Goal: Task Accomplishment & Management: Use online tool/utility

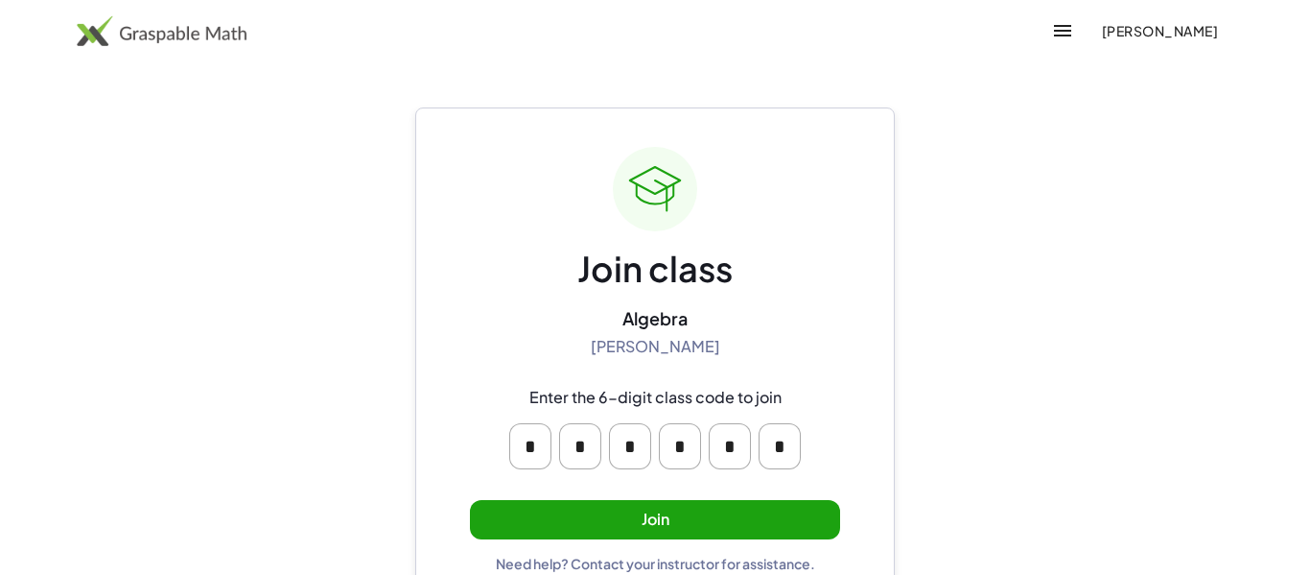
click at [660, 526] on button "Join" at bounding box center [655, 519] width 370 height 39
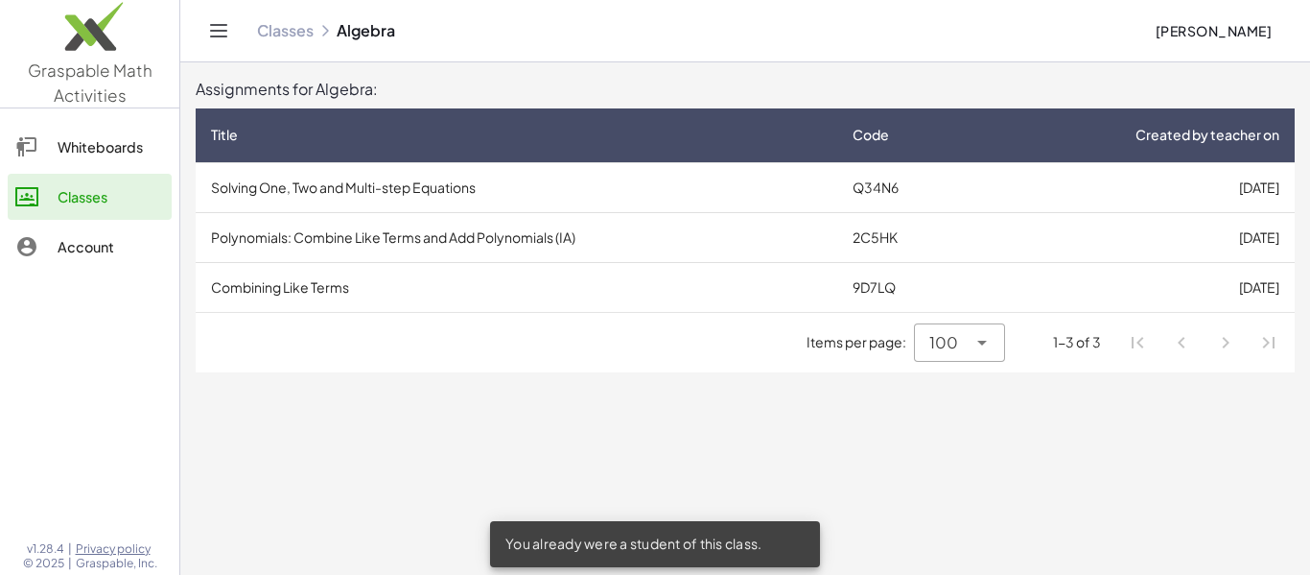
click at [682, 221] on td "Polynomials: Combine Like Terms and Add Polynomials (IA)" at bounding box center [517, 237] width 642 height 50
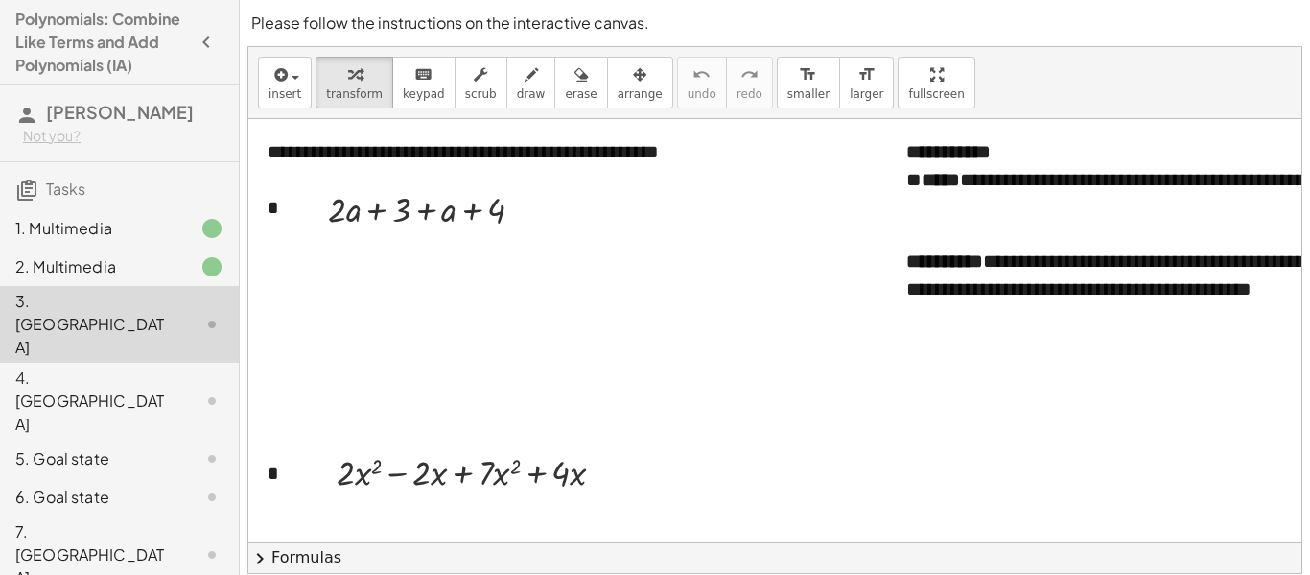
click at [125, 313] on div "3. [GEOGRAPHIC_DATA]" at bounding box center [92, 324] width 154 height 69
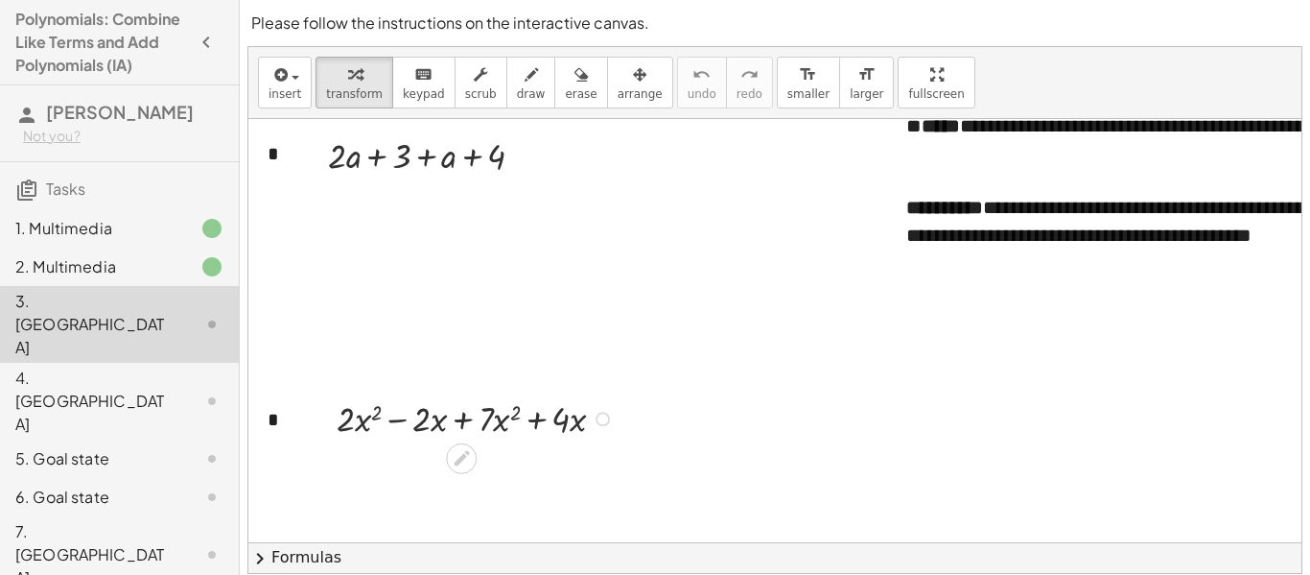
scroll to position [37, 0]
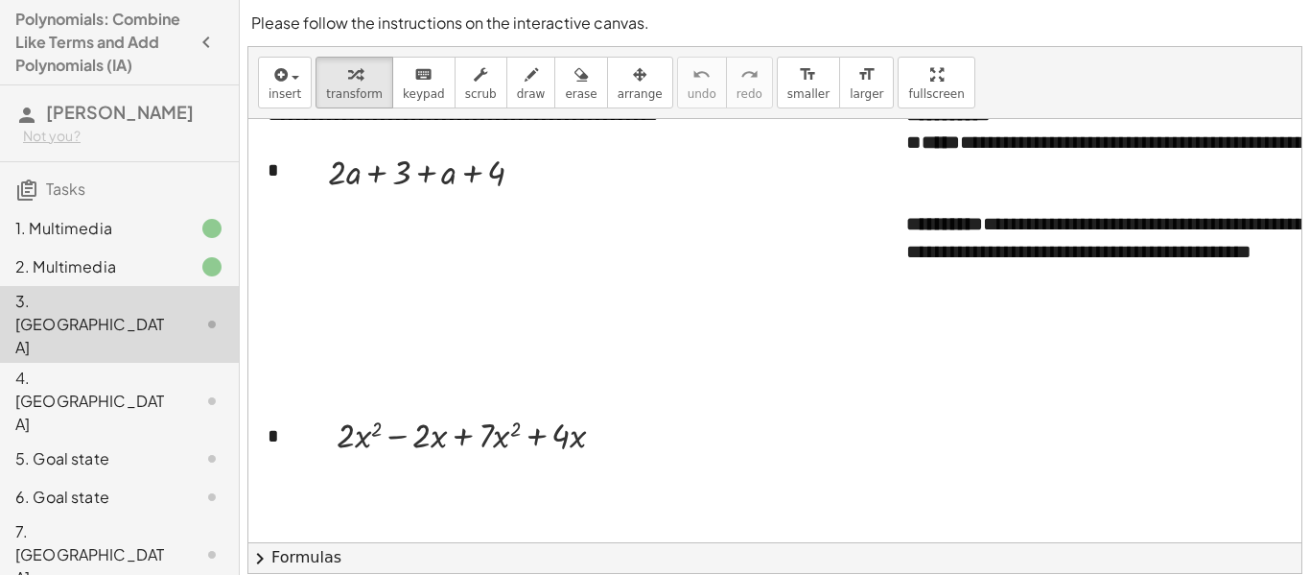
click at [167, 219] on div "1. Multimedia" at bounding box center [92, 228] width 154 height 23
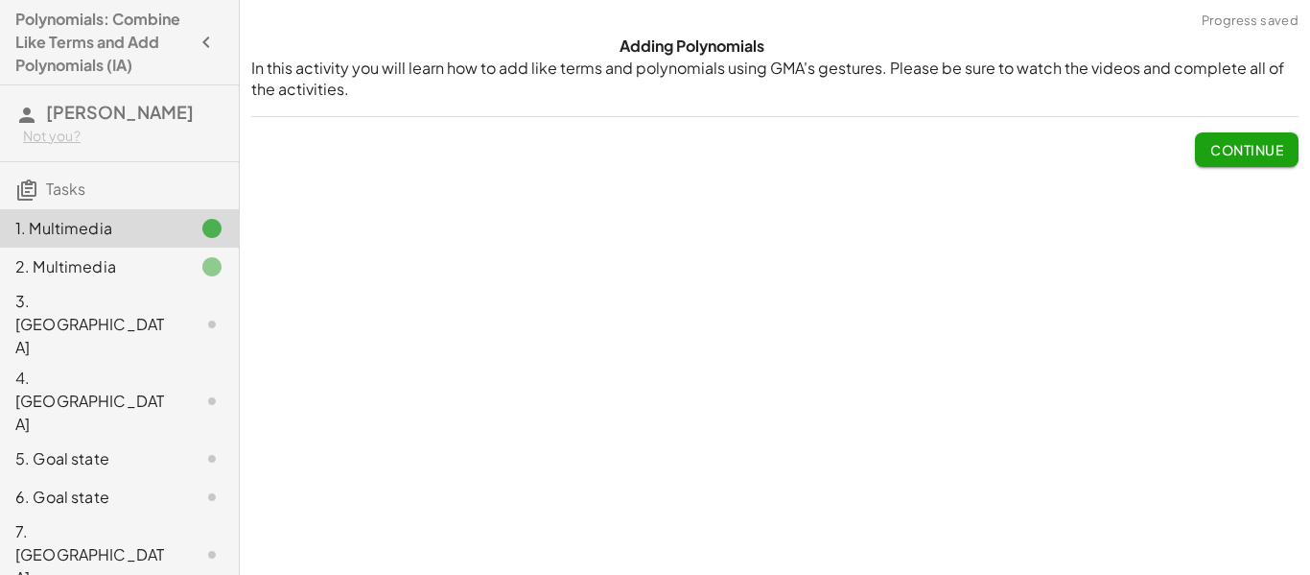
click at [134, 363] on div "2. Multimedia" at bounding box center [119, 401] width 239 height 77
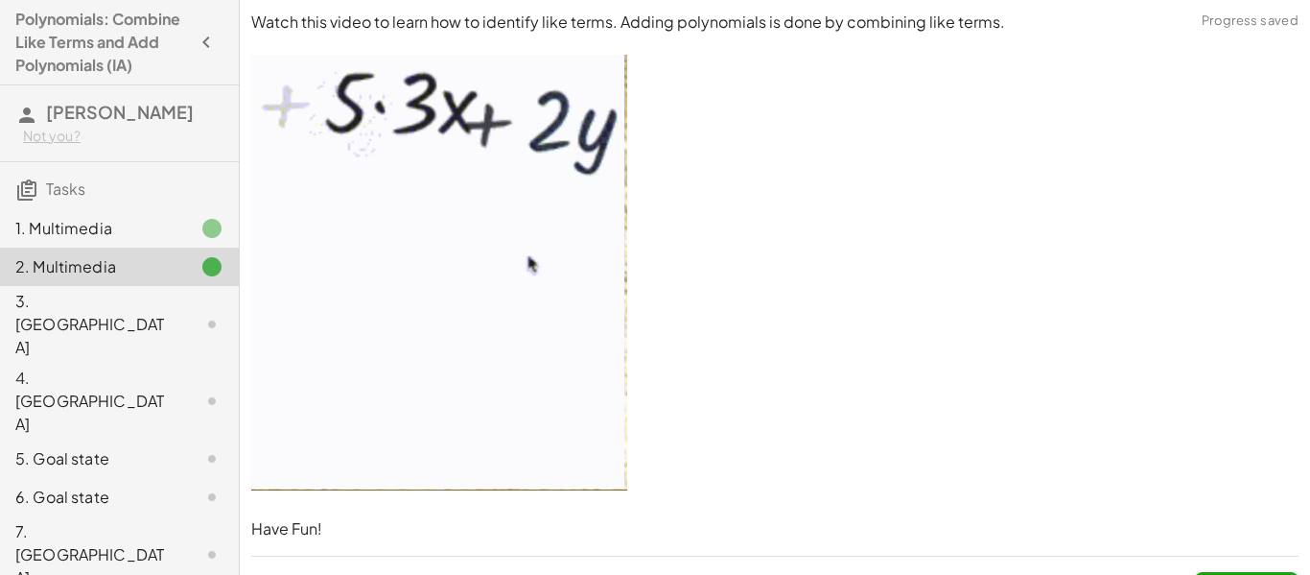
click at [111, 314] on div "3. [GEOGRAPHIC_DATA]" at bounding box center [92, 324] width 154 height 69
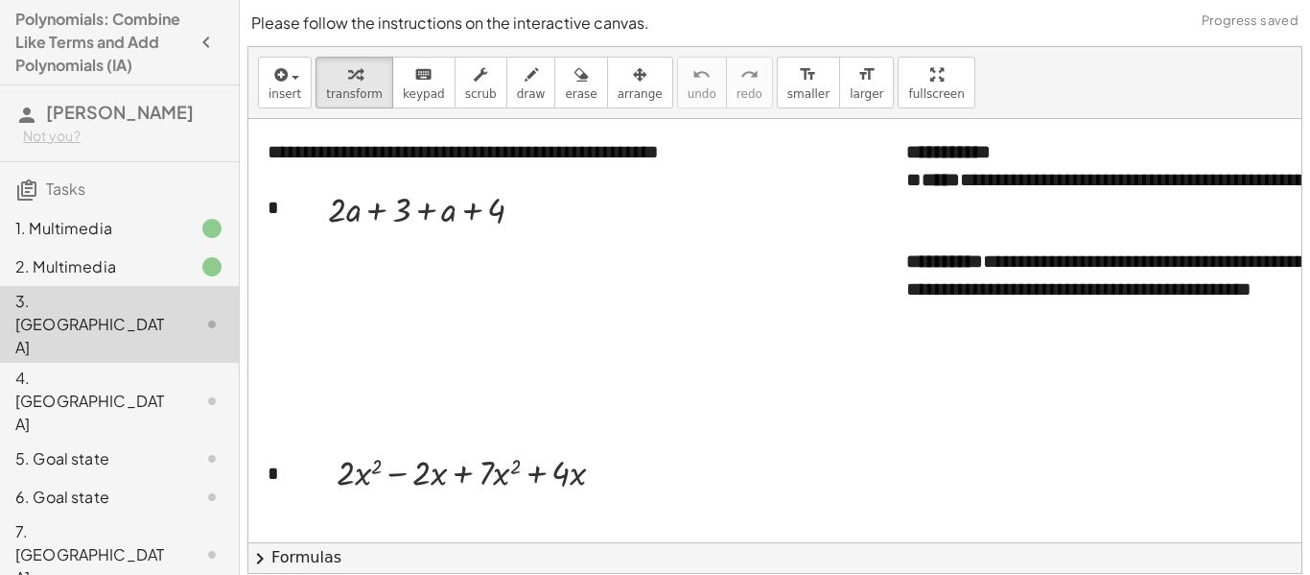
scroll to position [3, 0]
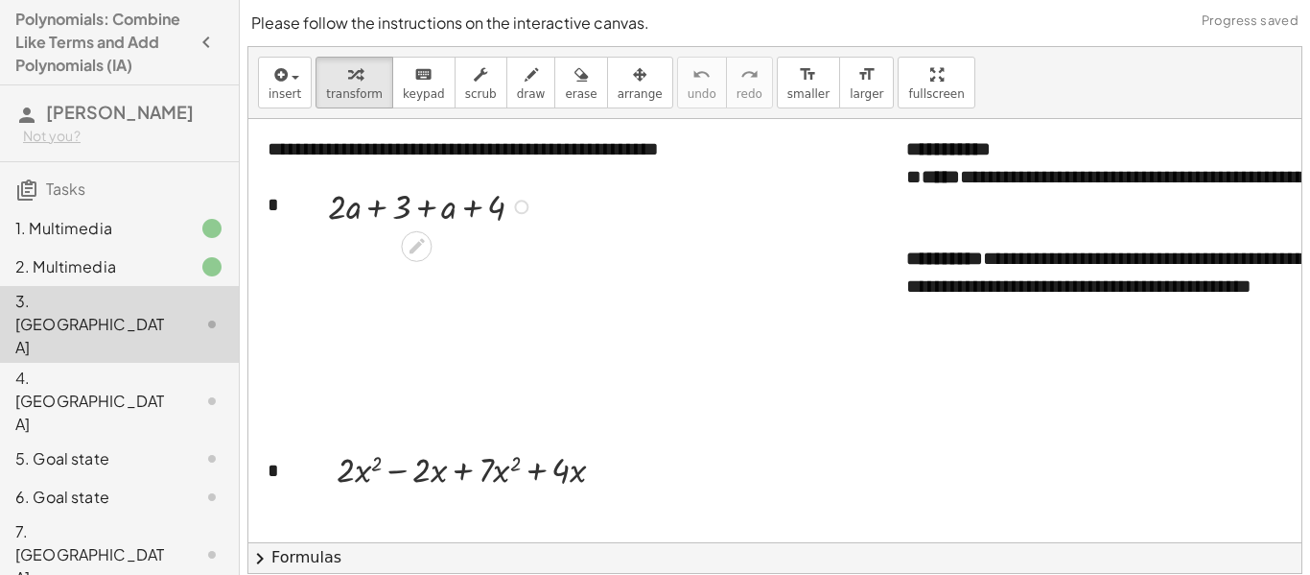
click at [360, 203] on div at bounding box center [434, 205] width 230 height 48
drag, startPoint x: 376, startPoint y: 213, endPoint x: 473, endPoint y: 226, distance: 97.8
click at [473, 226] on div at bounding box center [434, 205] width 230 height 48
click at [400, 261] on div at bounding box center [434, 253] width 230 height 48
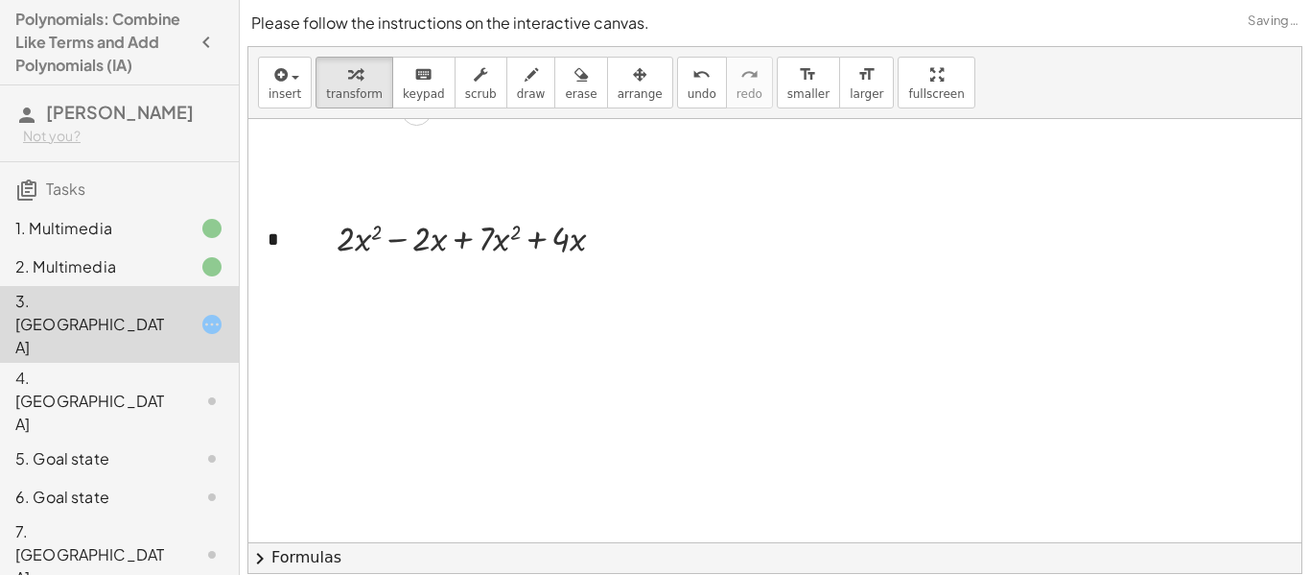
scroll to position [236, 0]
drag, startPoint x: 361, startPoint y: 242, endPoint x: 484, endPoint y: 249, distance: 124.0
click at [484, 249] on div at bounding box center [478, 235] width 303 height 48
click at [463, 230] on div at bounding box center [473, 234] width 333 height 53
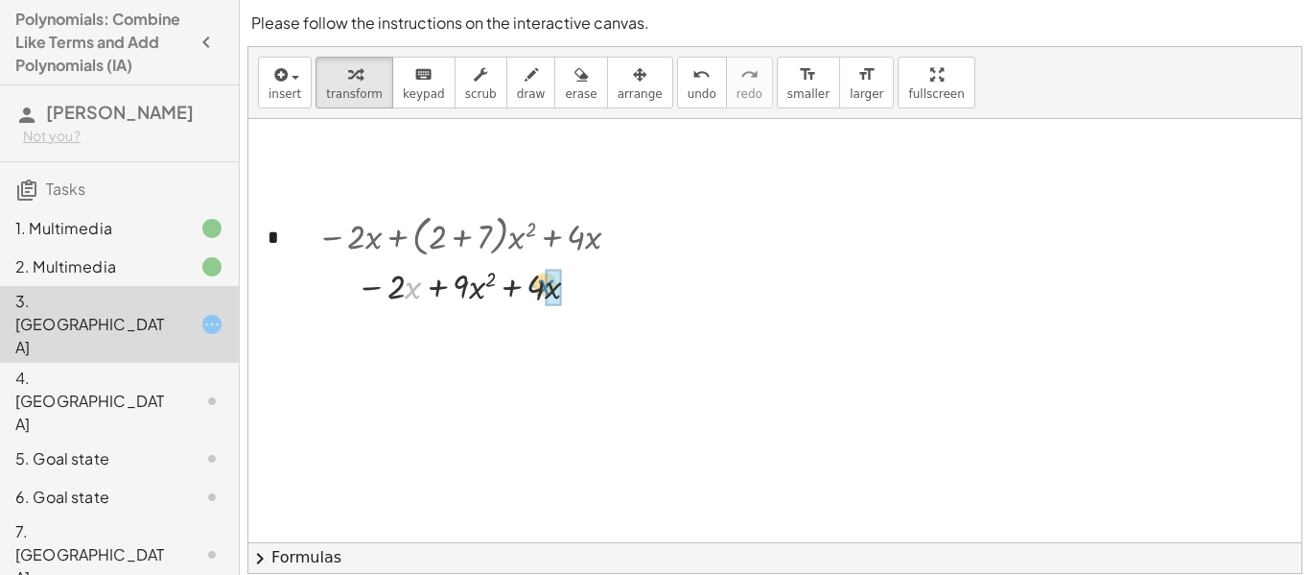
drag, startPoint x: 411, startPoint y: 301, endPoint x: 540, endPoint y: 295, distance: 129.6
click at [540, 295] on div at bounding box center [473, 285] width 333 height 48
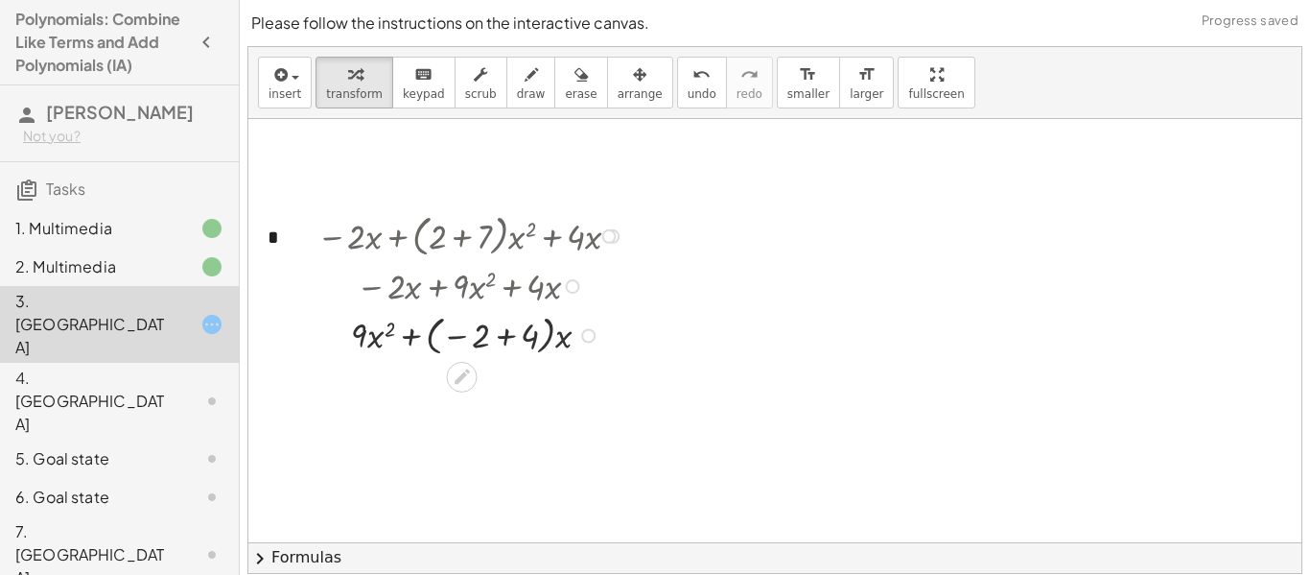
click at [507, 342] on div at bounding box center [473, 333] width 333 height 51
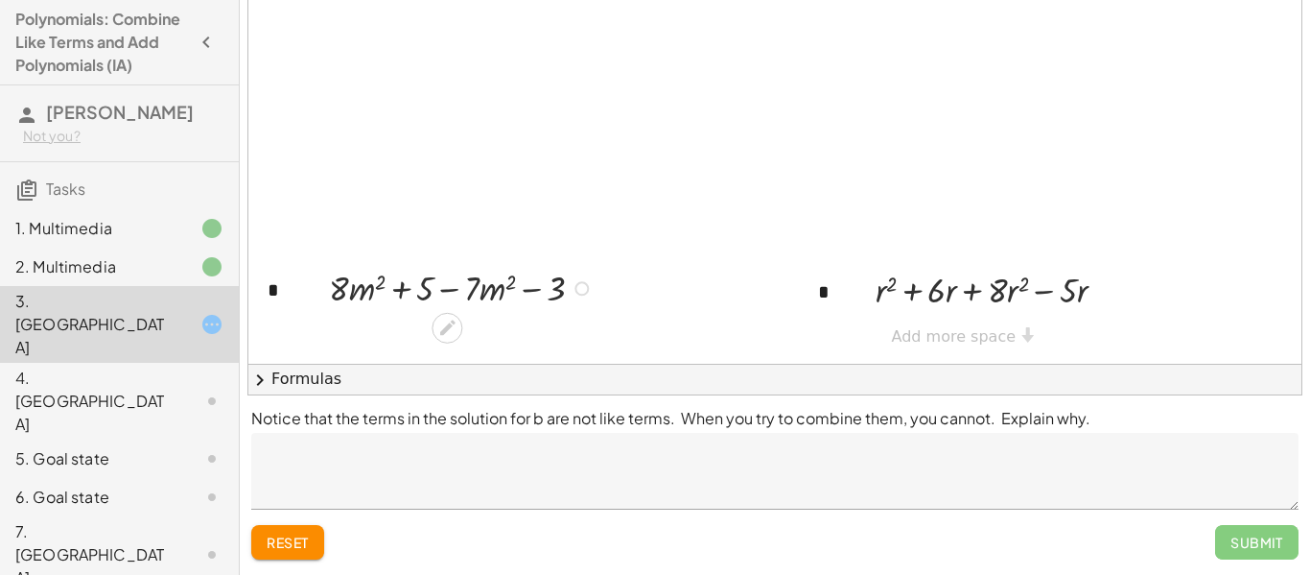
scroll to position [762, 2]
click at [452, 292] on div at bounding box center [463, 287] width 290 height 48
drag, startPoint x: 496, startPoint y: 278, endPoint x: 349, endPoint y: 292, distance: 147.4
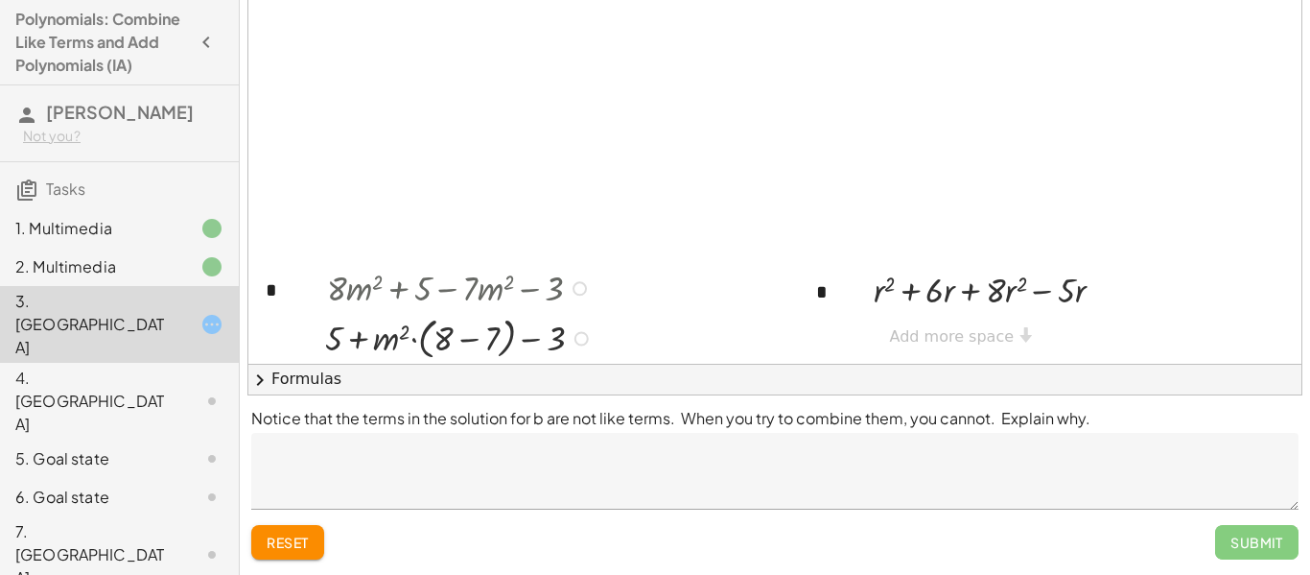
scroll to position [793, 2]
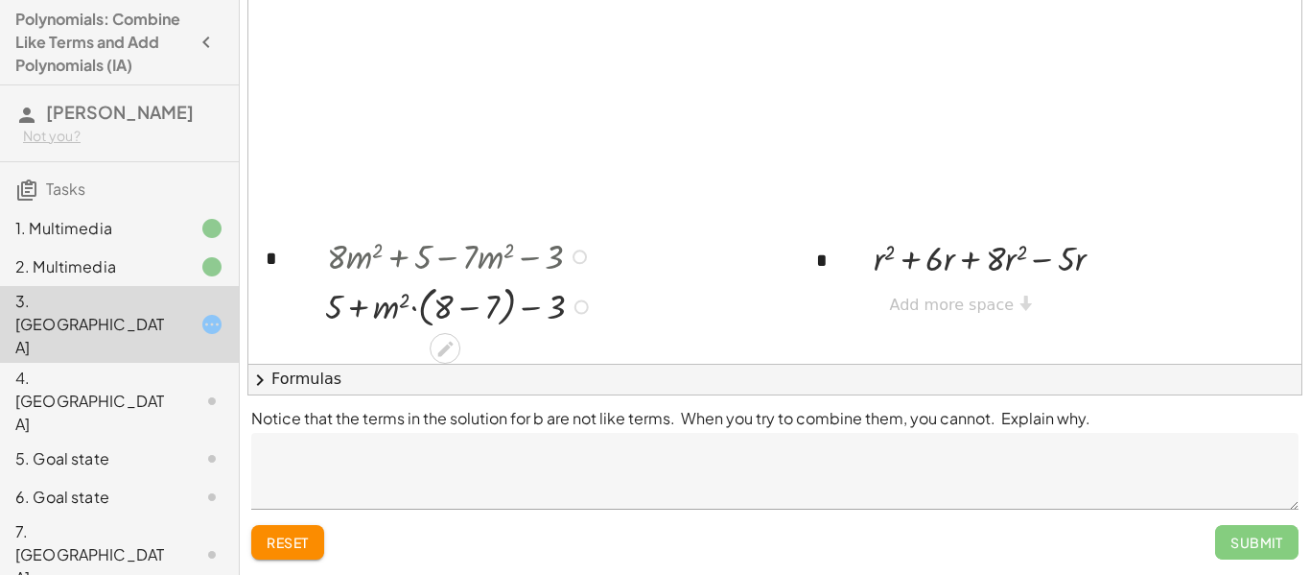
click at [460, 306] on div at bounding box center [462, 305] width 293 height 53
drag, startPoint x: 384, startPoint y: 326, endPoint x: 515, endPoint y: 317, distance: 131.8
click at [450, 307] on div at bounding box center [463, 307] width 290 height 48
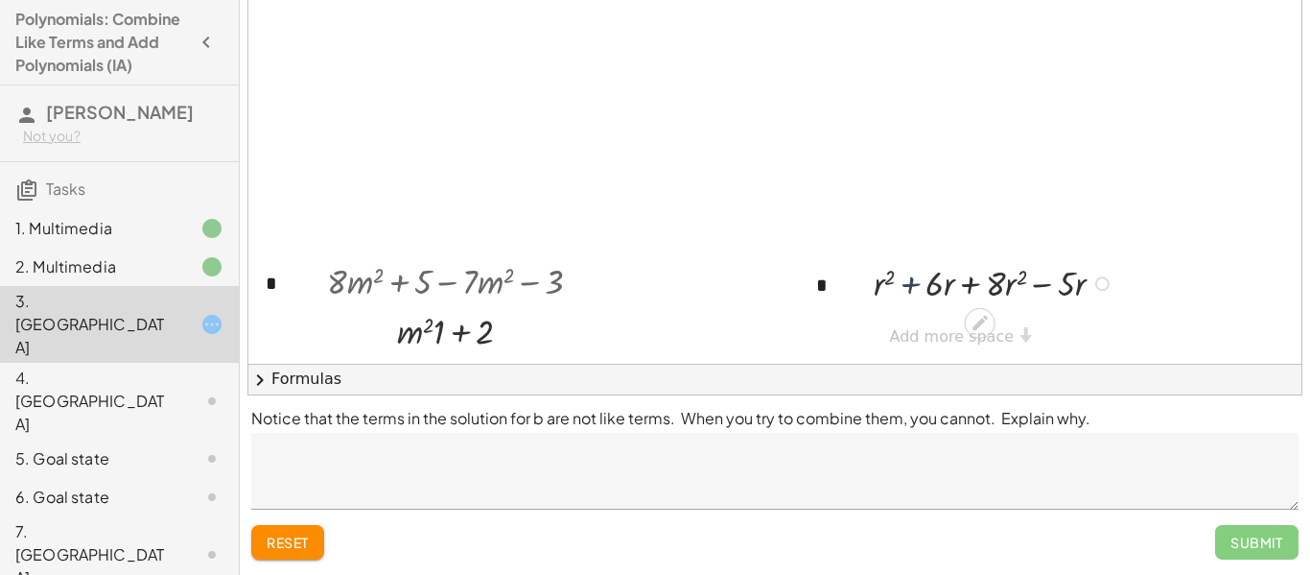
click at [896, 301] on div at bounding box center [996, 282] width 265 height 48
drag, startPoint x: 885, startPoint y: 291, endPoint x: 1016, endPoint y: 285, distance: 130.6
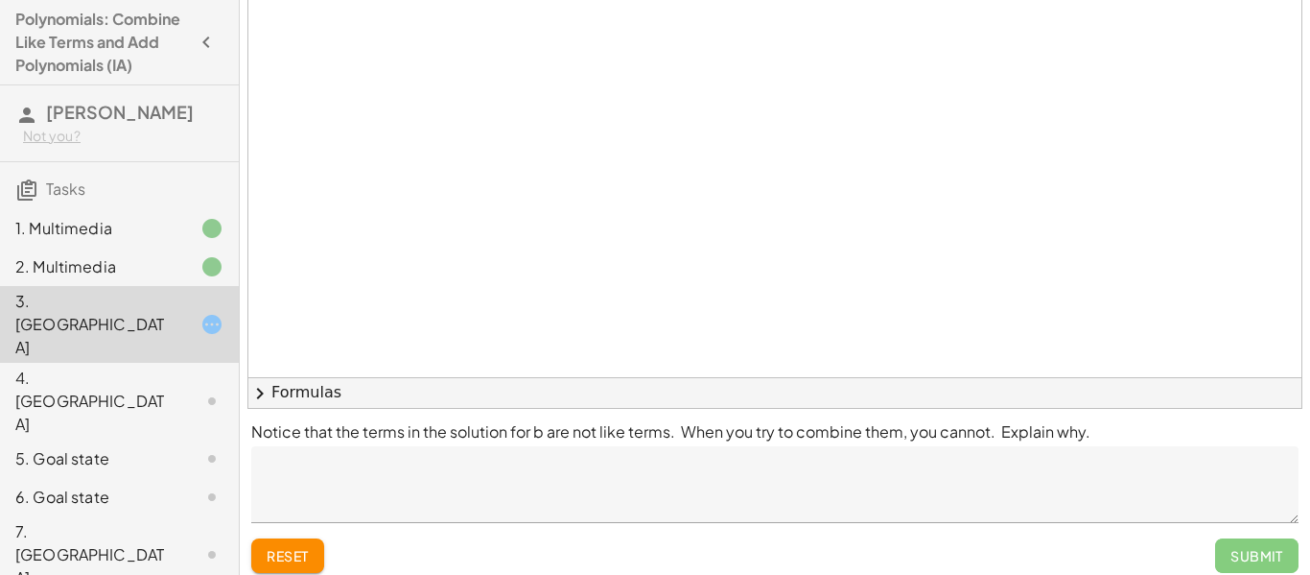
scroll to position [791, 14]
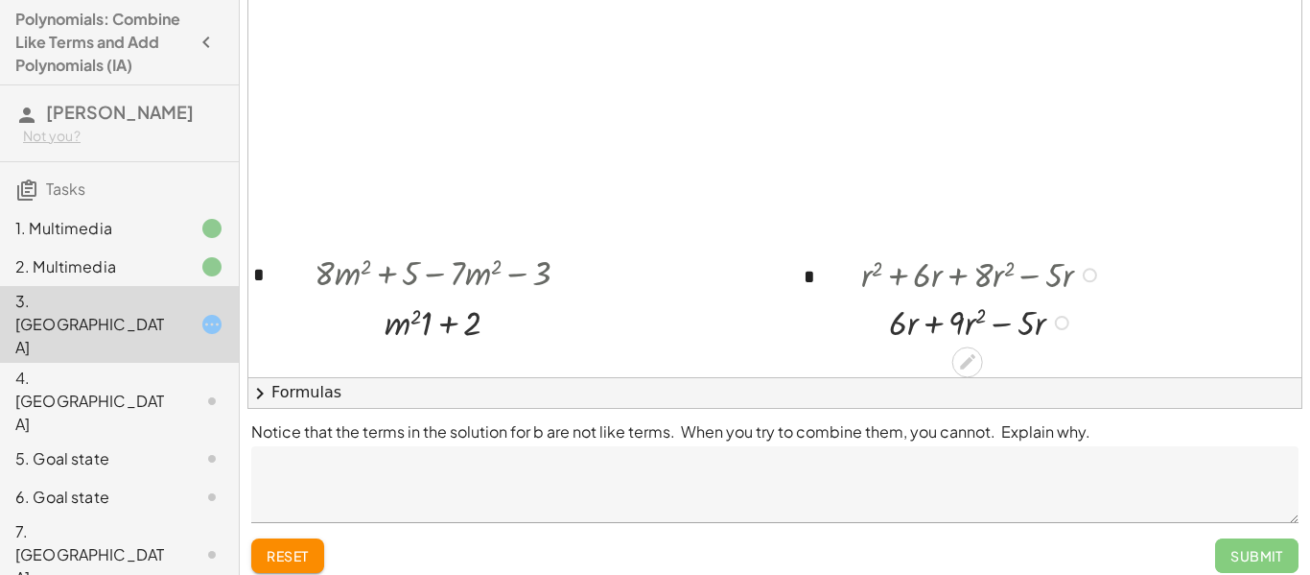
drag, startPoint x: 907, startPoint y: 325, endPoint x: 992, endPoint y: 343, distance: 87.3
click at [992, 343] on div "**********" at bounding box center [934, 9] width 1400 height 1692
drag, startPoint x: 923, startPoint y: 337, endPoint x: 948, endPoint y: 336, distance: 25.0
click at [948, 336] on div at bounding box center [984, 321] width 265 height 48
drag, startPoint x: 915, startPoint y: 331, endPoint x: 1042, endPoint y: 318, distance: 127.3
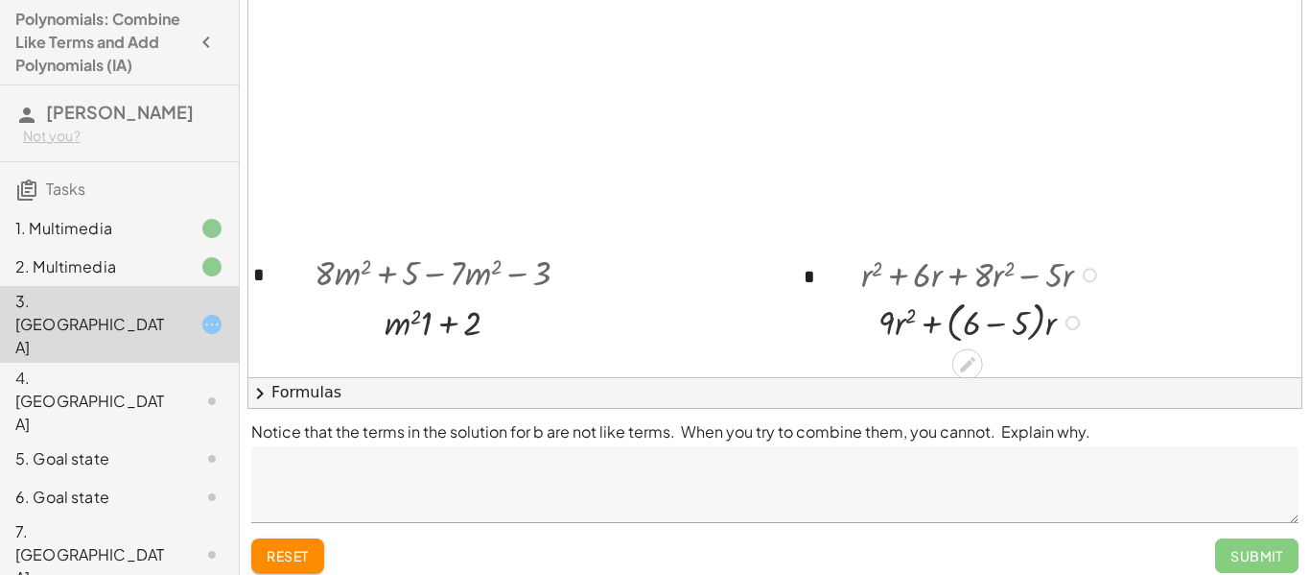
click at [998, 321] on div at bounding box center [984, 321] width 265 height 53
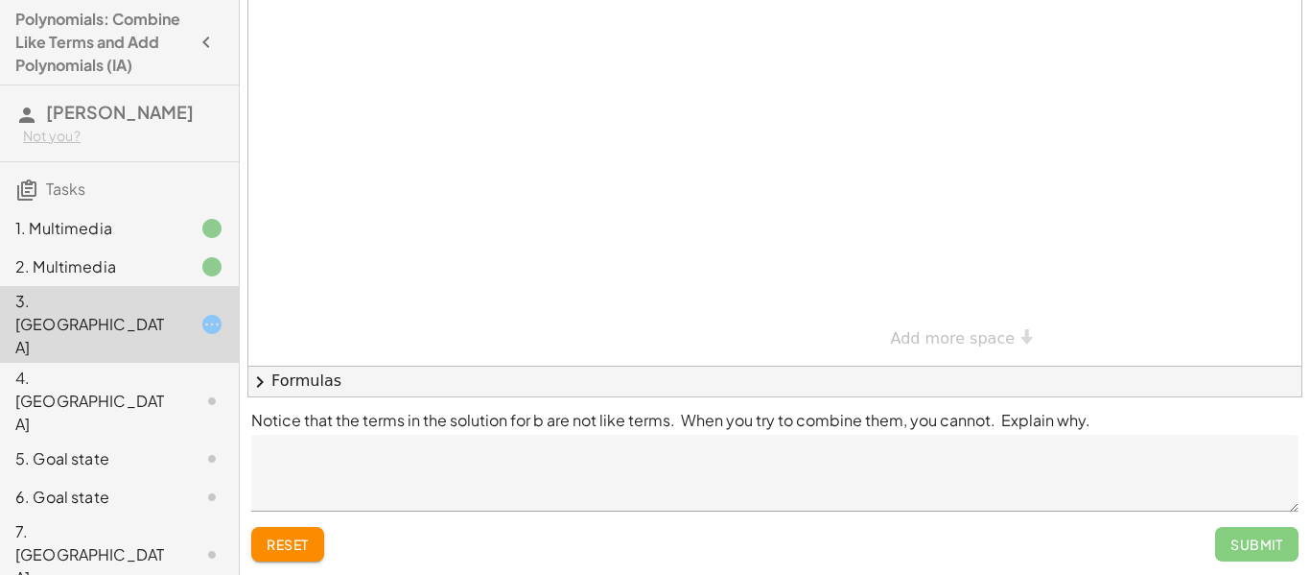
scroll to position [0, 1]
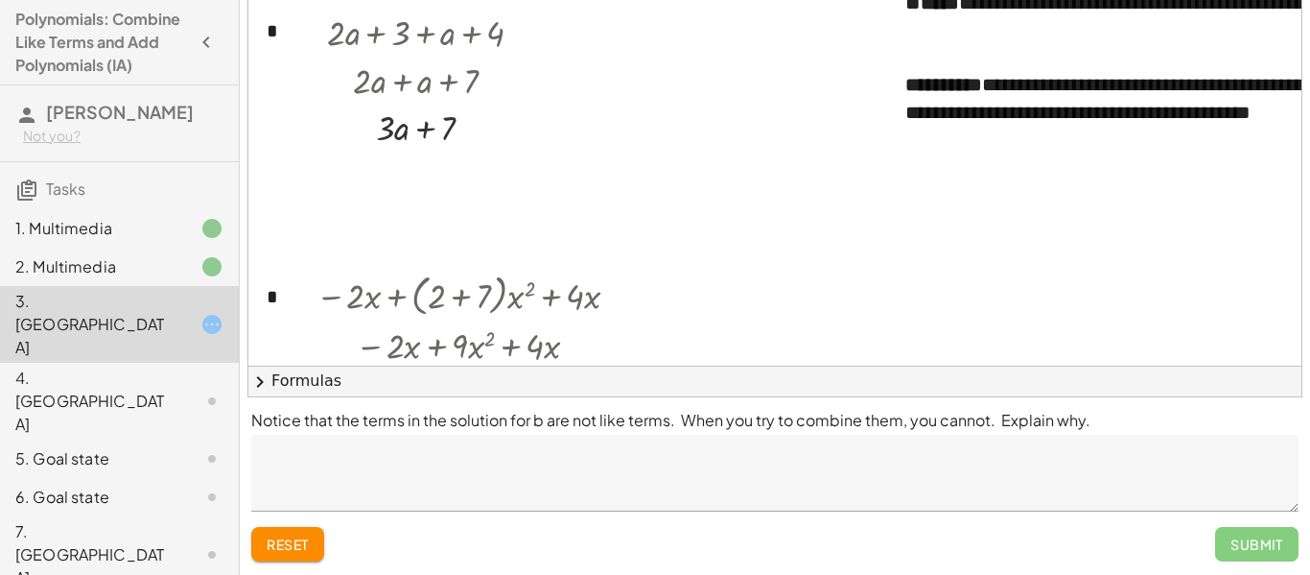
click at [130, 478] on div "4. [GEOGRAPHIC_DATA]" at bounding box center [119, 497] width 239 height 38
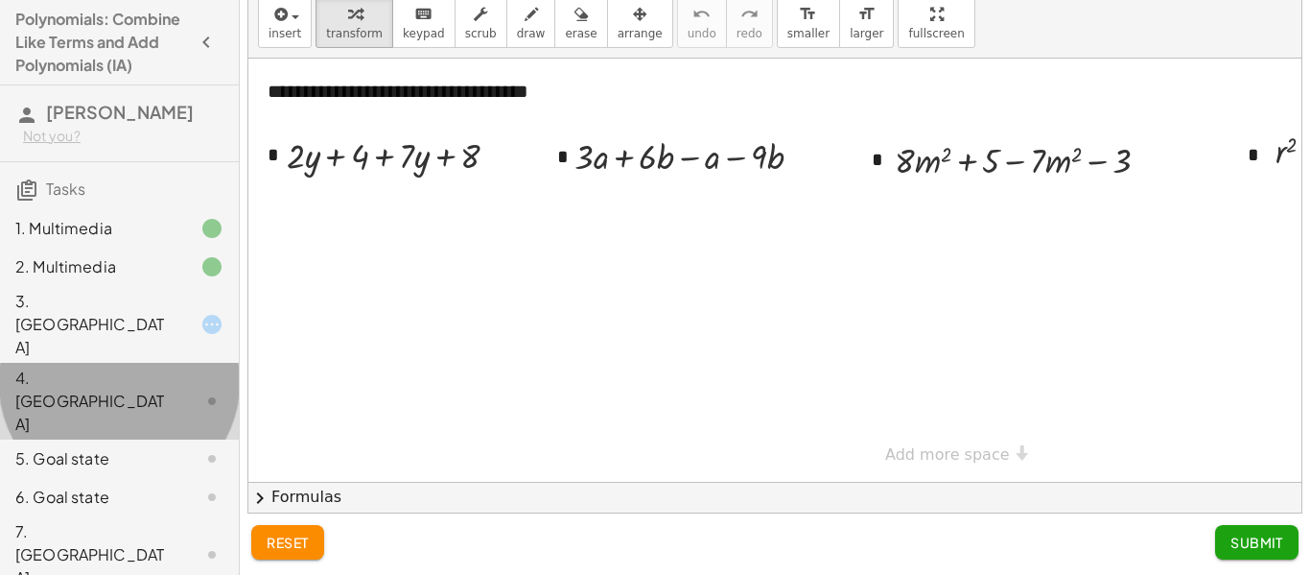
scroll to position [60, 0]
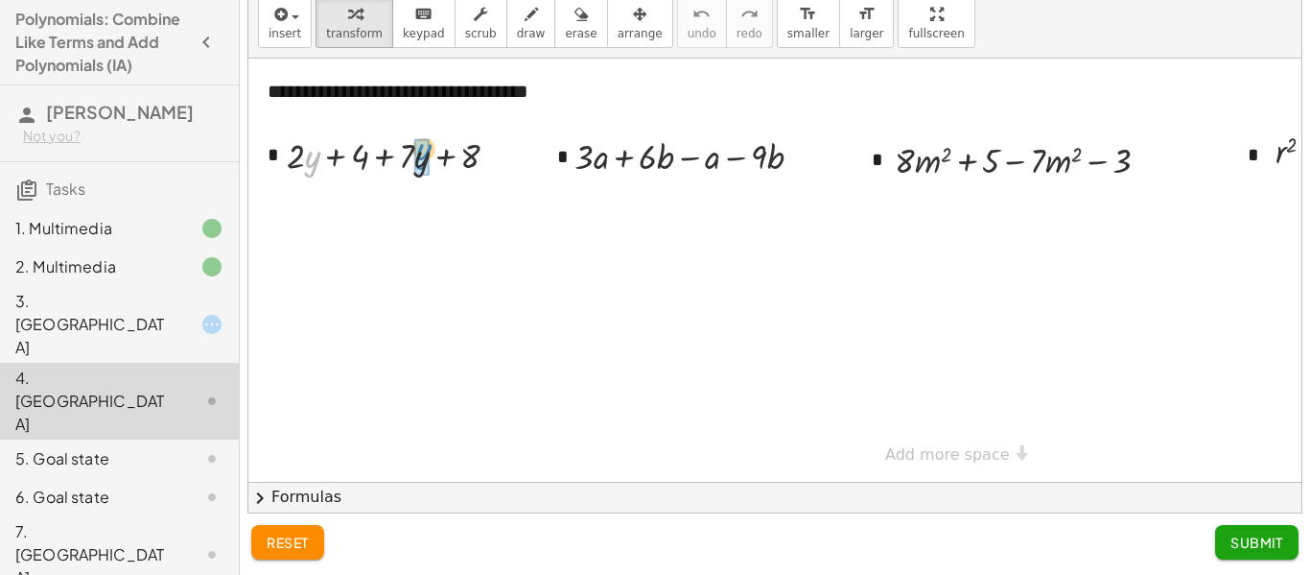
drag, startPoint x: 307, startPoint y: 158, endPoint x: 418, endPoint y: 151, distance: 111.5
click at [418, 151] on div at bounding box center [400, 154] width 247 height 48
click at [380, 153] on div at bounding box center [400, 155] width 263 height 53
click at [413, 160] on div at bounding box center [400, 154] width 183 height 48
drag, startPoint x: 446, startPoint y: 154, endPoint x: 348, endPoint y: 136, distance: 99.5
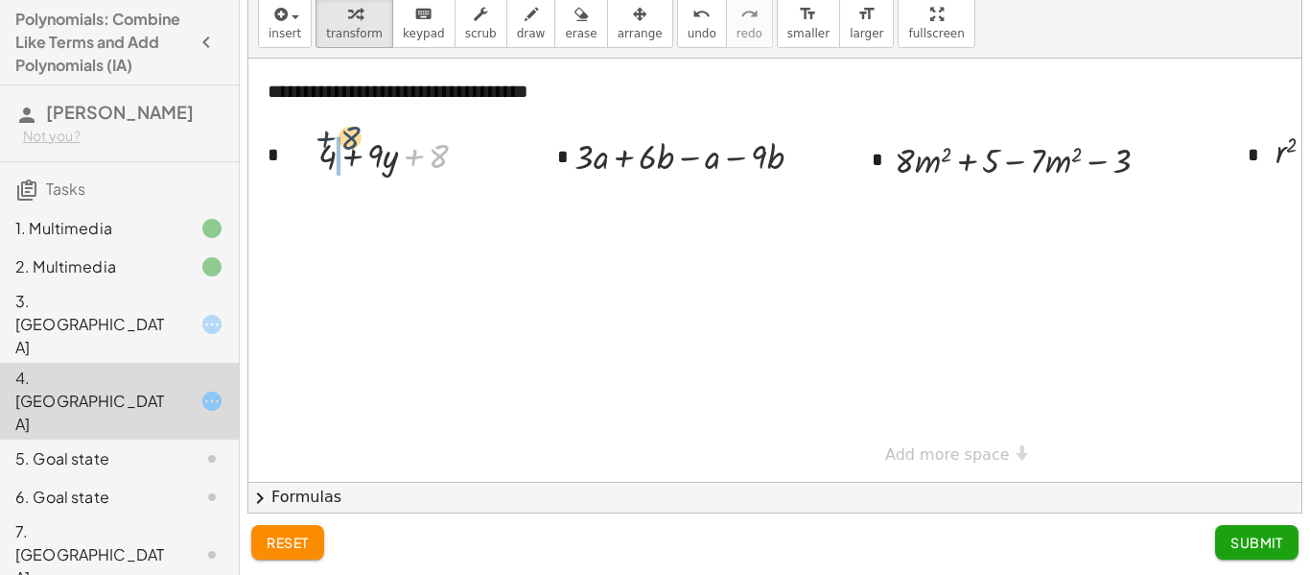
click at [348, 136] on div at bounding box center [400, 154] width 183 height 48
click at [357, 153] on div at bounding box center [400, 154] width 183 height 48
click at [1263, 546] on span "Submit" at bounding box center [1257, 541] width 53 height 17
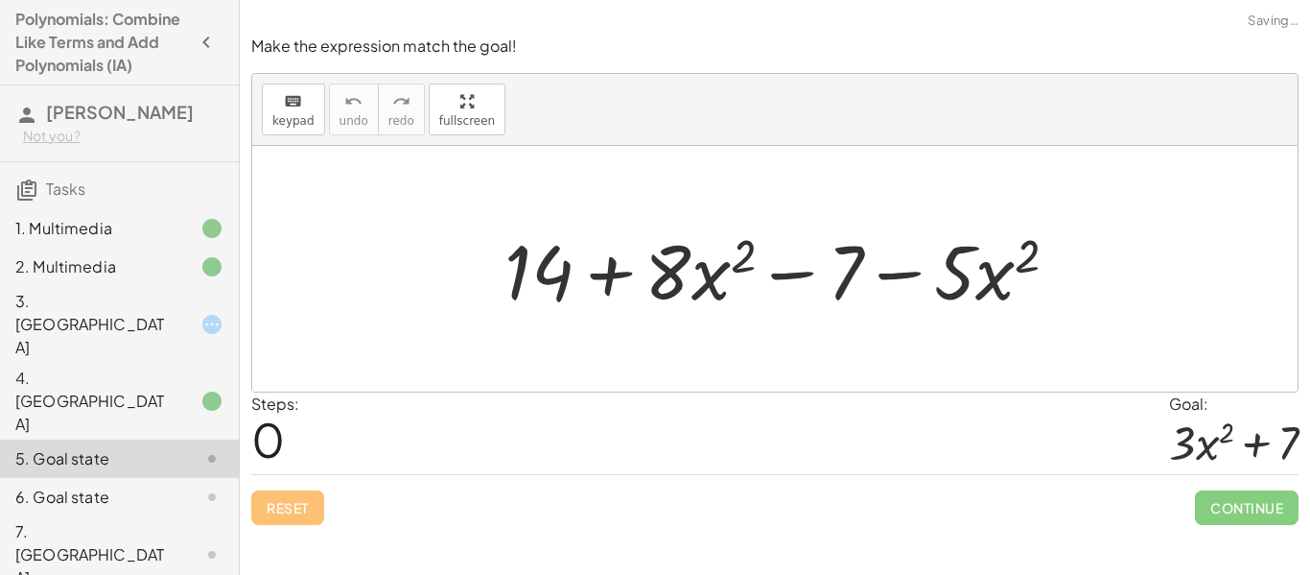
scroll to position [0, 0]
click at [210, 389] on icon at bounding box center [212, 400] width 23 height 23
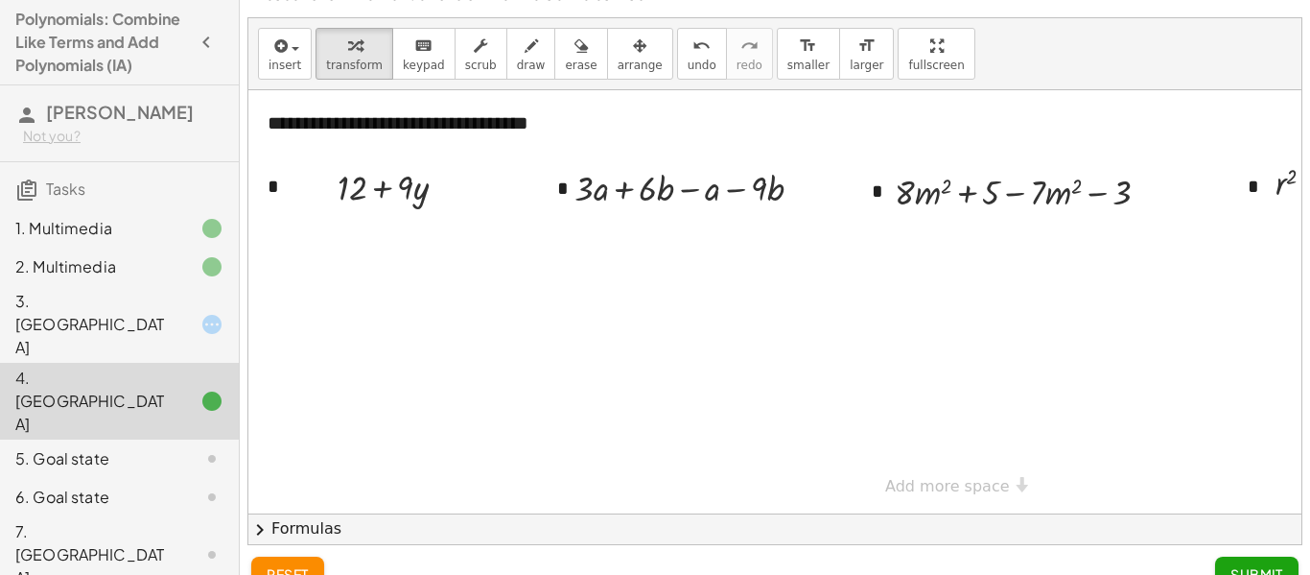
scroll to position [60, 0]
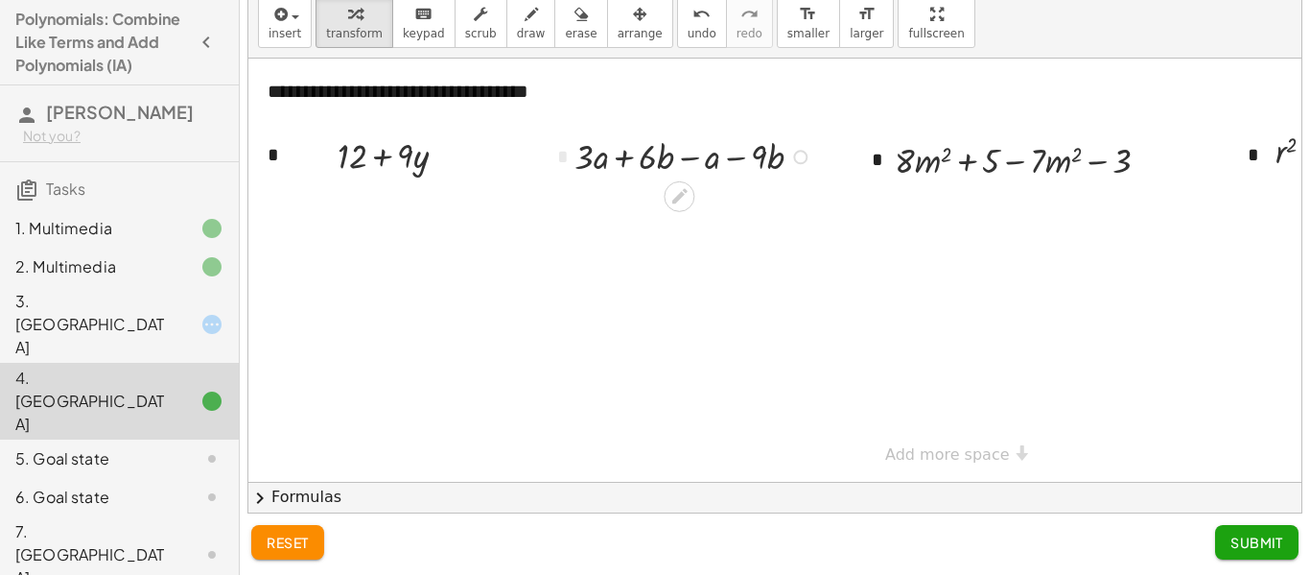
click at [627, 149] on div at bounding box center [696, 155] width 263 height 48
drag, startPoint x: 594, startPoint y: 151, endPoint x: 704, endPoint y: 150, distance: 110.3
click at [704, 150] on div at bounding box center [696, 155] width 263 height 48
click at [668, 153] on div at bounding box center [696, 155] width 291 height 53
drag, startPoint x: 625, startPoint y: 158, endPoint x: 737, endPoint y: 203, distance: 121.0
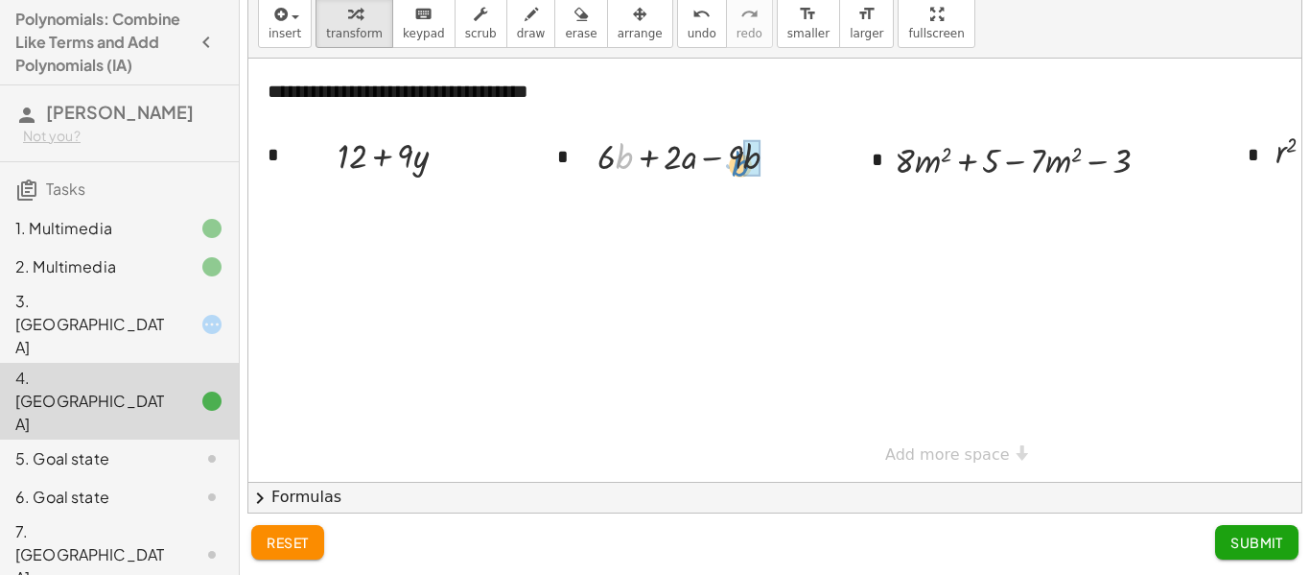
click at [737, 203] on div "**********" at bounding box center [941, 270] width 1387 height 423
click at [706, 153] on div at bounding box center [696, 155] width 216 height 48
click at [937, 199] on div at bounding box center [941, 270] width 1387 height 423
drag, startPoint x: 939, startPoint y: 153, endPoint x: 1051, endPoint y: 151, distance: 112.3
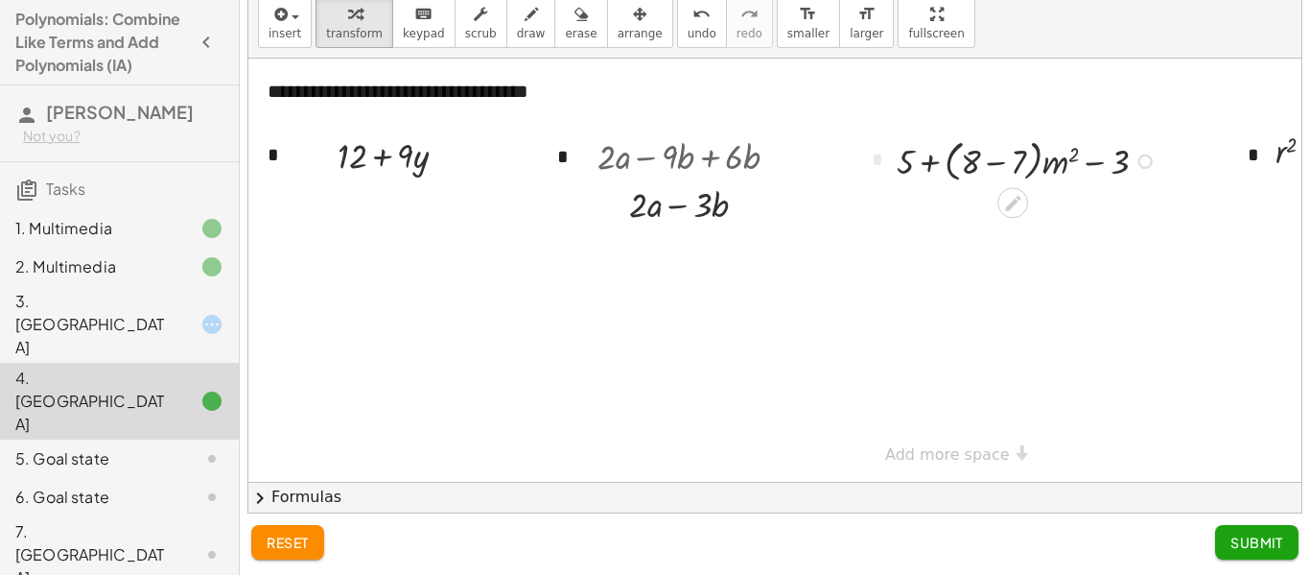
click at [994, 165] on div at bounding box center [1029, 159] width 285 height 53
drag, startPoint x: 966, startPoint y: 206, endPoint x: 1085, endPoint y: 205, distance: 119.0
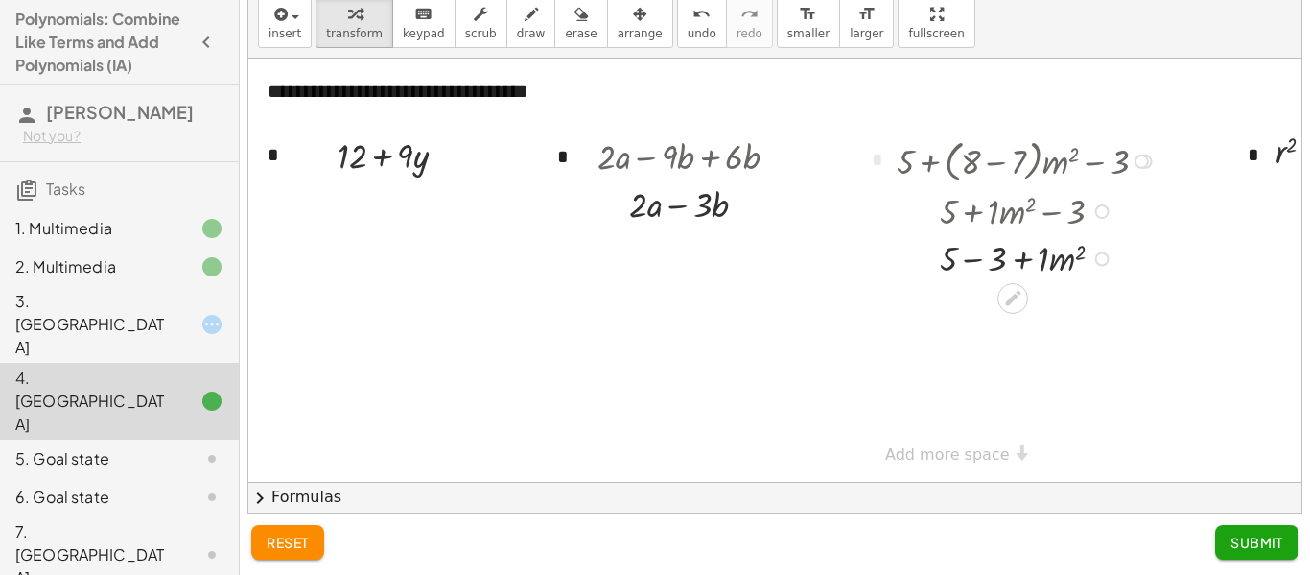
click at [972, 207] on div at bounding box center [1029, 210] width 285 height 48
click at [976, 262] on div at bounding box center [1029, 257] width 285 height 48
click at [1269, 564] on div "reset Submit" at bounding box center [775, 543] width 1071 height 61
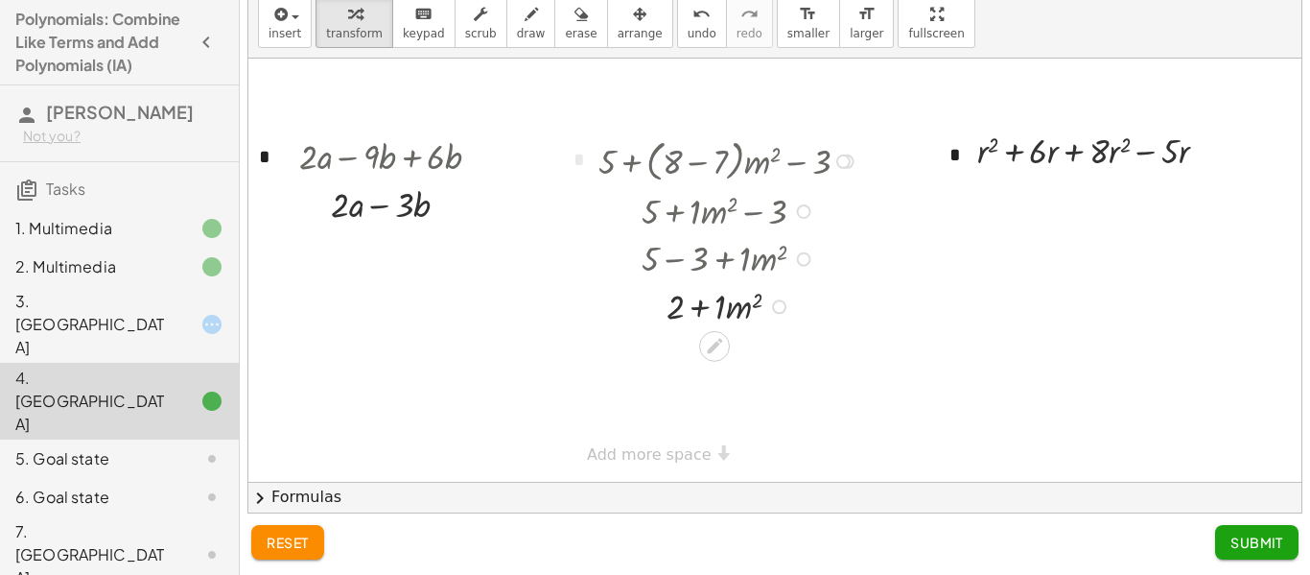
scroll to position [0, 334]
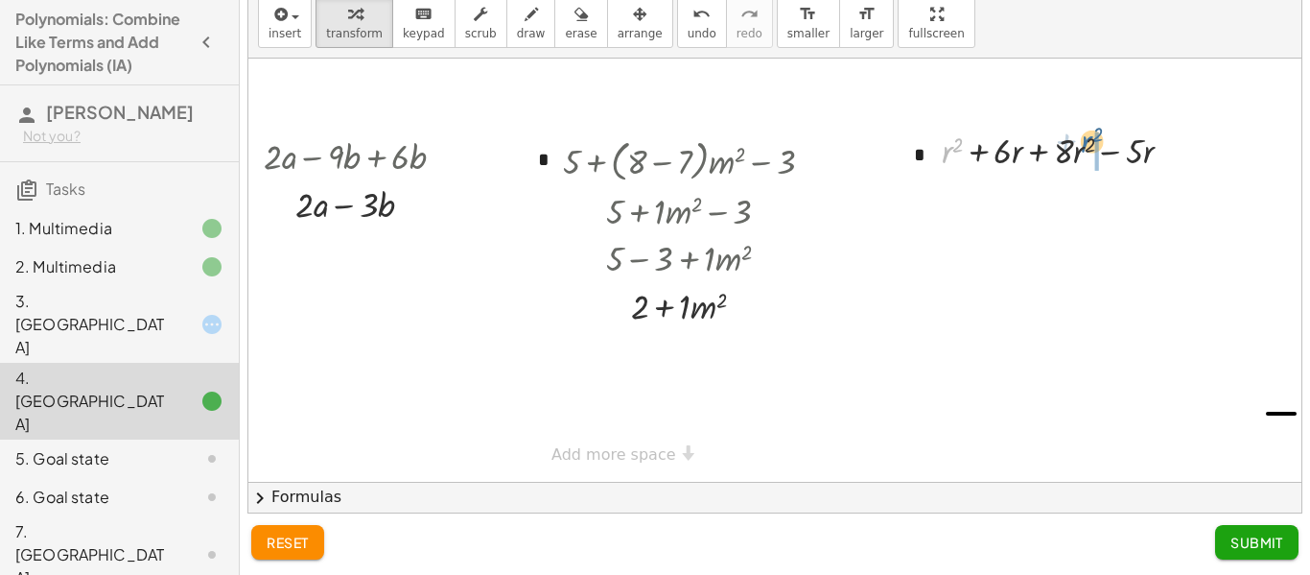
drag, startPoint x: 947, startPoint y: 152, endPoint x: 1086, endPoint y: 142, distance: 139.4
drag, startPoint x: 1108, startPoint y: 158, endPoint x: 1006, endPoint y: 154, distance: 101.8
click at [1006, 154] on div at bounding box center [1065, 150] width 209 height 48
click at [1075, 141] on div at bounding box center [1065, 150] width 209 height 48
click at [1002, 153] on div at bounding box center [1065, 150] width 209 height 48
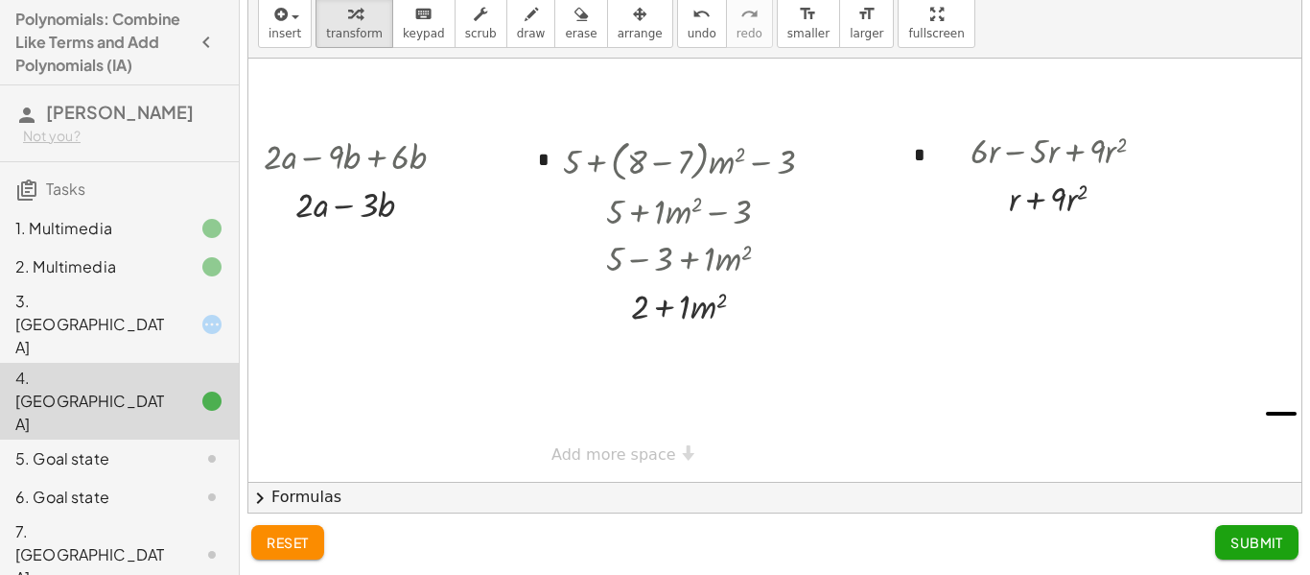
click at [1268, 537] on span "Submit" at bounding box center [1257, 541] width 53 height 17
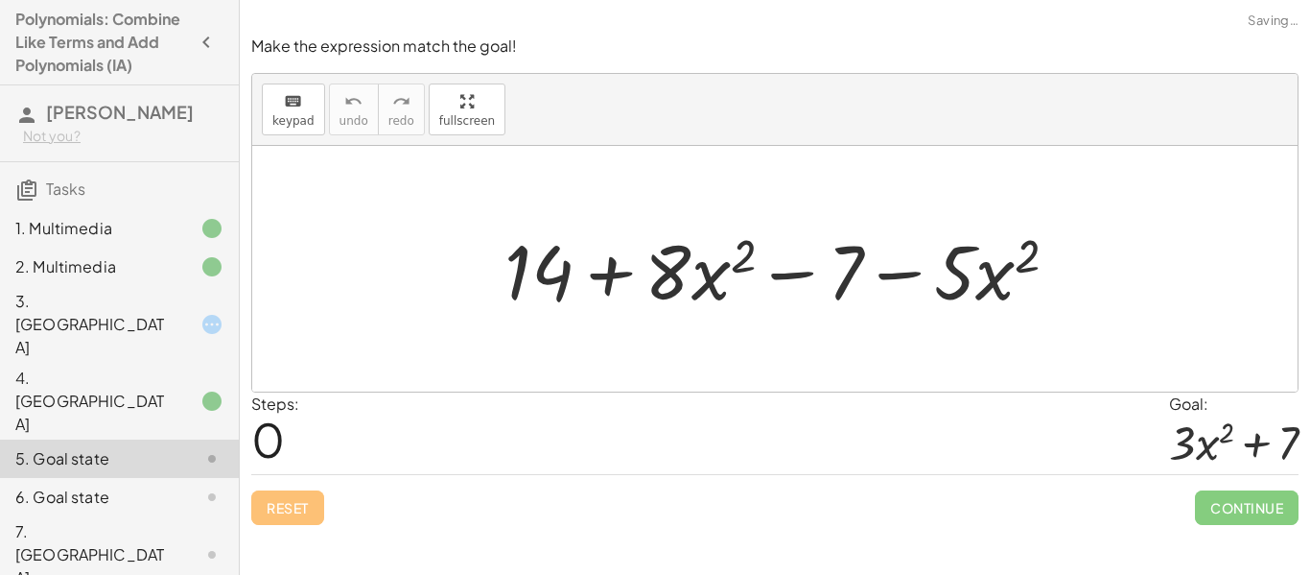
scroll to position [0, 0]
click at [115, 478] on div "4. [GEOGRAPHIC_DATA]" at bounding box center [119, 497] width 239 height 38
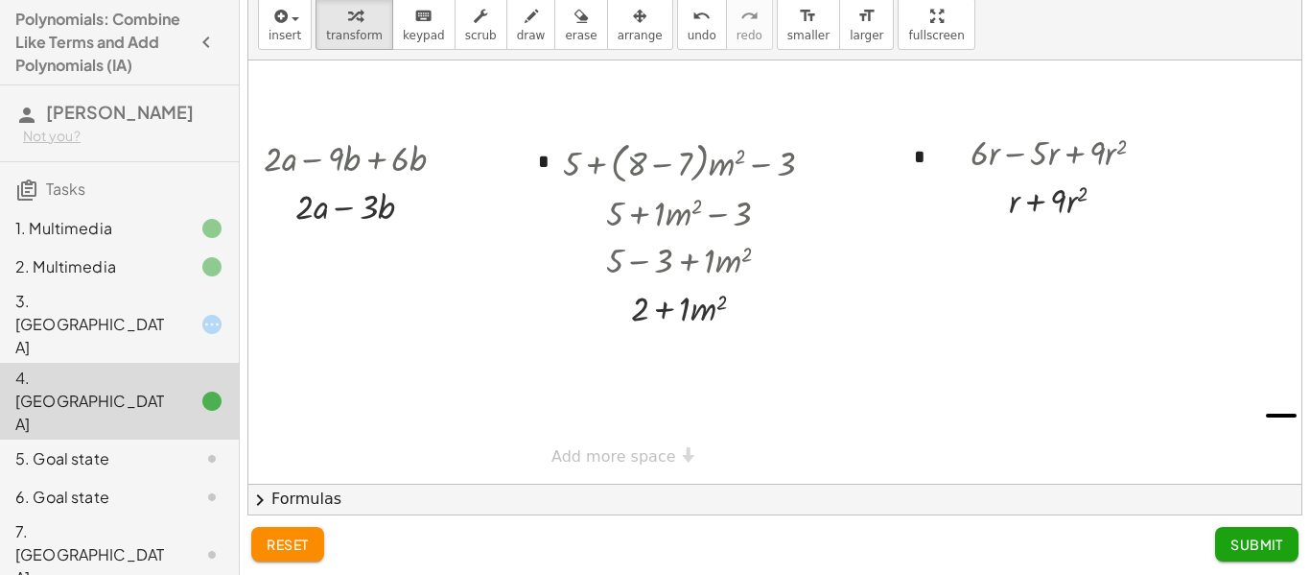
scroll to position [57, 0]
click at [212, 273] on icon at bounding box center [212, 266] width 23 height 23
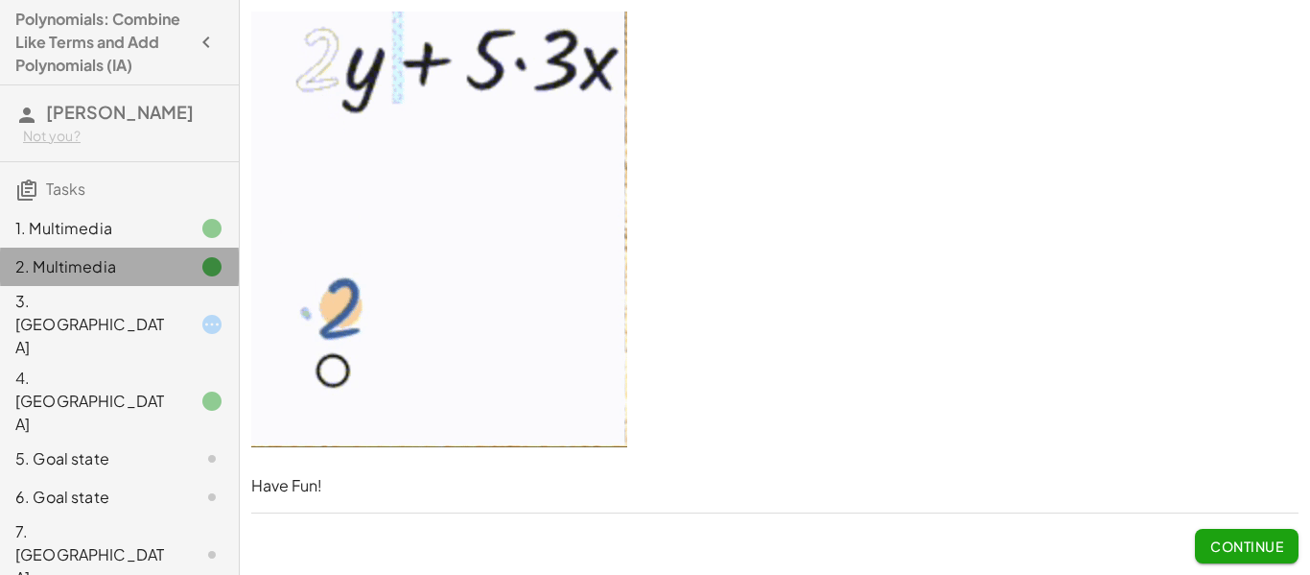
scroll to position [43, 0]
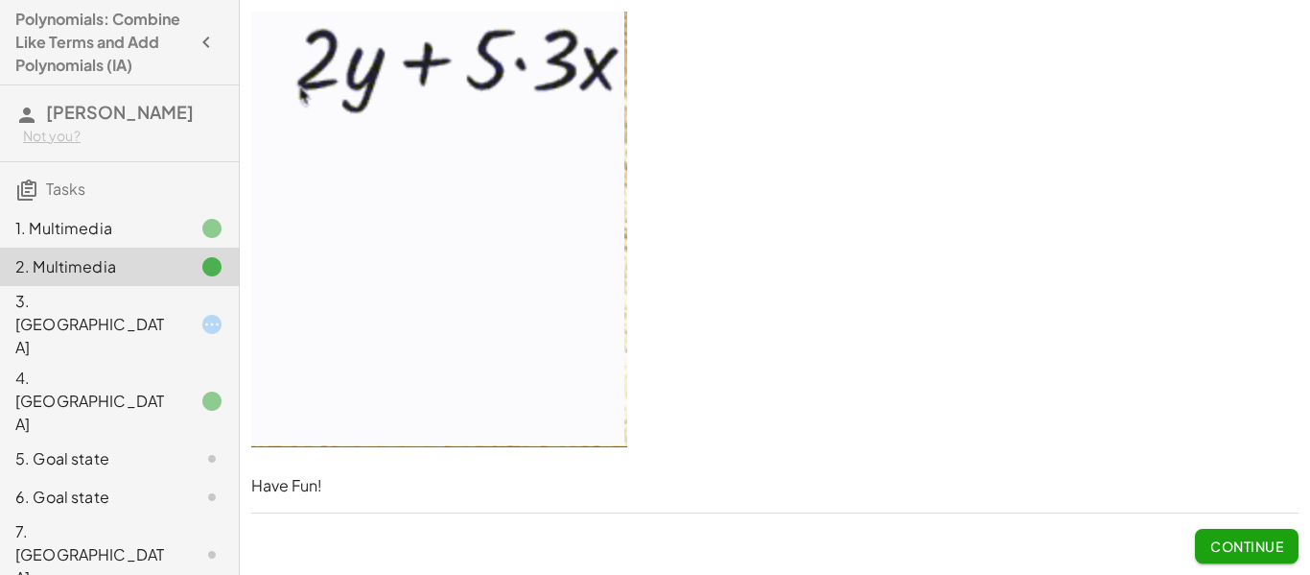
click at [203, 313] on icon at bounding box center [212, 324] width 23 height 23
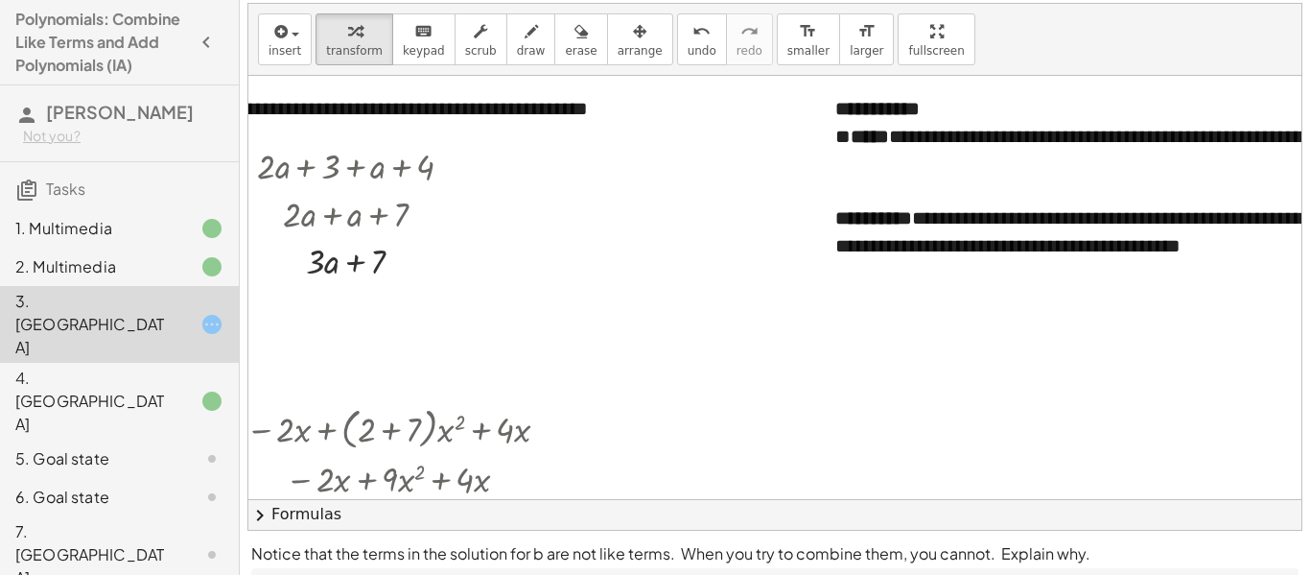
scroll to position [0, 75]
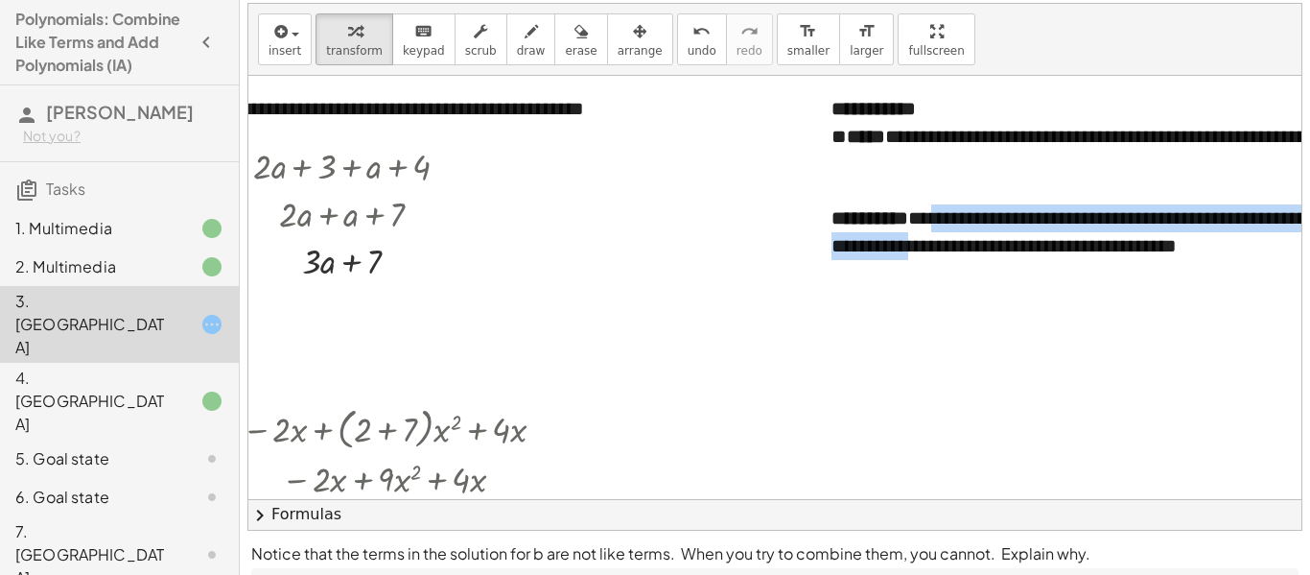
drag, startPoint x: 950, startPoint y: 221, endPoint x: 980, endPoint y: 251, distance: 43.4
click at [980, 251] on div "**********" at bounding box center [1191, 231] width 718 height 55
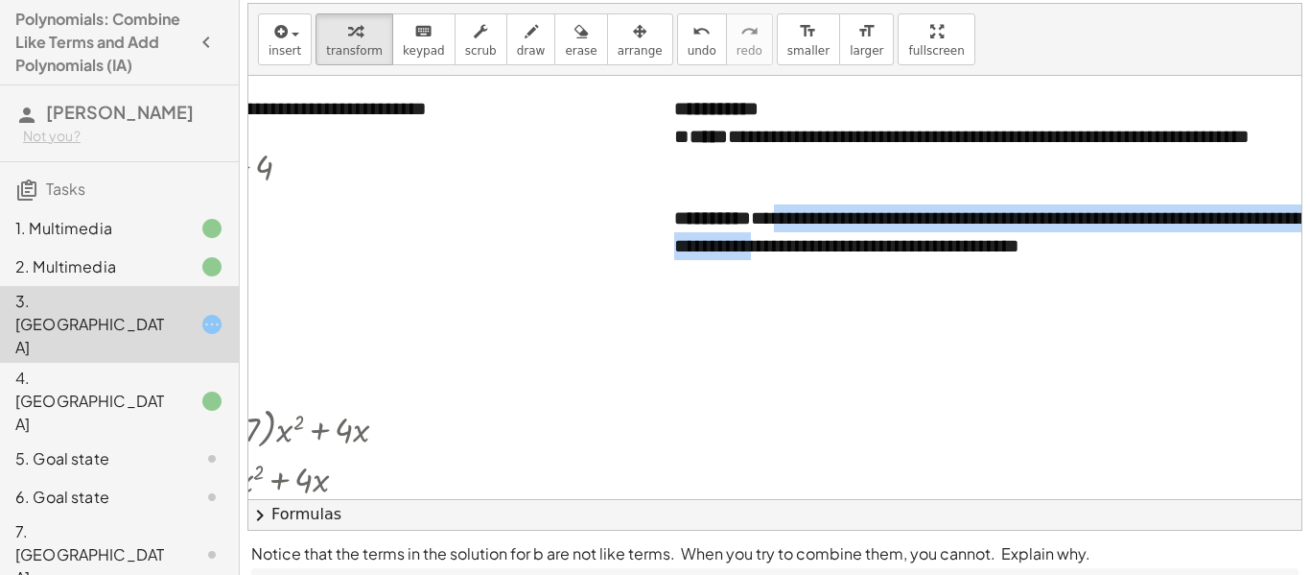
scroll to position [0, 346]
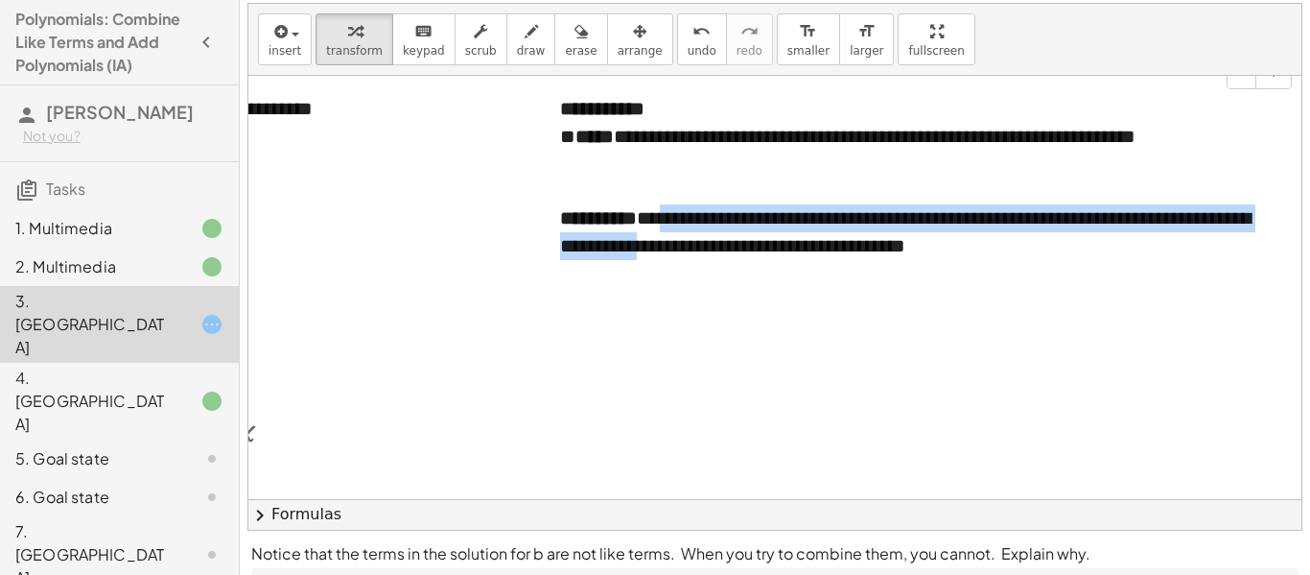
click at [980, 251] on div "**********" at bounding box center [919, 231] width 718 height 55
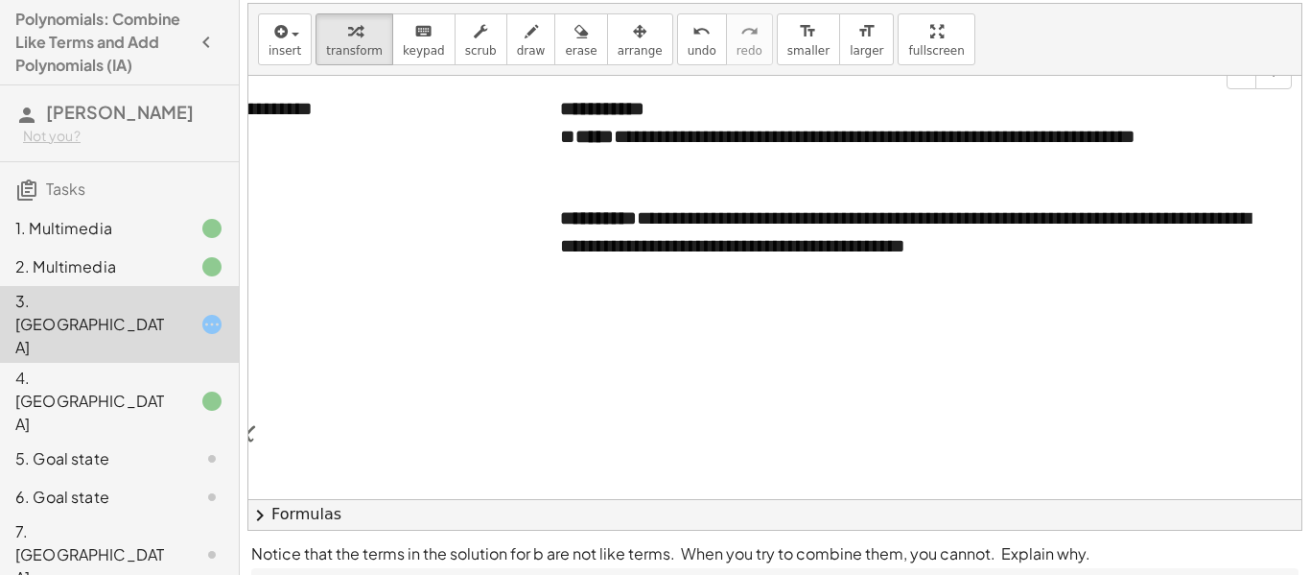
click at [995, 253] on div "**********" at bounding box center [919, 231] width 718 height 55
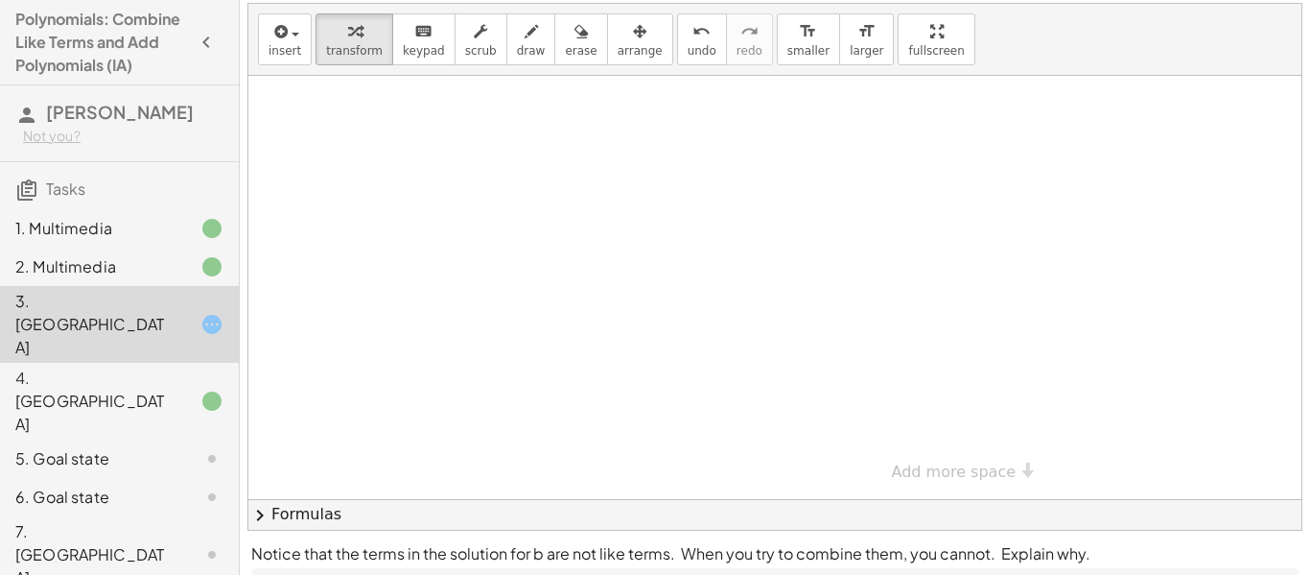
scroll to position [178, 0]
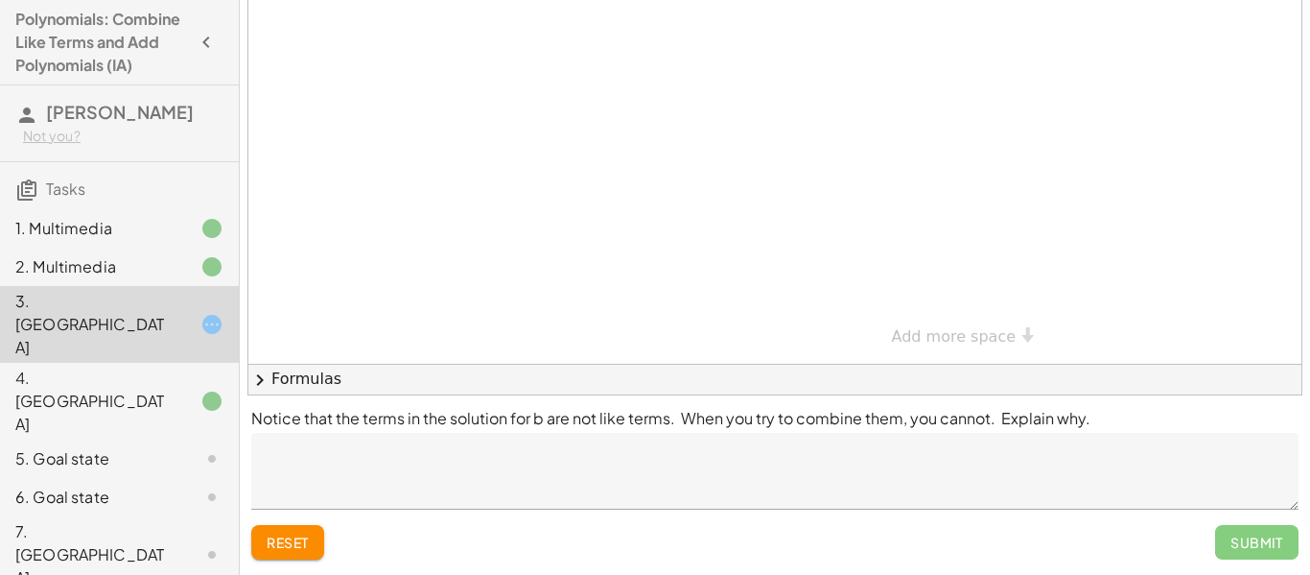
click at [306, 555] on button "reset" at bounding box center [287, 542] width 73 height 35
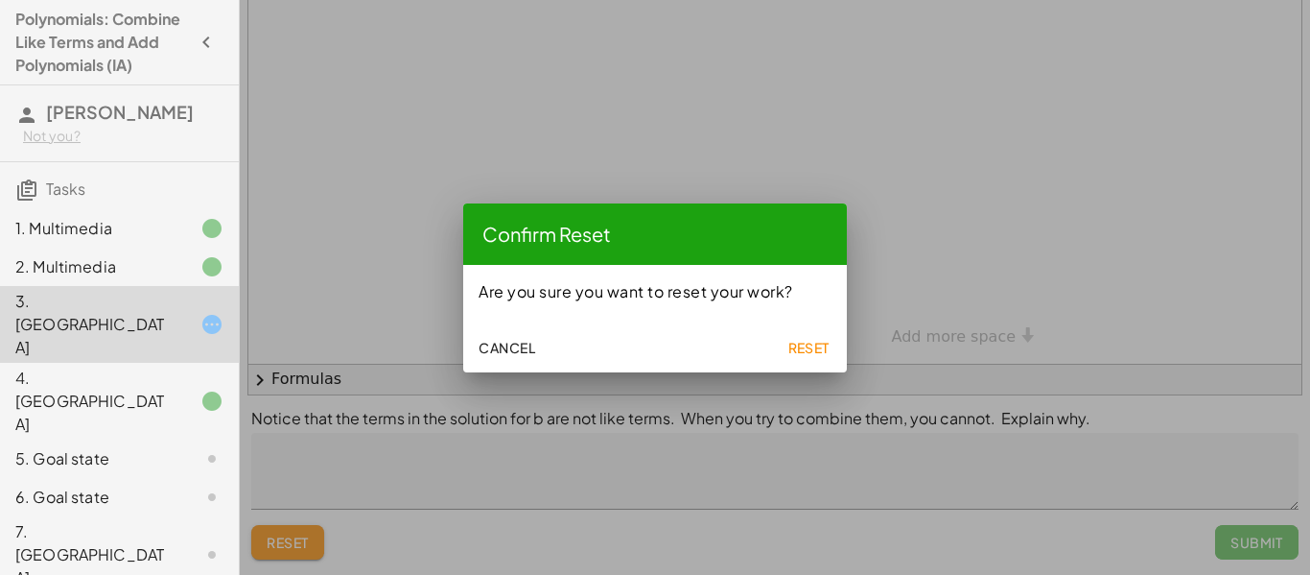
scroll to position [0, 0]
click at [518, 339] on span "Cancel" at bounding box center [507, 347] width 57 height 17
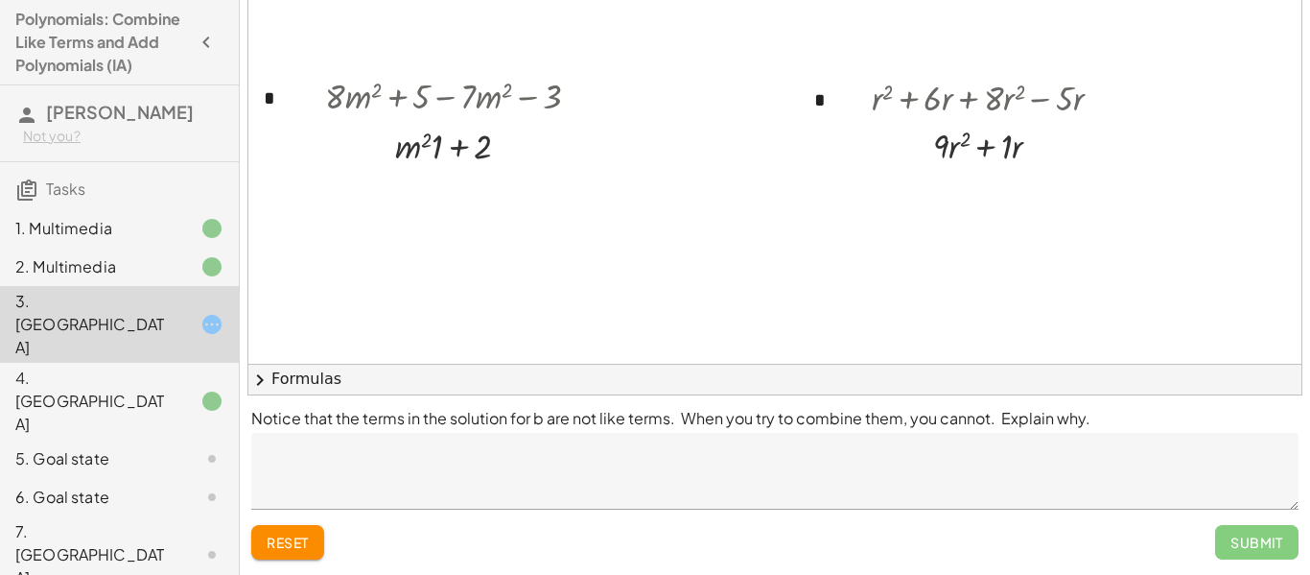
scroll to position [956, 4]
click at [195, 447] on div at bounding box center [197, 458] width 54 height 23
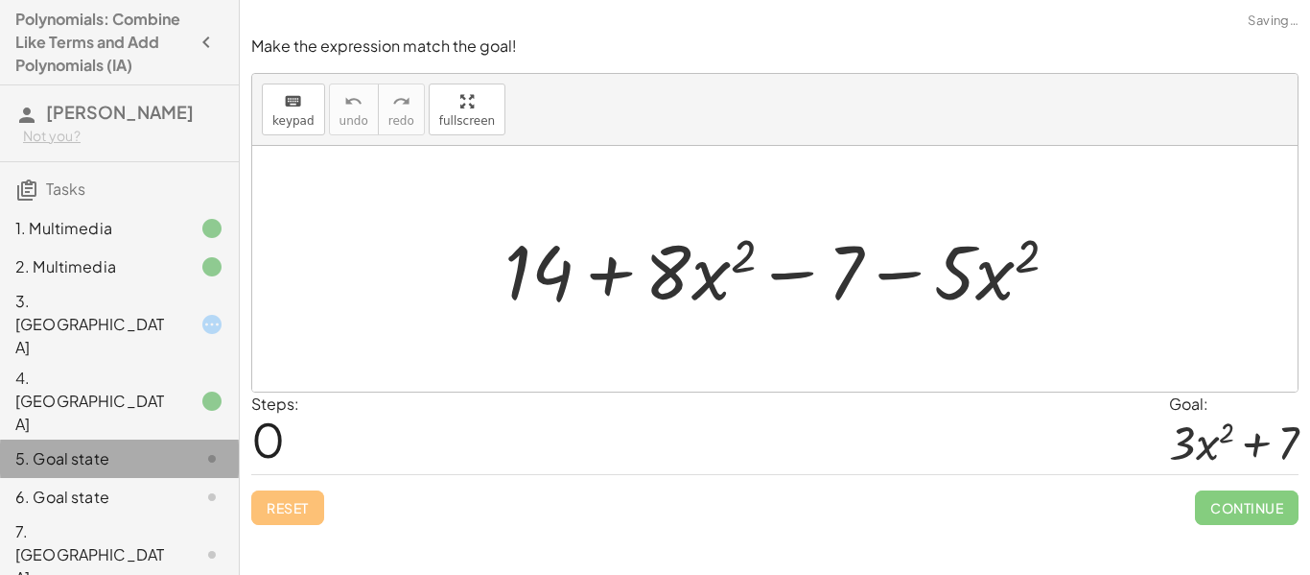
scroll to position [0, 0]
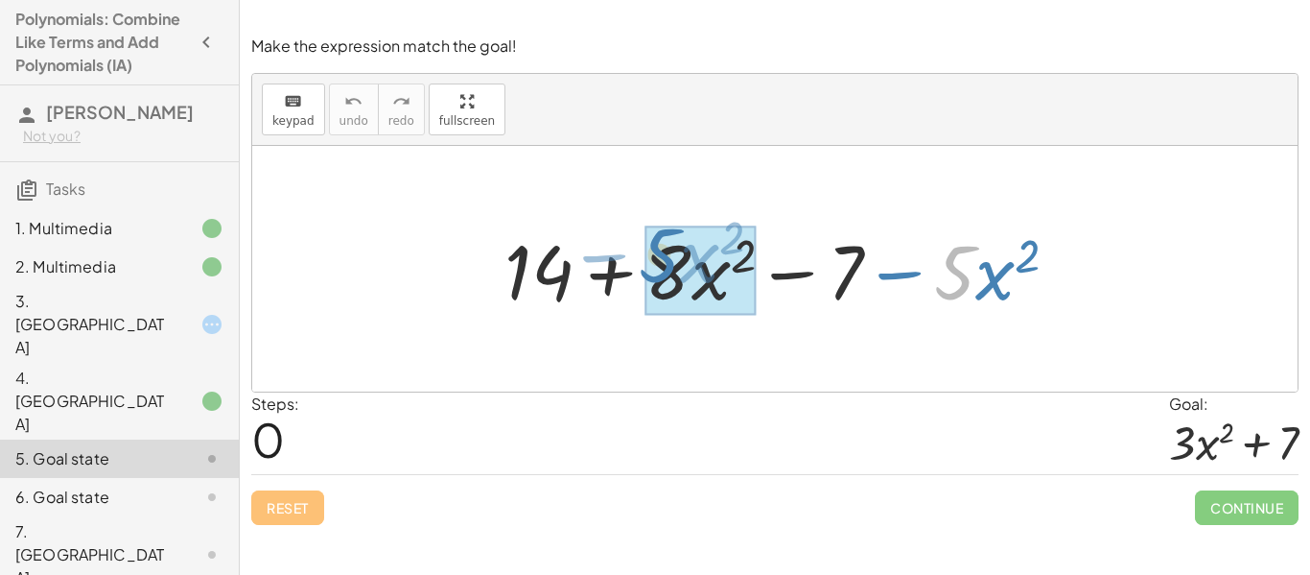
drag, startPoint x: 952, startPoint y: 267, endPoint x: 667, endPoint y: 252, distance: 285.3
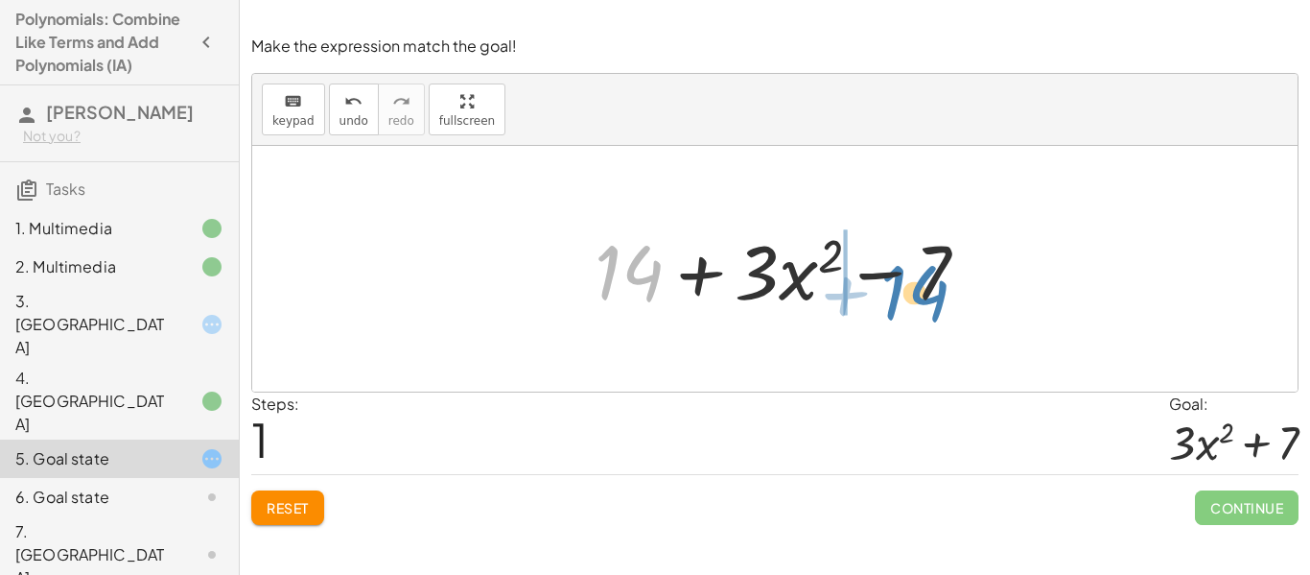
drag, startPoint x: 642, startPoint y: 274, endPoint x: 935, endPoint y: 299, distance: 294.6
click at [935, 299] on div at bounding box center [789, 269] width 409 height 99
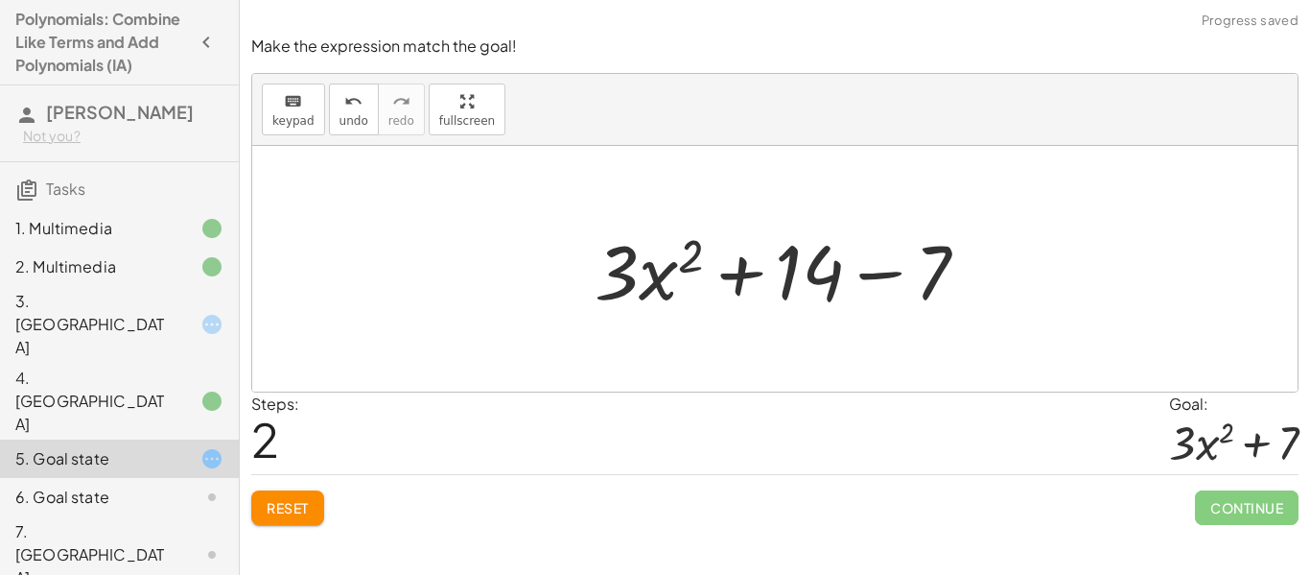
click at [874, 285] on div at bounding box center [789, 269] width 409 height 99
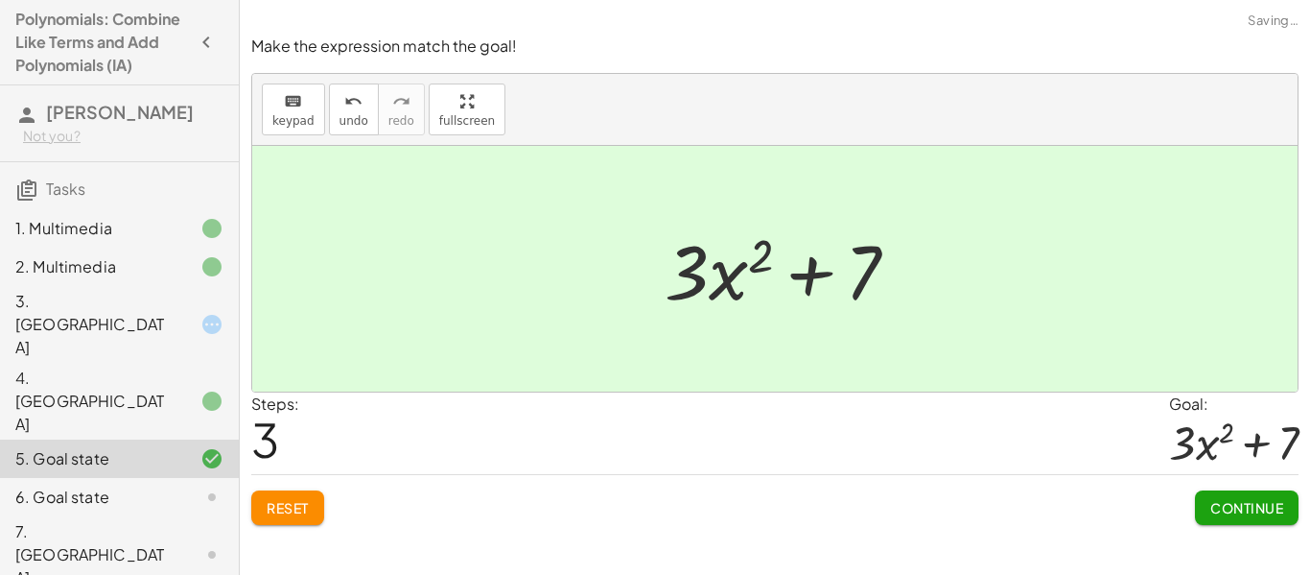
click at [1238, 505] on span "Continue" at bounding box center [1247, 507] width 73 height 17
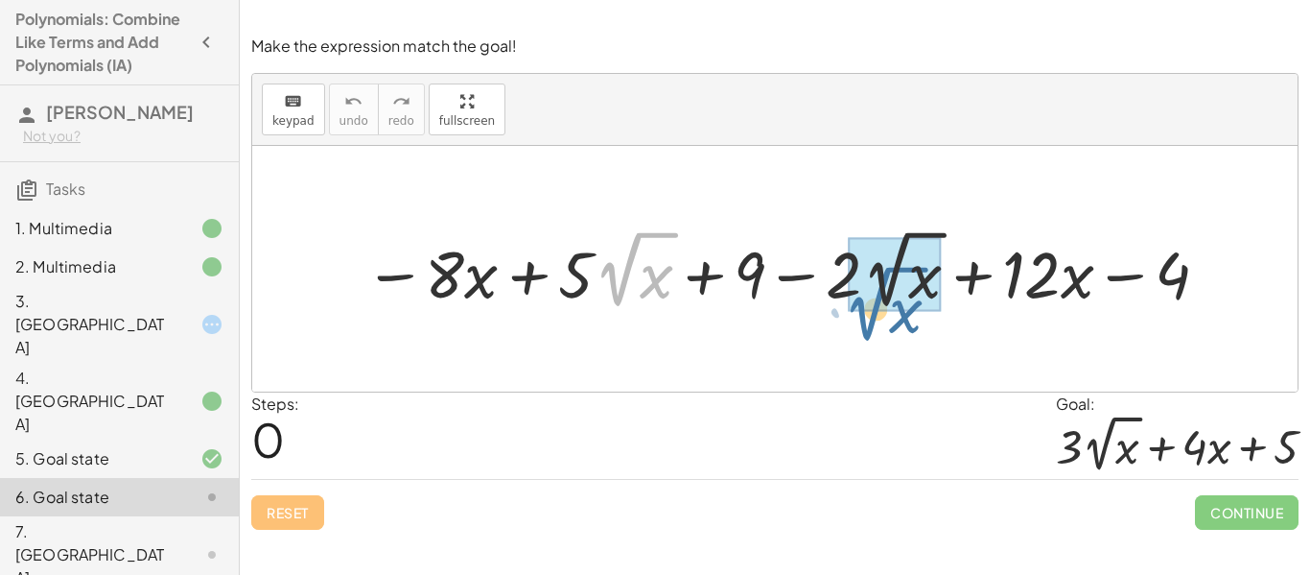
drag, startPoint x: 610, startPoint y: 284, endPoint x: 878, endPoint y: 290, distance: 267.7
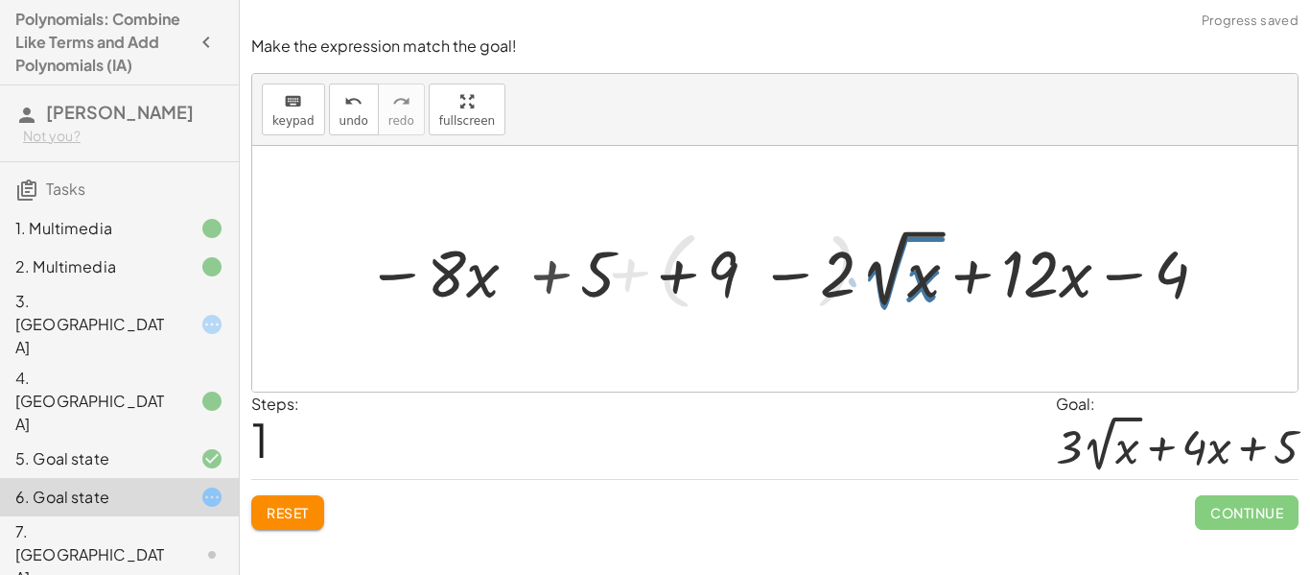
click at [878, 290] on div at bounding box center [789, 269] width 853 height 96
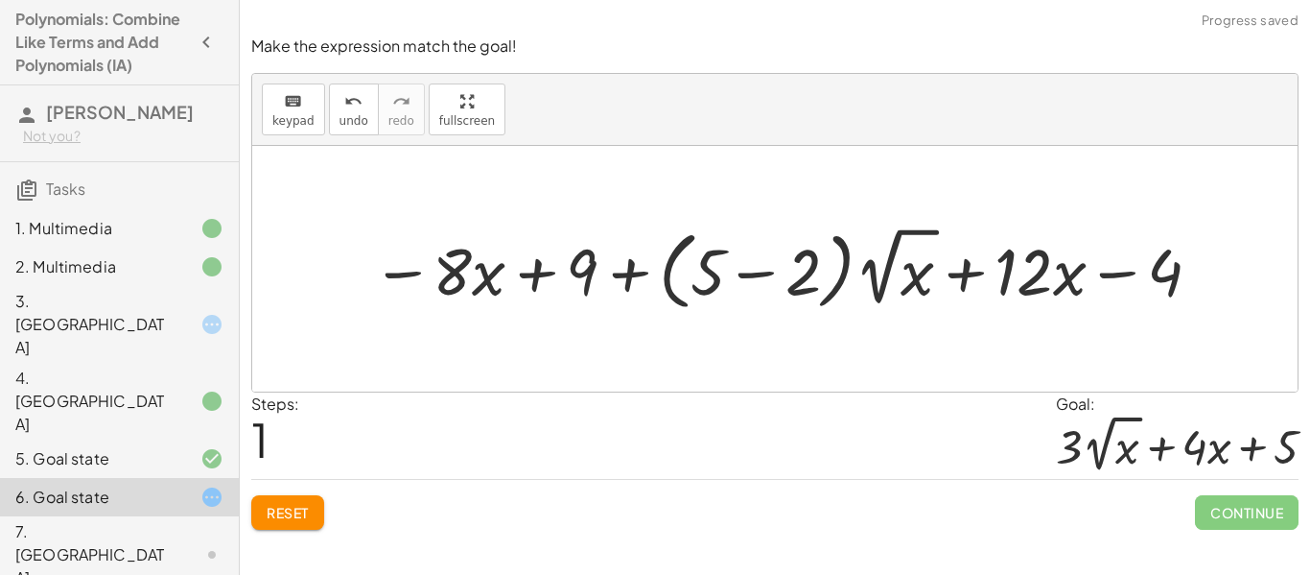
click at [797, 276] on div at bounding box center [789, 269] width 853 height 96
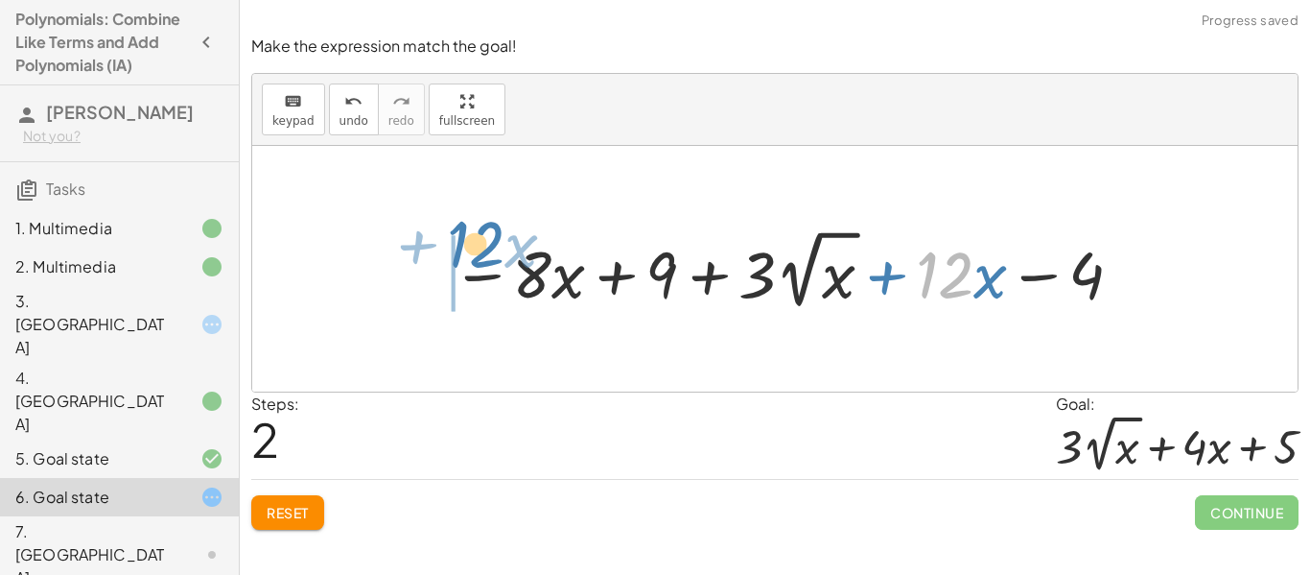
drag, startPoint x: 959, startPoint y: 285, endPoint x: 500, endPoint y: 258, distance: 460.3
click at [500, 258] on div at bounding box center [789, 269] width 695 height 91
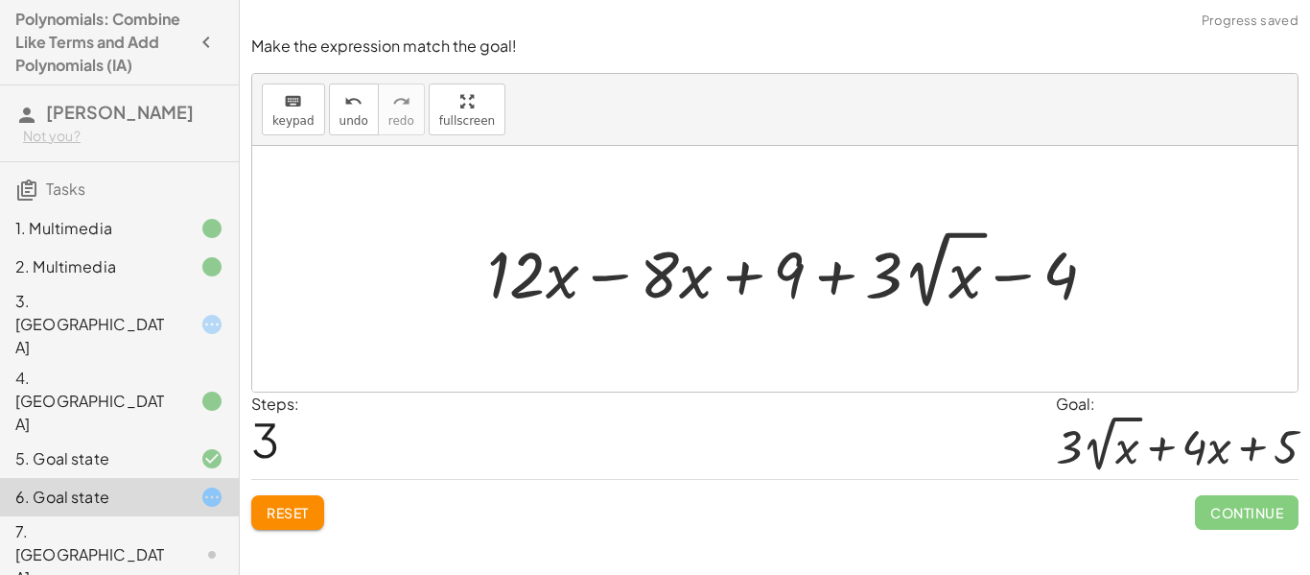
click at [610, 274] on div at bounding box center [800, 269] width 645 height 91
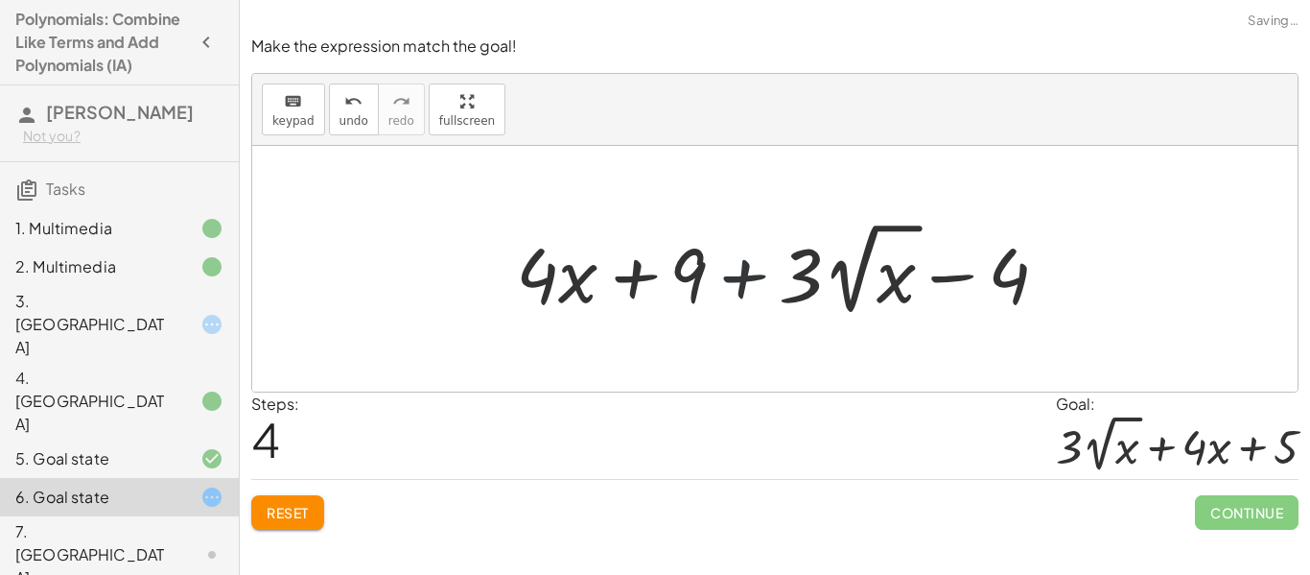
click at [719, 287] on div at bounding box center [790, 269] width 567 height 106
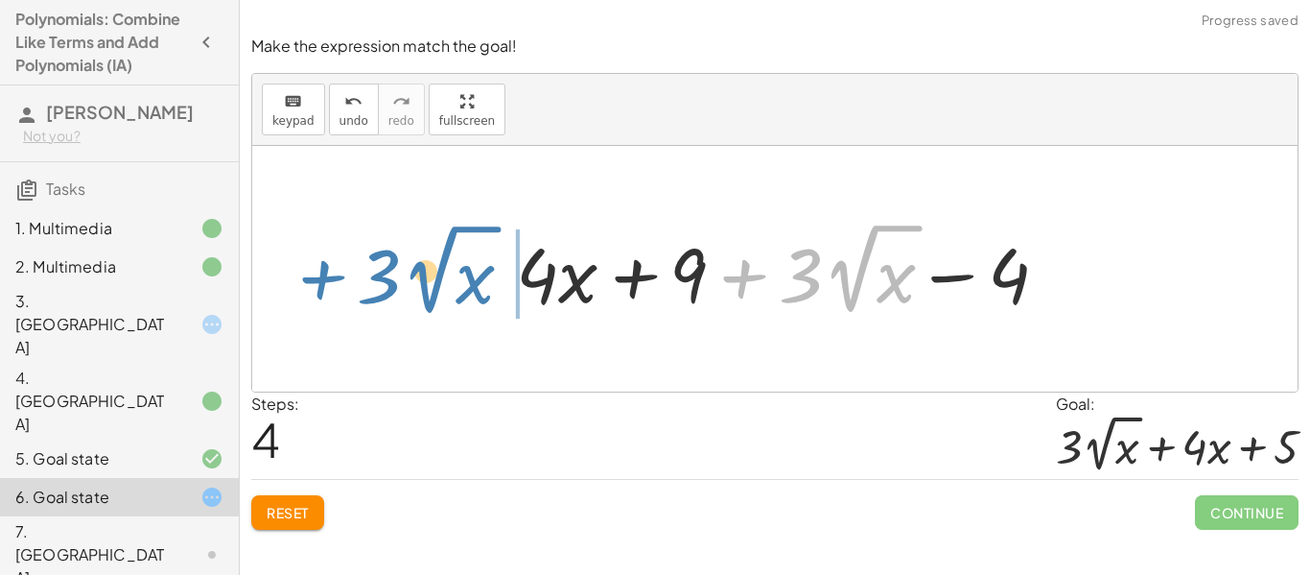
drag, startPoint x: 718, startPoint y: 287, endPoint x: 296, endPoint y: 288, distance: 421.2
click at [296, 288] on div "− · 8 · x + · 5 · 2 √ x + 9 − · 2 · 2 √ x + · 12 · x − 4 − · 8 · x + 9 + · ( + …" at bounding box center [775, 269] width 1046 height 246
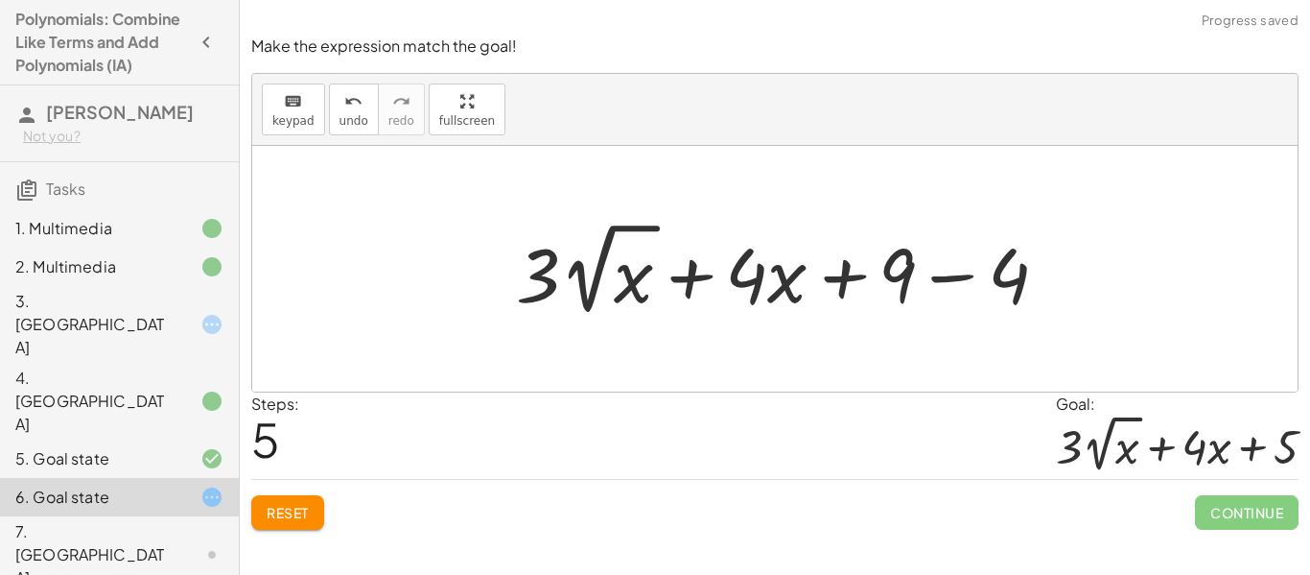
click at [934, 263] on div at bounding box center [790, 269] width 567 height 106
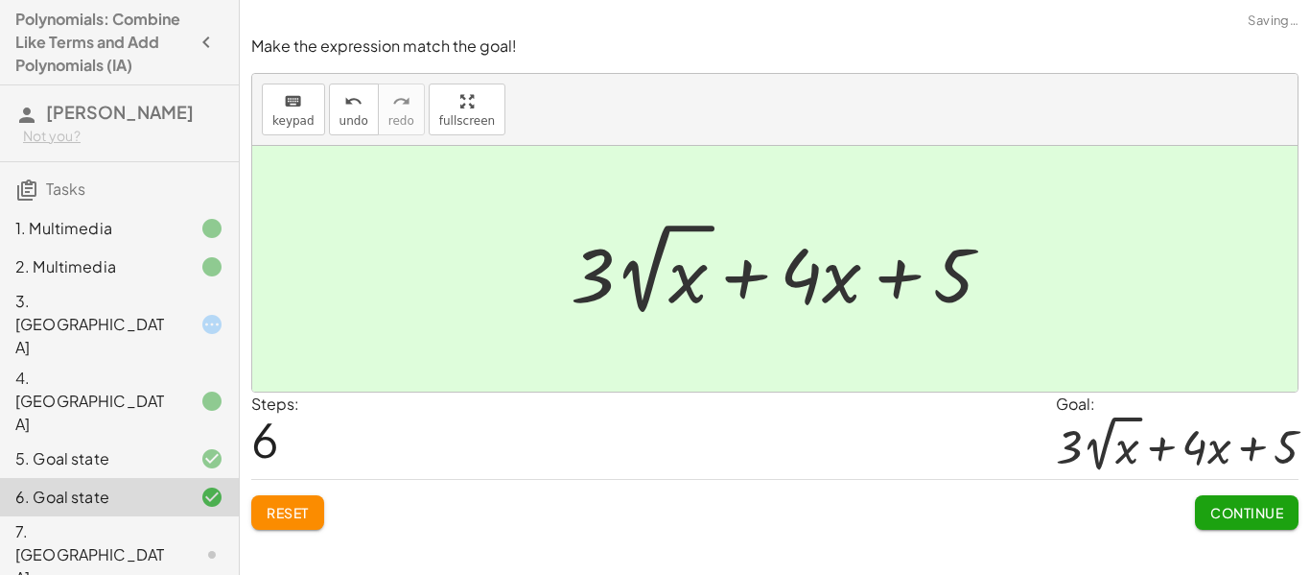
click at [1289, 512] on button "Continue" at bounding box center [1247, 512] width 104 height 35
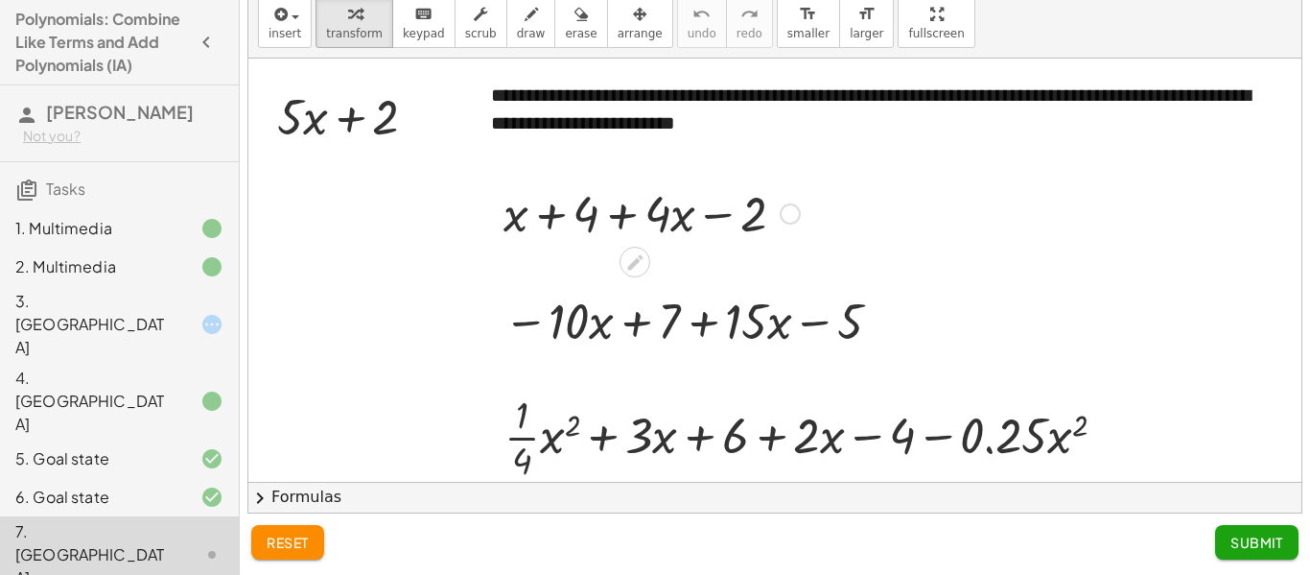
click at [555, 209] on div at bounding box center [652, 211] width 316 height 65
drag, startPoint x: 556, startPoint y: 211, endPoint x: 566, endPoint y: 208, distance: 10.0
click at [566, 208] on div at bounding box center [652, 211] width 316 height 65
drag, startPoint x: 573, startPoint y: 207, endPoint x: 765, endPoint y: 215, distance: 192.0
click at [765, 215] on div at bounding box center [652, 211] width 316 height 65
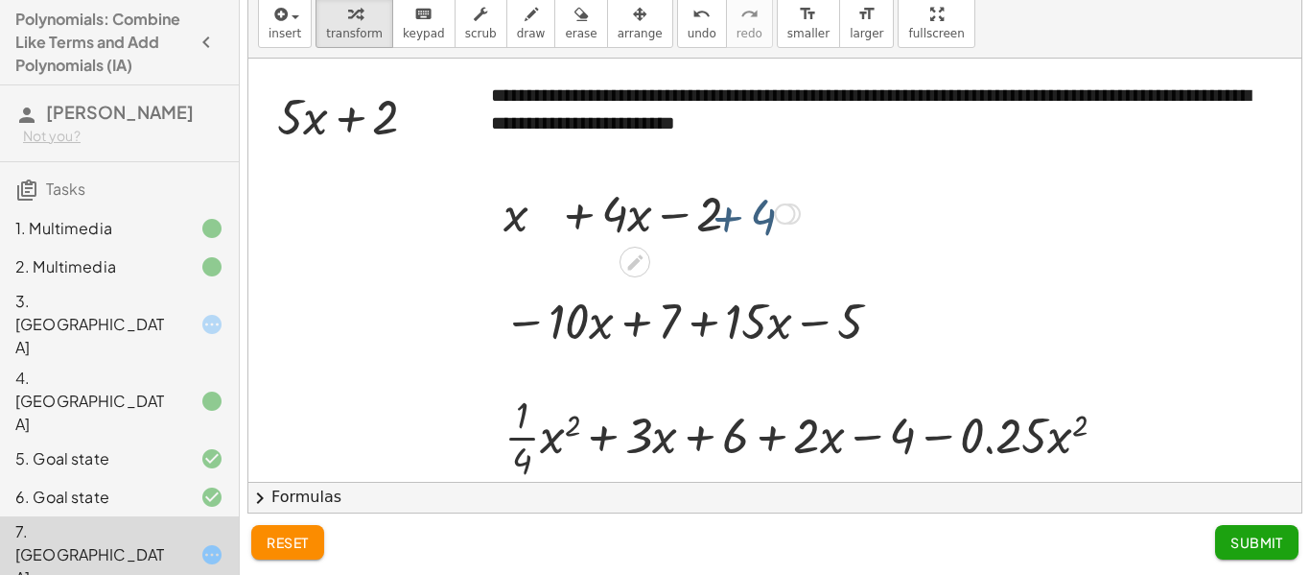
click at [765, 215] on div at bounding box center [652, 211] width 316 height 65
click at [584, 211] on div at bounding box center [652, 211] width 245 height 65
click at [723, 203] on div at bounding box center [720, 213] width 21 height 21
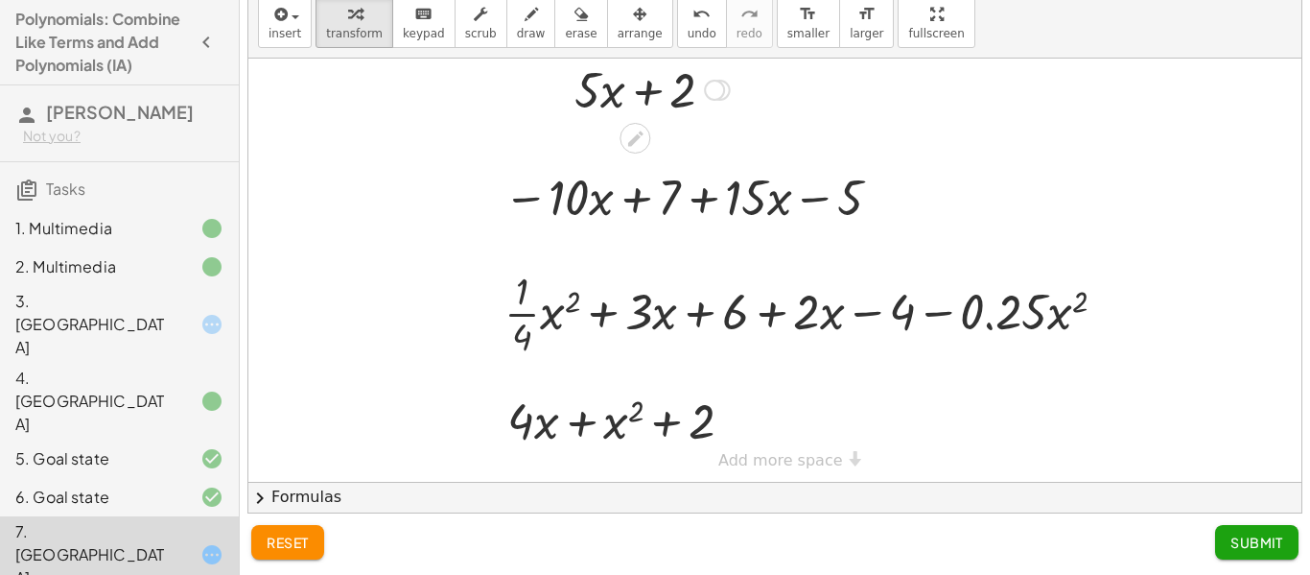
scroll to position [130, 0]
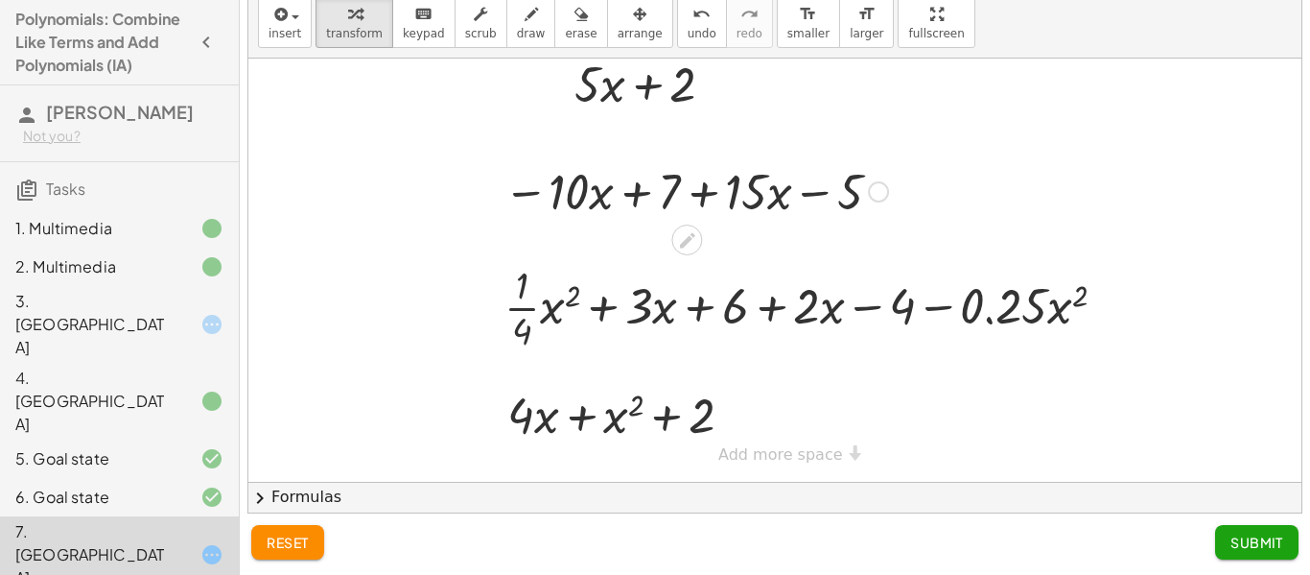
click at [631, 192] on div at bounding box center [696, 189] width 404 height 65
drag, startPoint x: 592, startPoint y: 210, endPoint x: 780, endPoint y: 220, distance: 188.3
click at [780, 220] on div at bounding box center [696, 189] width 404 height 65
click at [780, 220] on div at bounding box center [703, 190] width 435 height 70
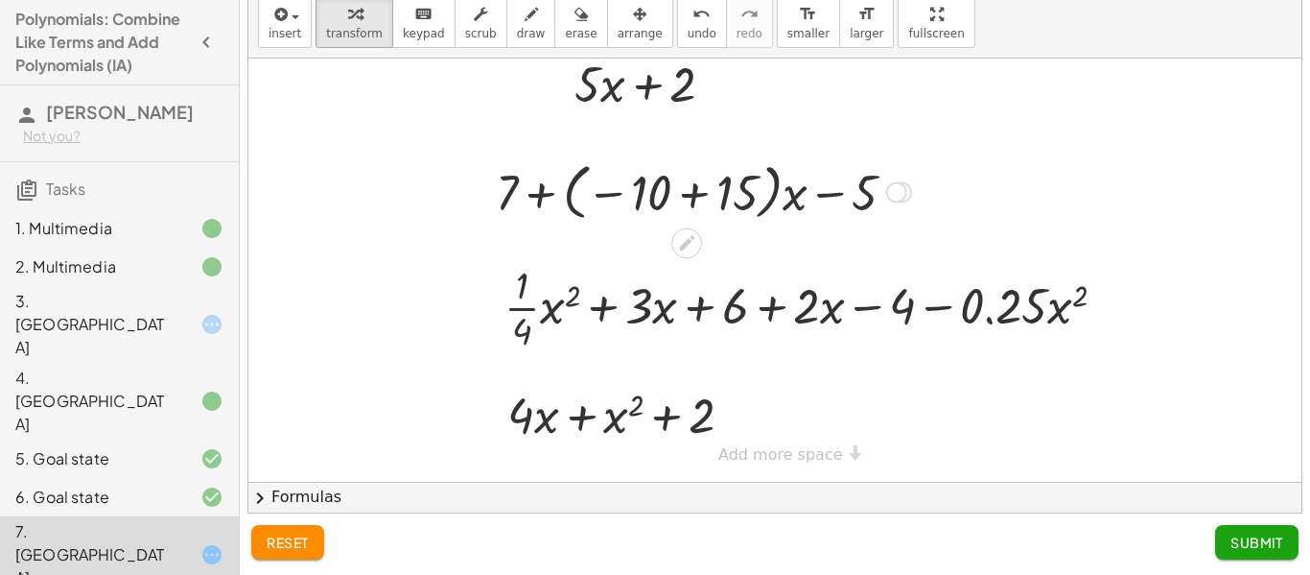
click at [692, 198] on div at bounding box center [703, 190] width 435 height 70
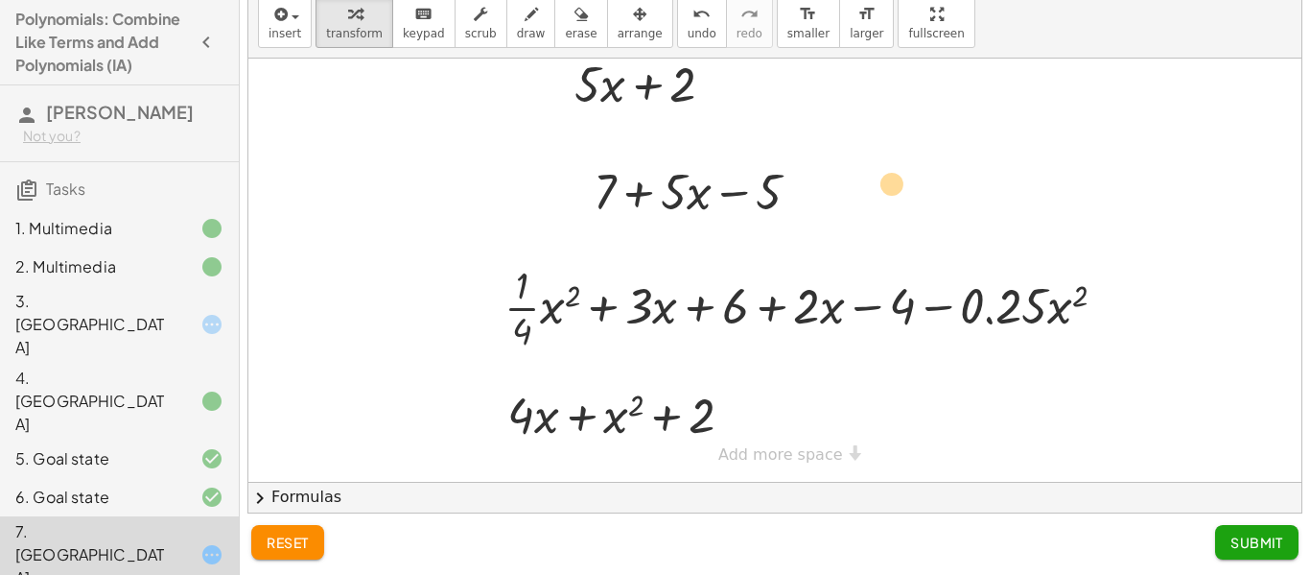
drag, startPoint x: 640, startPoint y: 194, endPoint x: 840, endPoint y: 177, distance: 201.2
click at [840, 177] on div "**********" at bounding box center [774, 205] width 1053 height 553
drag, startPoint x: 692, startPoint y: 197, endPoint x: 841, endPoint y: 185, distance: 150.1
click at [648, 184] on div at bounding box center [704, 189] width 241 height 65
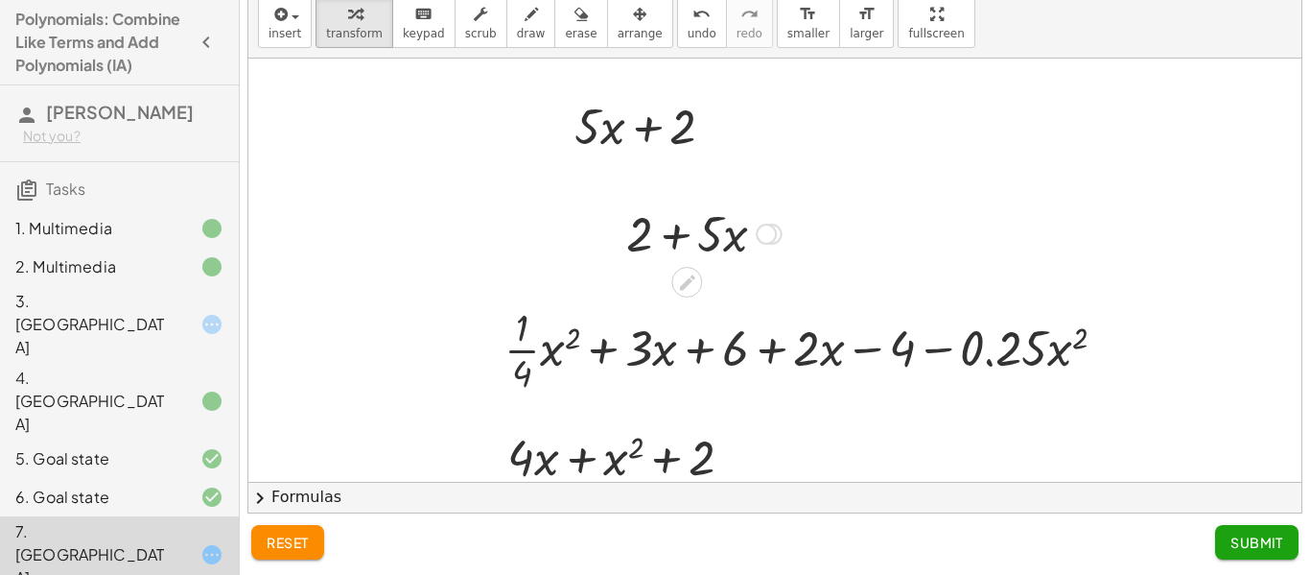
scroll to position [0, 0]
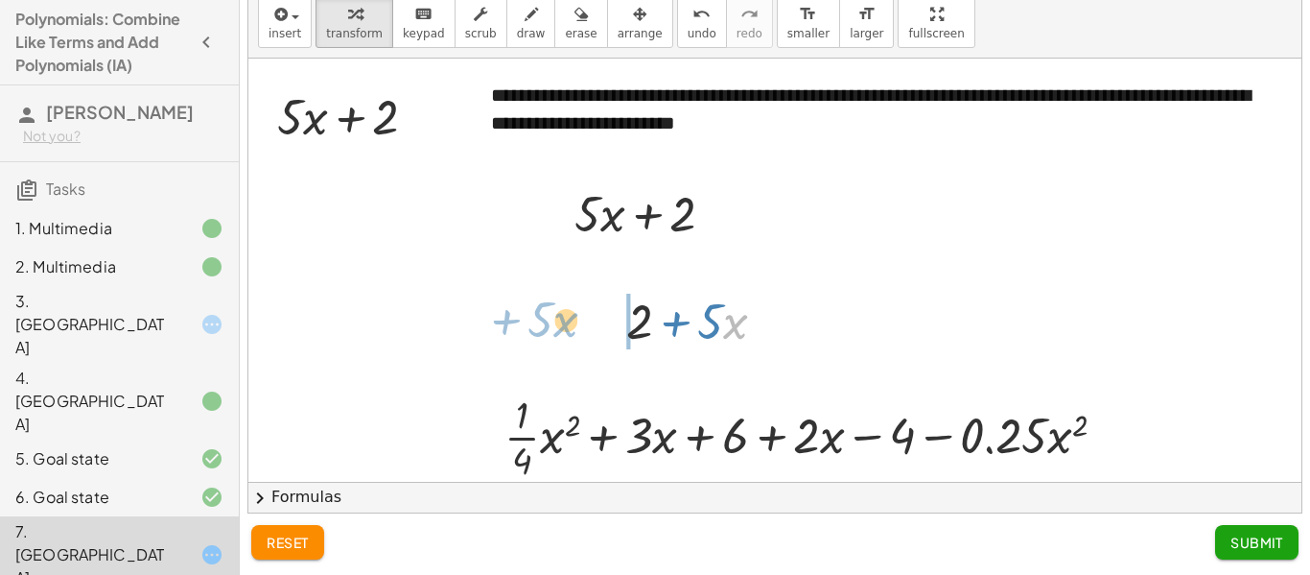
drag, startPoint x: 734, startPoint y: 313, endPoint x: 578, endPoint y: 309, distance: 156.4
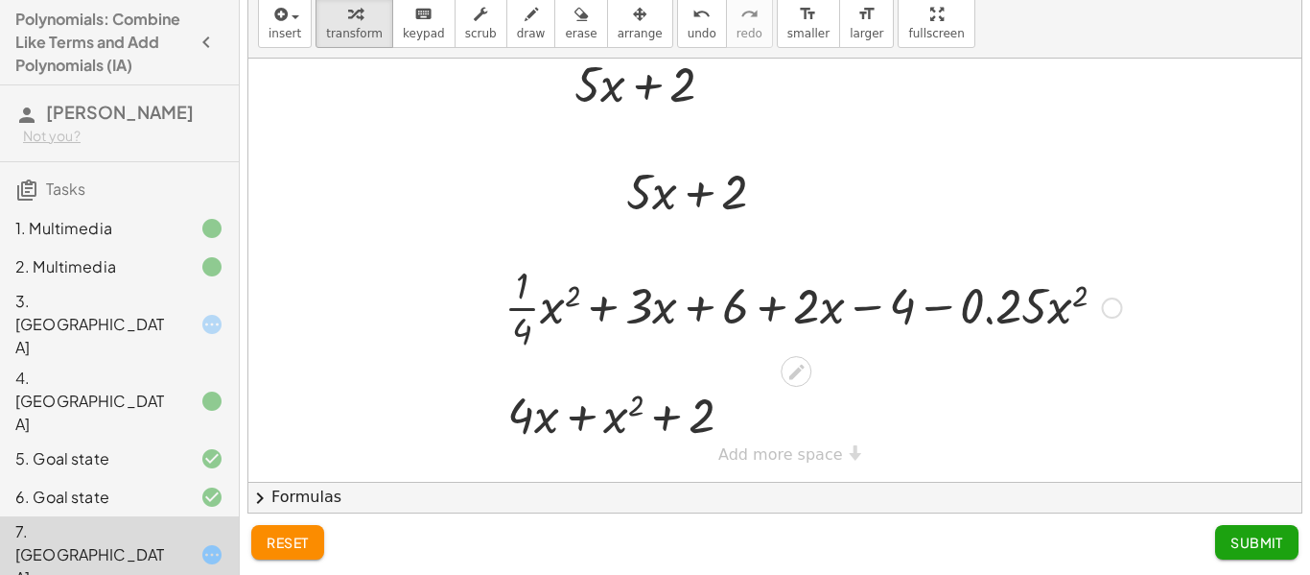
drag, startPoint x: 985, startPoint y: 309, endPoint x: 738, endPoint y: 264, distance: 251.6
click at [531, 278] on div at bounding box center [813, 306] width 637 height 96
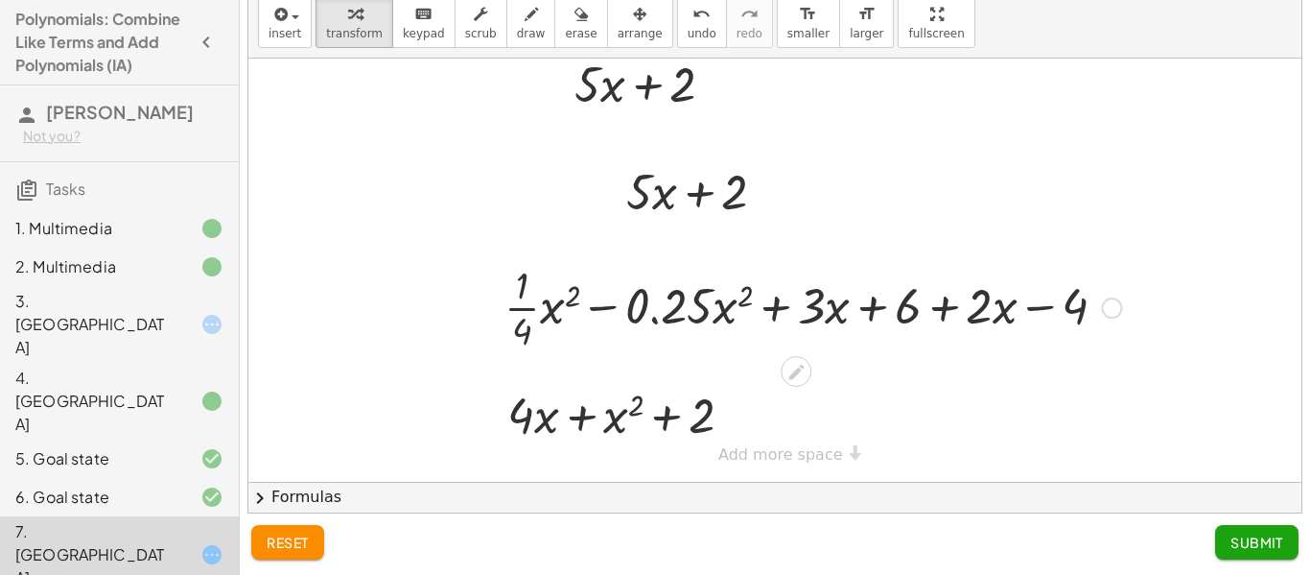
click at [582, 303] on div at bounding box center [813, 306] width 637 height 96
click at [598, 304] on div at bounding box center [813, 306] width 637 height 96
drag, startPoint x: 807, startPoint y: 305, endPoint x: 1004, endPoint y: 302, distance: 197.6
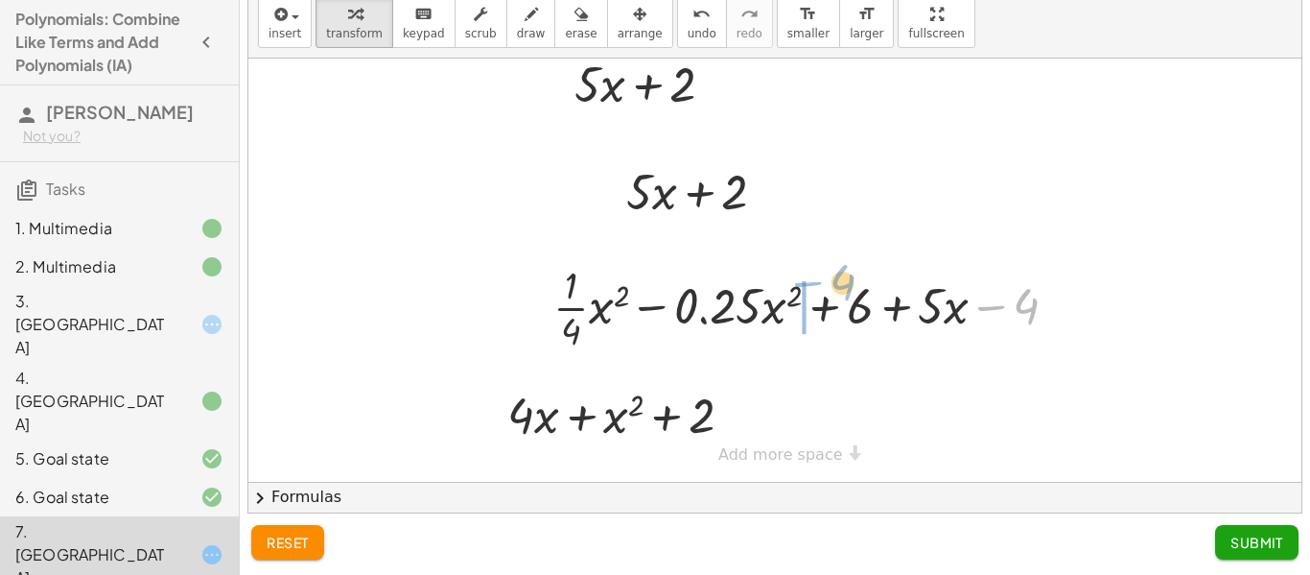
drag, startPoint x: 1007, startPoint y: 309, endPoint x: 826, endPoint y: 286, distance: 182.8
click at [826, 286] on div at bounding box center [813, 306] width 539 height 96
click at [904, 306] on div at bounding box center [813, 306] width 539 height 96
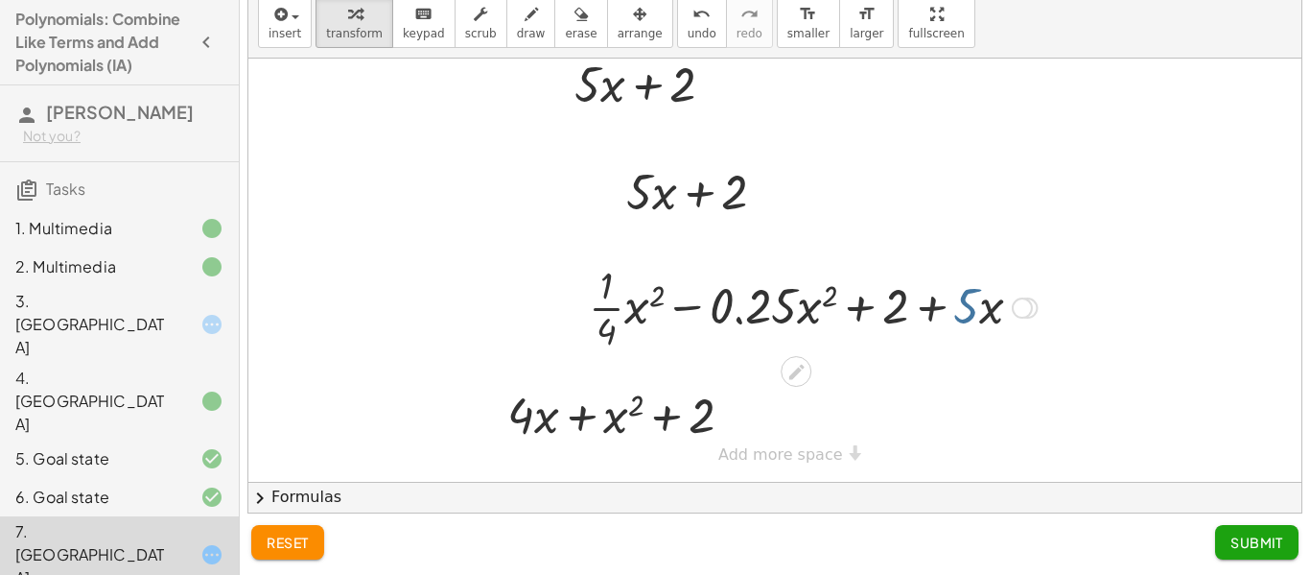
click at [956, 307] on div at bounding box center [812, 306] width 467 height 96
click at [689, 313] on div at bounding box center [812, 306] width 467 height 96
drag, startPoint x: 767, startPoint y: 309, endPoint x: 659, endPoint y: 303, distance: 108.6
click at [659, 303] on div at bounding box center [812, 306] width 467 height 96
drag, startPoint x: 624, startPoint y: 302, endPoint x: 729, endPoint y: 293, distance: 106.0
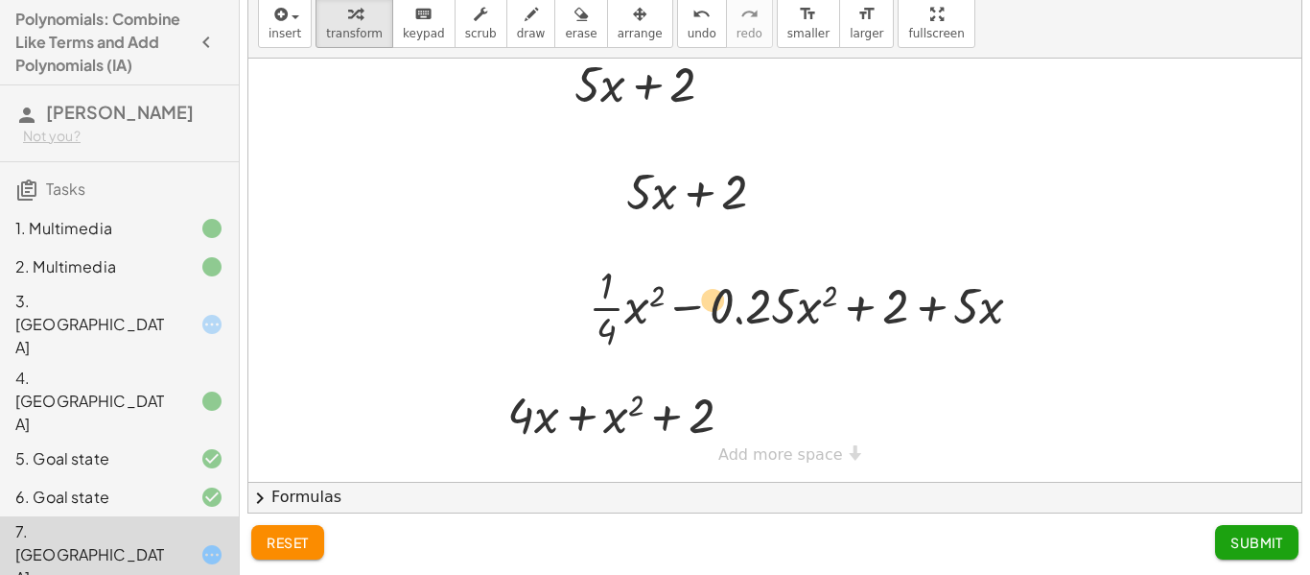
click at [729, 293] on div at bounding box center [812, 306] width 467 height 96
drag, startPoint x: 629, startPoint y: 300, endPoint x: 973, endPoint y: 302, distance: 343.5
click at [973, 302] on div at bounding box center [812, 306] width 467 height 96
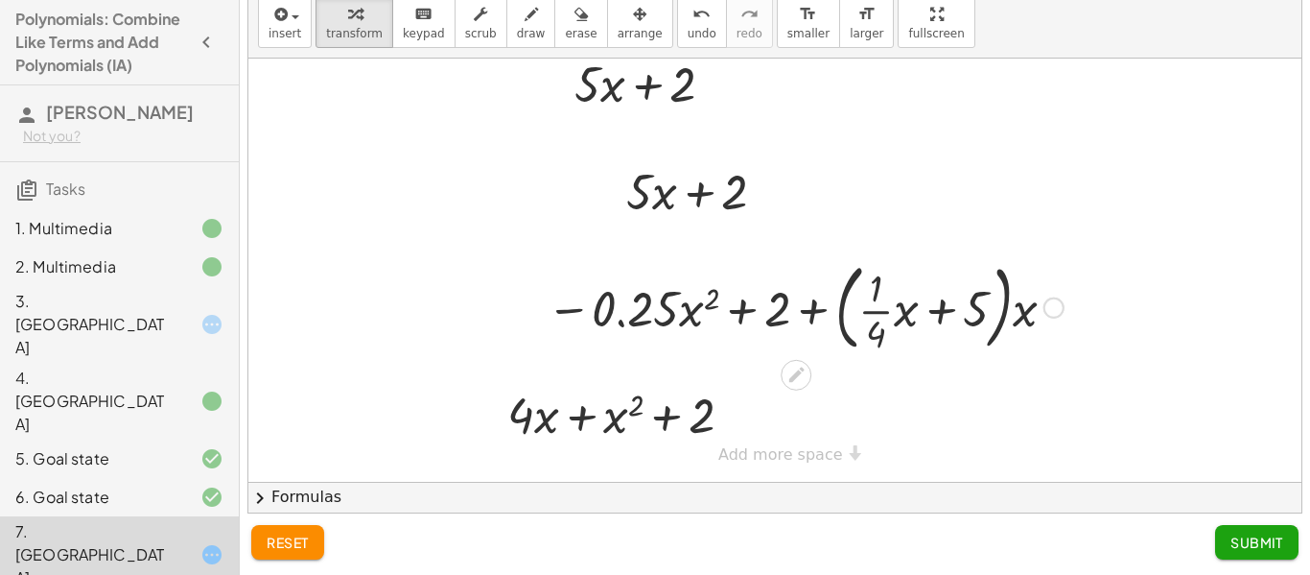
click at [920, 304] on div at bounding box center [805, 306] width 536 height 104
click at [935, 305] on div at bounding box center [805, 306] width 536 height 104
drag, startPoint x: 535, startPoint y: 427, endPoint x: 604, endPoint y: 419, distance: 69.5
click at [569, 413] on div at bounding box center [629, 413] width 292 height 73
click at [652, 423] on div at bounding box center [629, 413] width 292 height 73
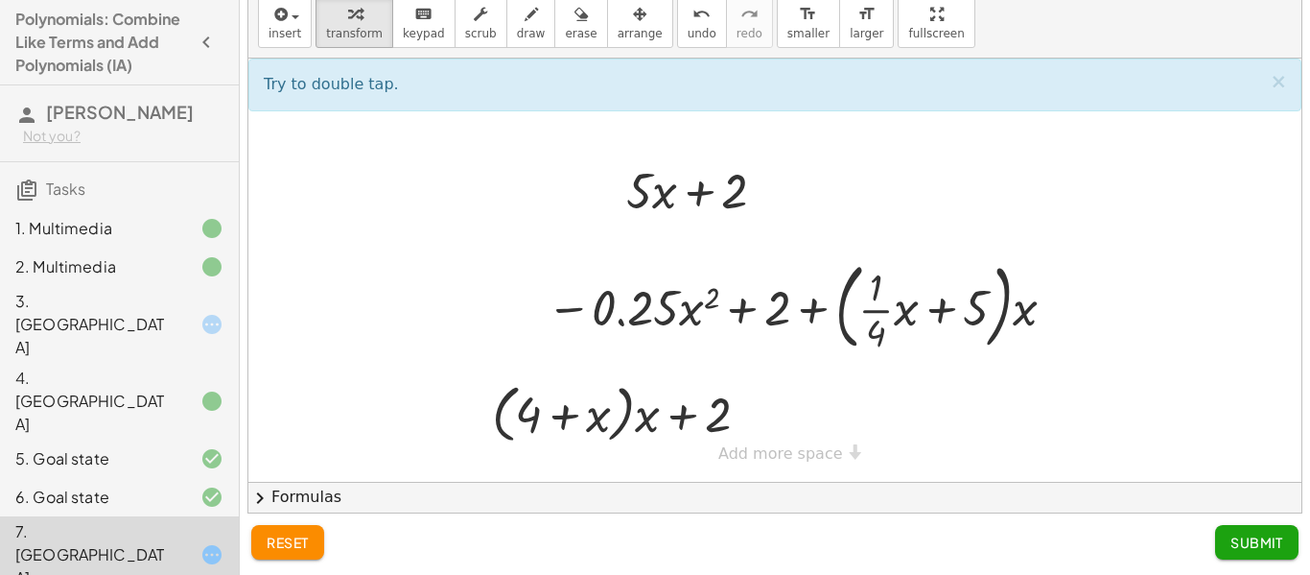
scroll to position [0, 0]
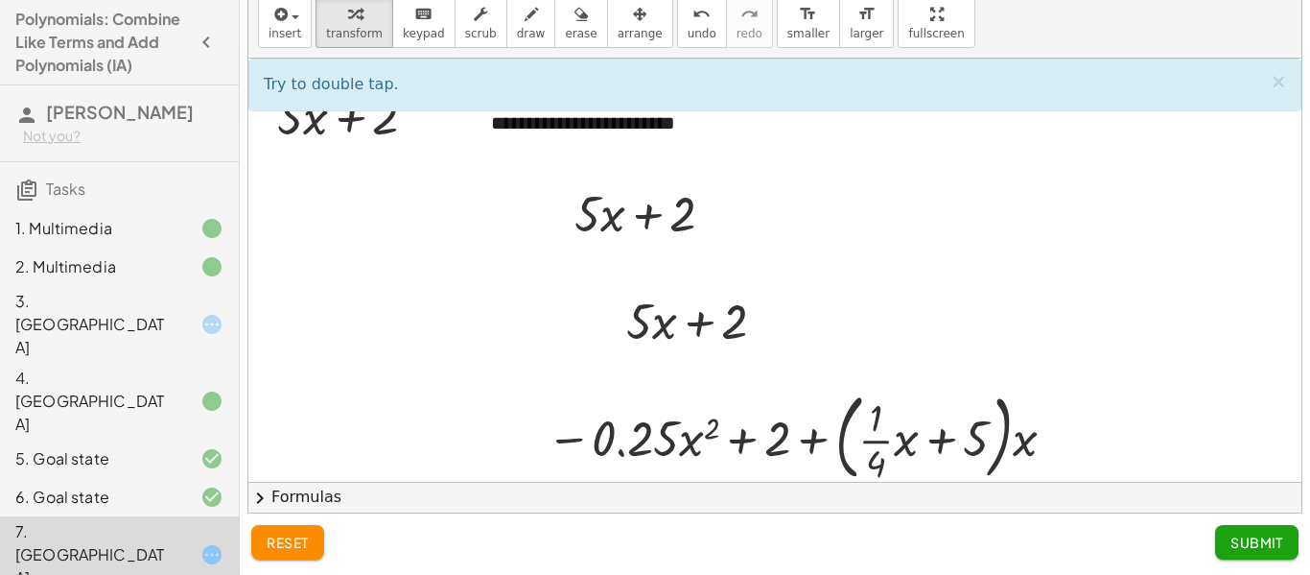
click at [1262, 549] on span "Submit" at bounding box center [1257, 541] width 53 height 17
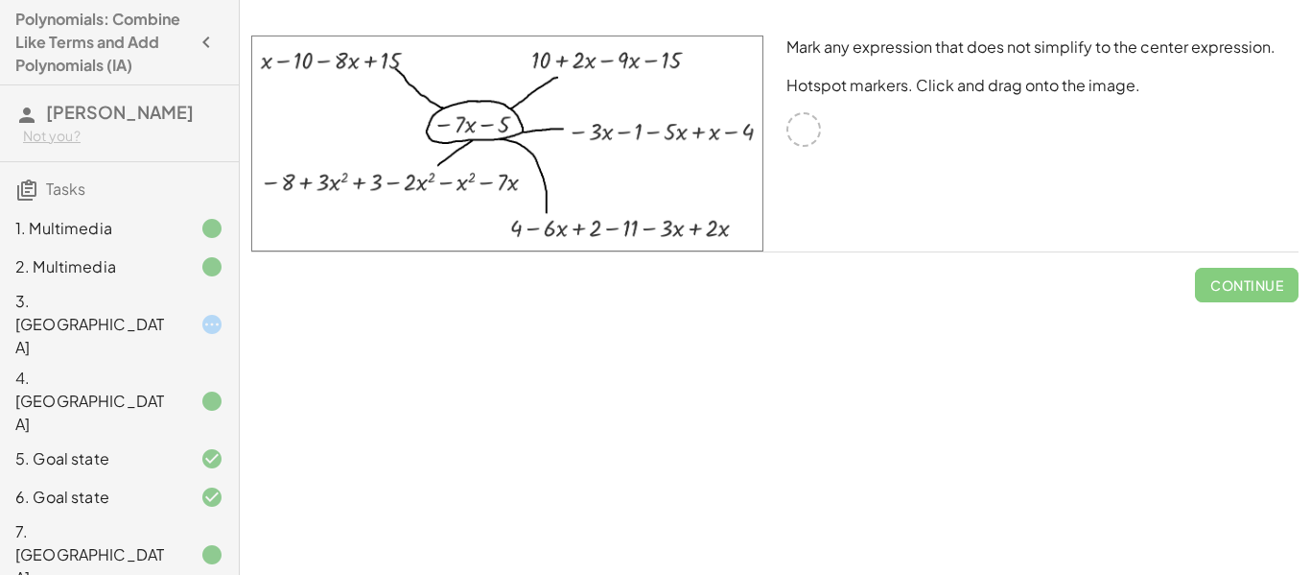
click at [814, 130] on div at bounding box center [804, 129] width 35 height 35
drag, startPoint x: 540, startPoint y: 218, endPoint x: 696, endPoint y: 219, distance: 156.4
click at [696, 219] on img at bounding box center [507, 143] width 512 height 216
click at [778, 146] on div "Mark any expression that does not simplify to the center expression. Hotspot ma…" at bounding box center [1042, 143] width 535 height 239
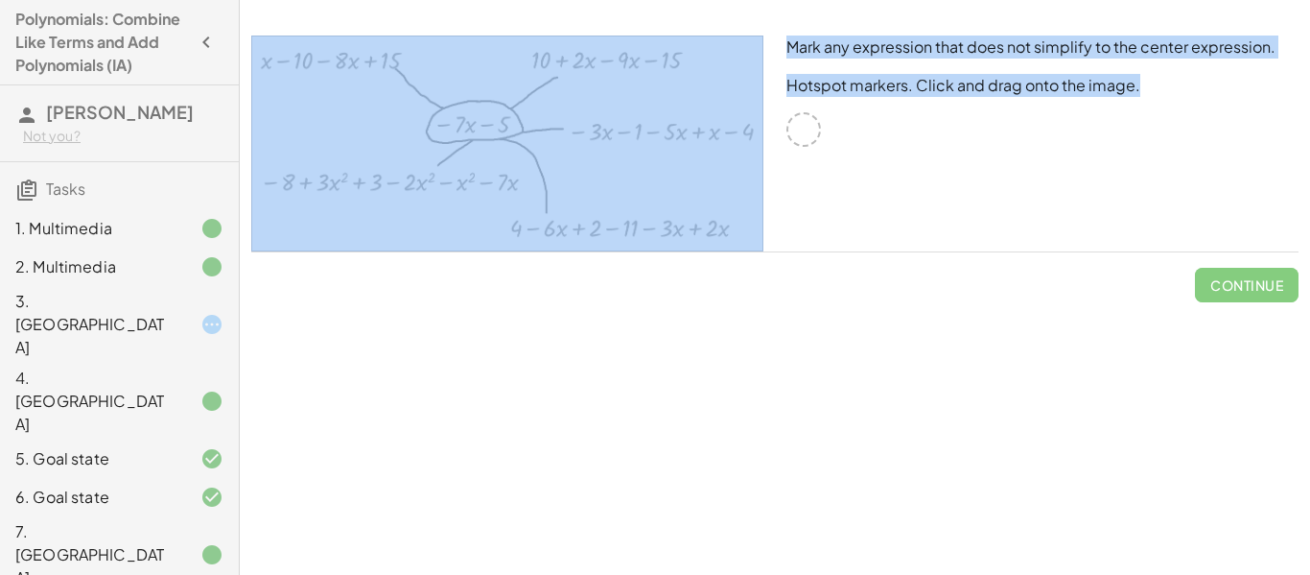
drag, startPoint x: 811, startPoint y: 128, endPoint x: 602, endPoint y: 189, distance: 217.0
click at [602, 189] on div "Mark any expression that does not simplify to the center expression. Hotspot ma…" at bounding box center [775, 143] width 1071 height 239
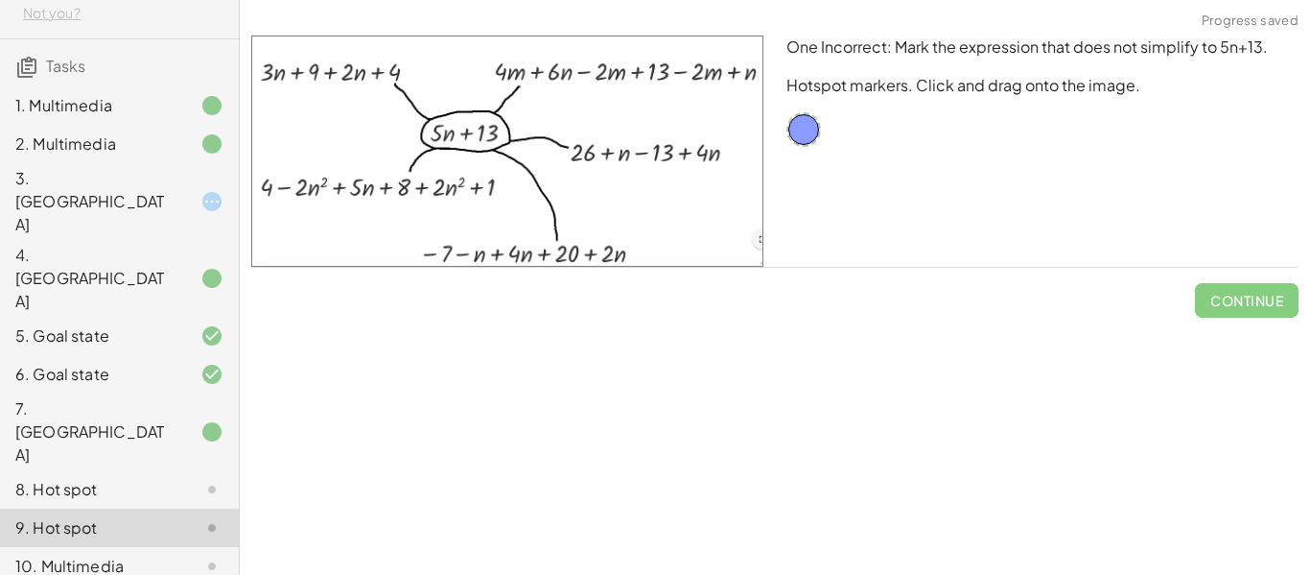
scroll to position [141, 0]
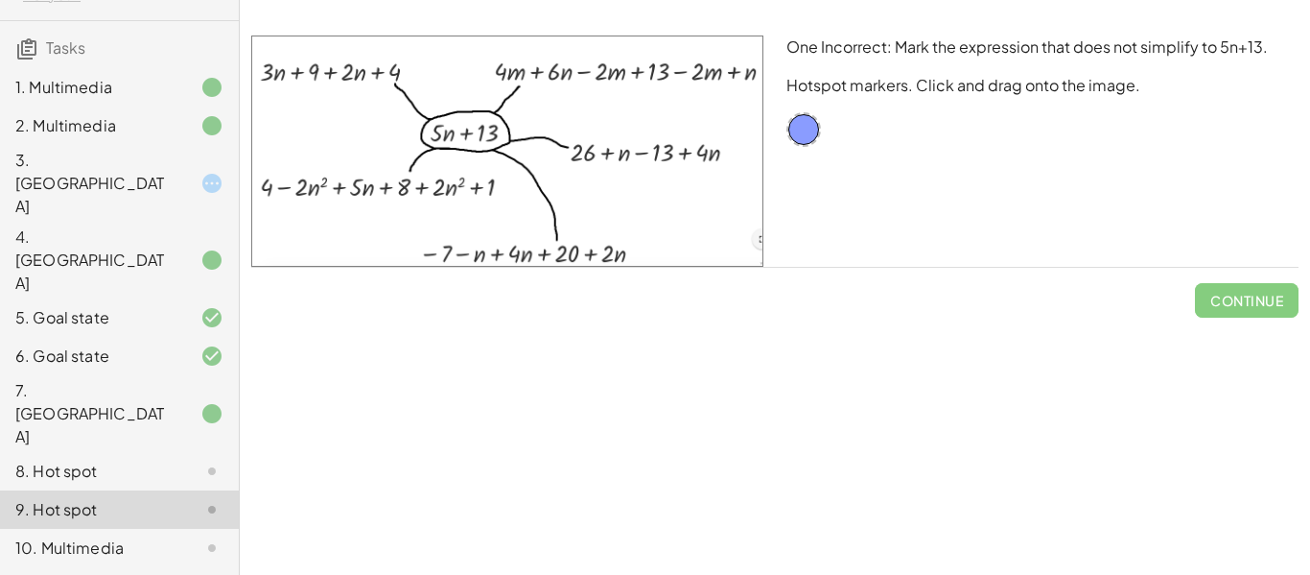
drag, startPoint x: 295, startPoint y: 69, endPoint x: 332, endPoint y: 85, distance: 39.9
click at [332, 85] on img at bounding box center [507, 150] width 512 height 231
drag, startPoint x: 332, startPoint y: 85, endPoint x: 336, endPoint y: 60, distance: 25.2
click at [270, 70] on img at bounding box center [507, 150] width 512 height 231
click at [332, 58] on img at bounding box center [507, 150] width 512 height 231
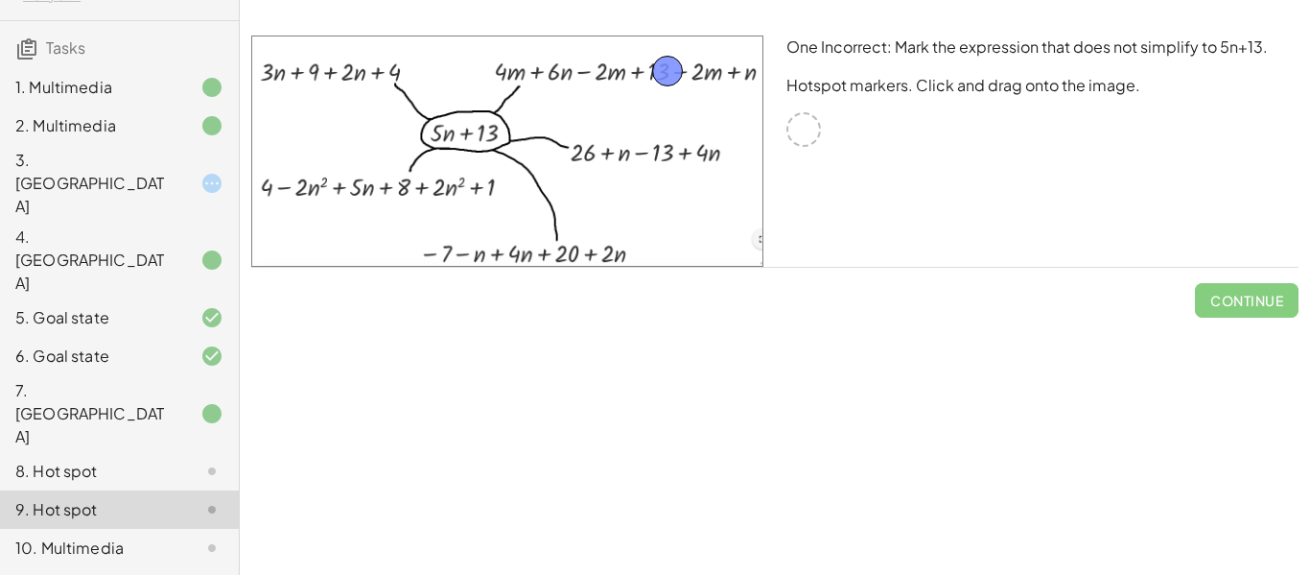
drag, startPoint x: 808, startPoint y: 122, endPoint x: 672, endPoint y: 63, distance: 148.3
click at [1268, 305] on span "Check" at bounding box center [1259, 300] width 50 height 17
click at [187, 460] on div at bounding box center [197, 471] width 54 height 23
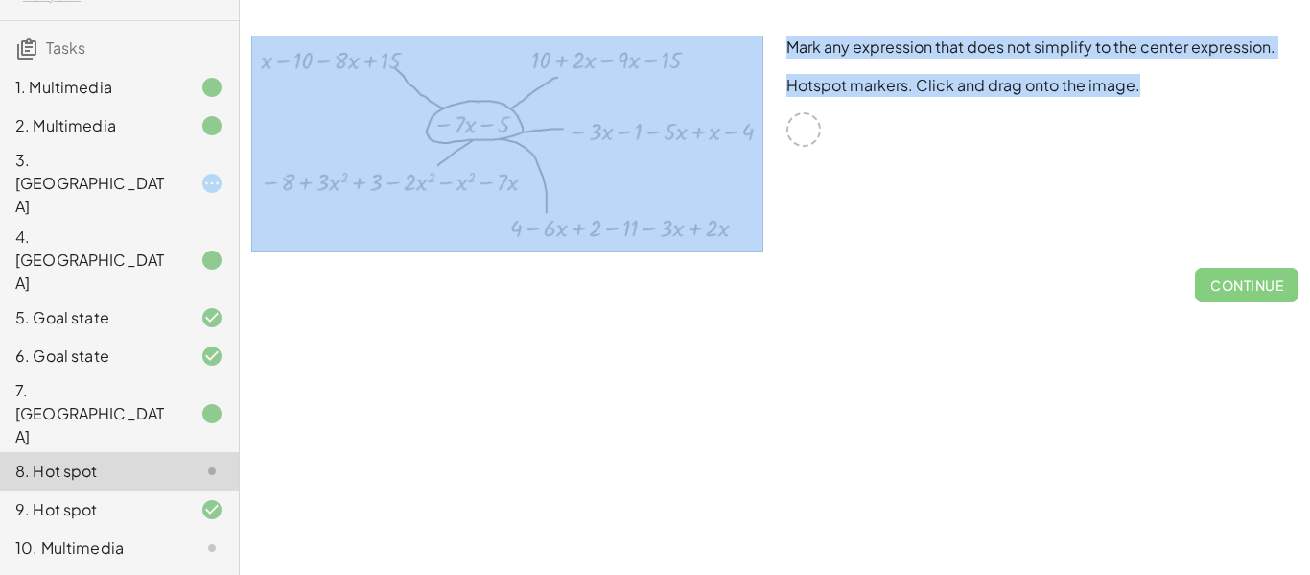
drag, startPoint x: 793, startPoint y: 117, endPoint x: 763, endPoint y: 108, distance: 31.9
click at [763, 108] on div "Mark any expression that does not simplify to the center expression. Hotspot ma…" at bounding box center [775, 143] width 1071 height 239
click at [144, 452] on div "8. Hot spot" at bounding box center [119, 471] width 239 height 38
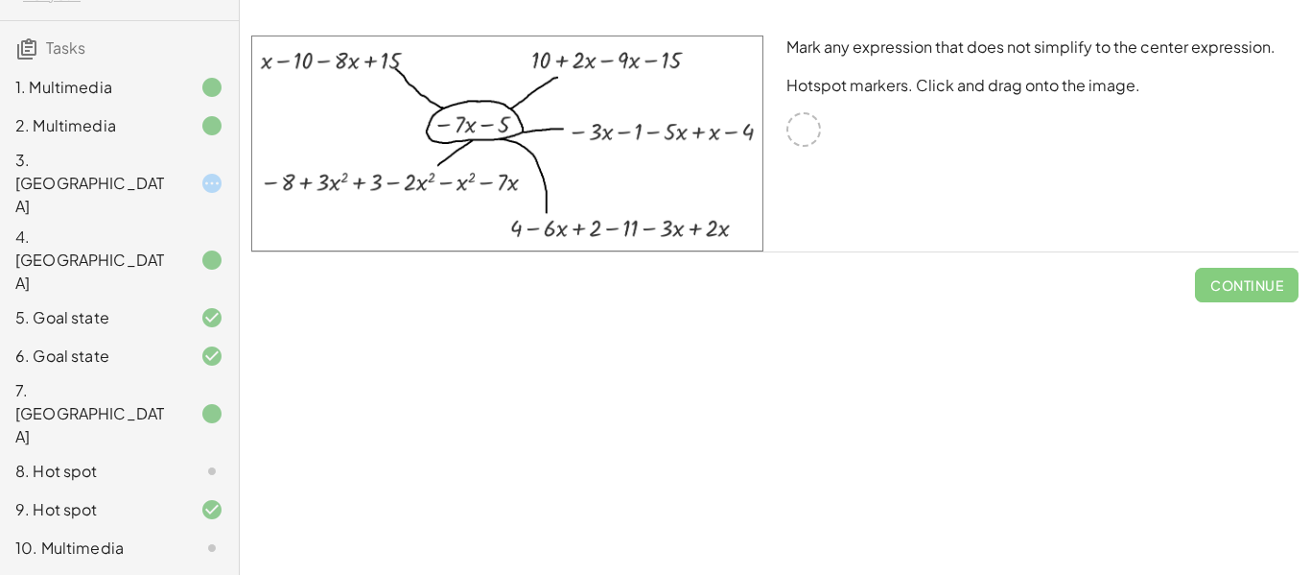
click at [144, 529] on div "8. Hot spot" at bounding box center [119, 548] width 239 height 38
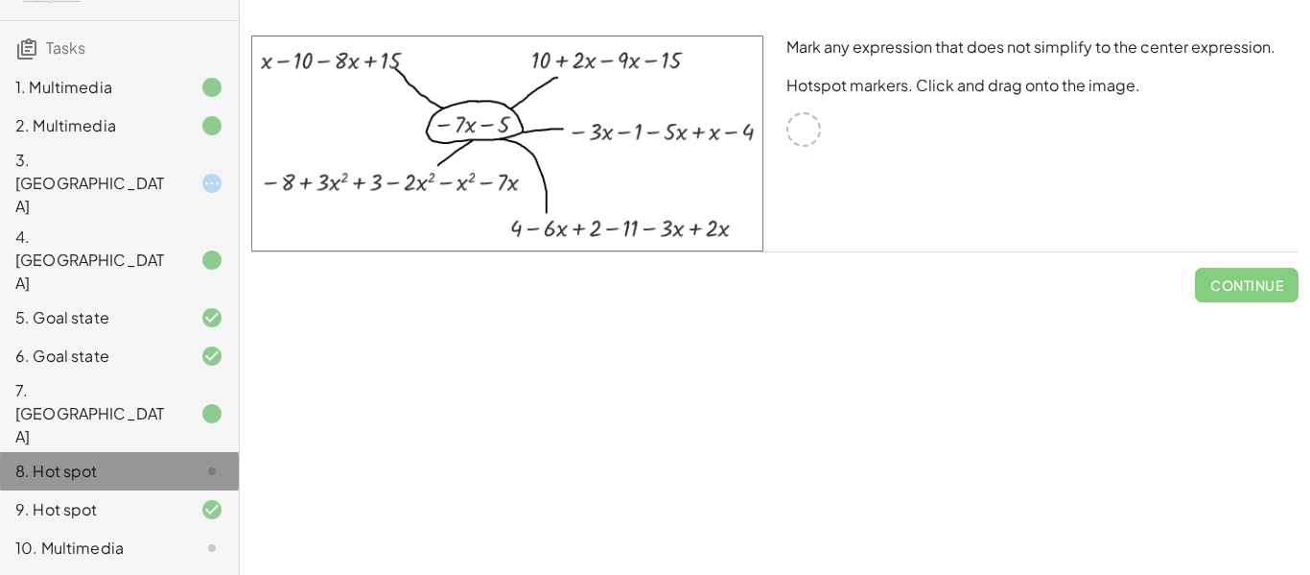
click at [144, 529] on div "8. Hot spot" at bounding box center [119, 548] width 239 height 38
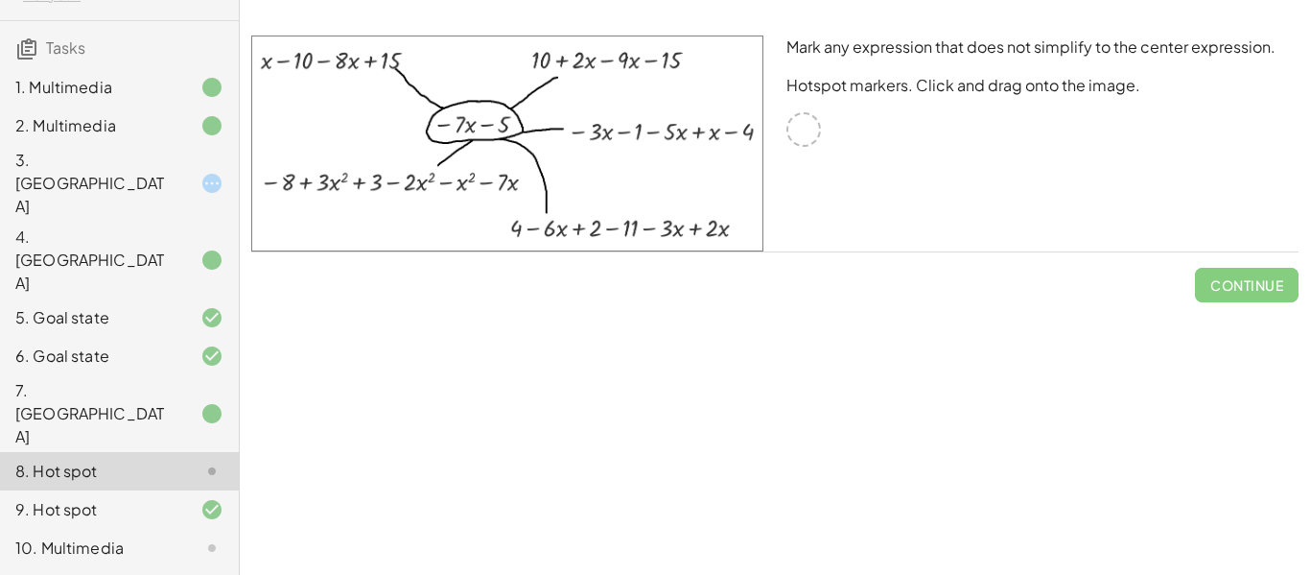
click at [152, 536] on div "10. Multimedia" at bounding box center [92, 547] width 154 height 23
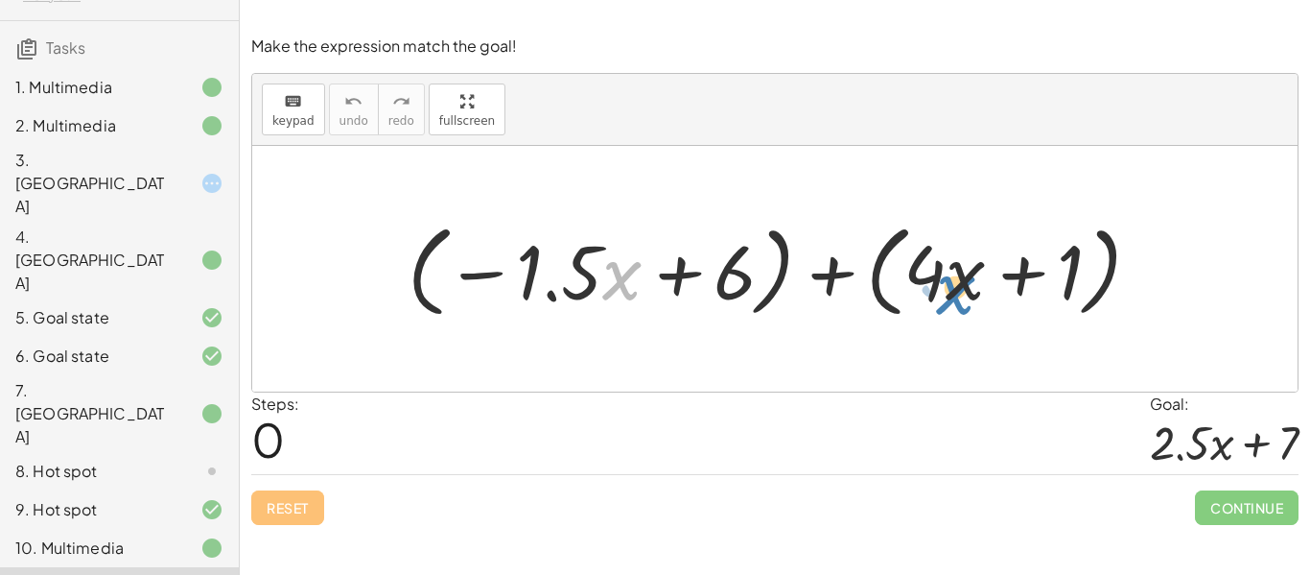
drag, startPoint x: 637, startPoint y: 273, endPoint x: 982, endPoint y: 276, distance: 345.4
click at [982, 276] on div at bounding box center [781, 269] width 767 height 110
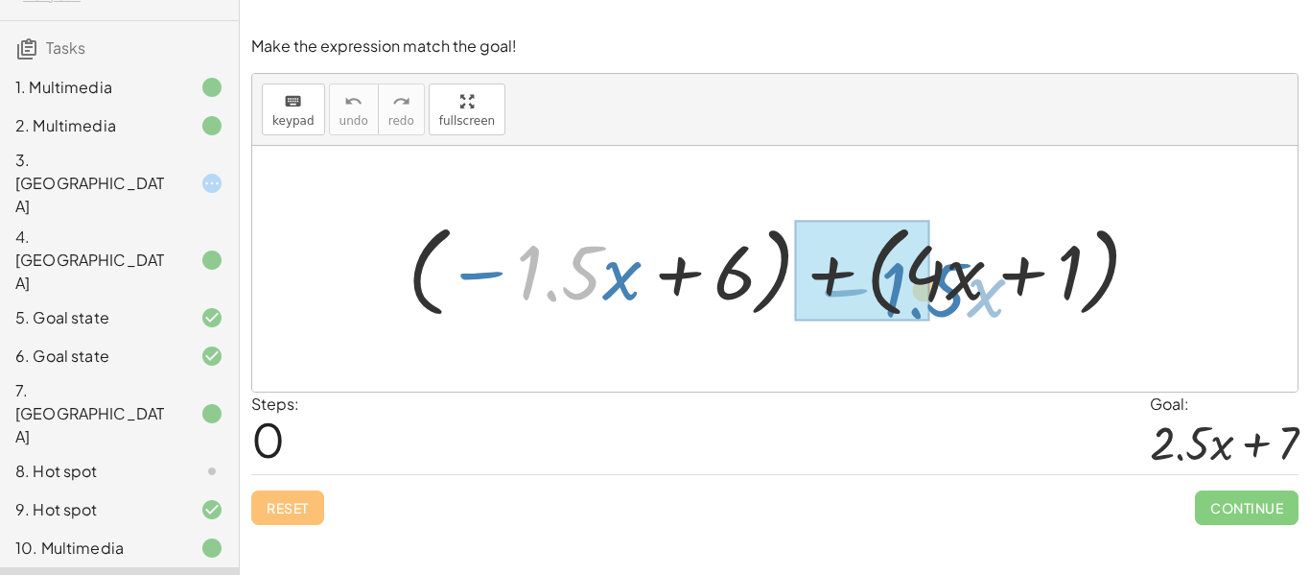
drag, startPoint x: 566, startPoint y: 249, endPoint x: 929, endPoint y: 271, distance: 363.3
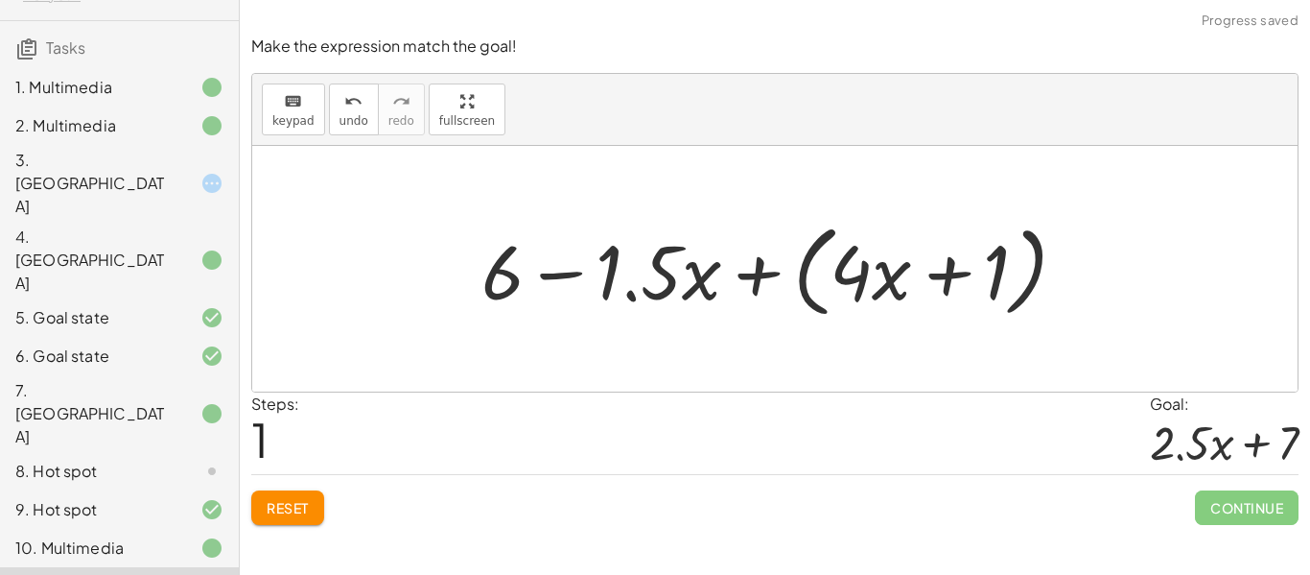
click at [750, 272] on div at bounding box center [782, 269] width 620 height 110
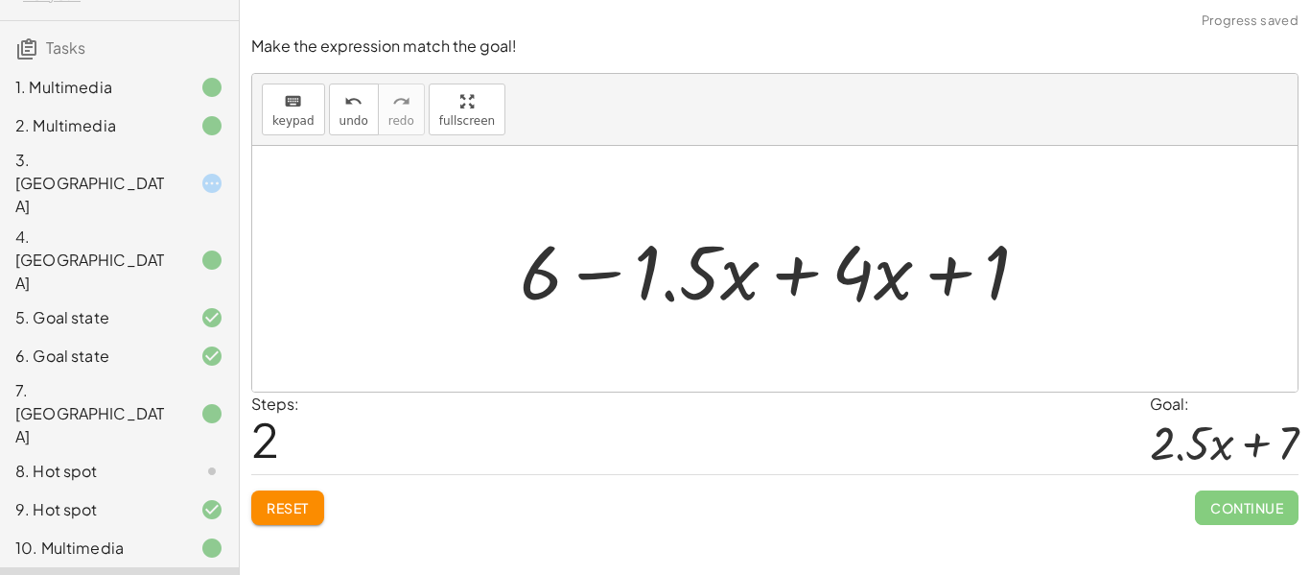
click at [817, 262] on div at bounding box center [782, 269] width 544 height 99
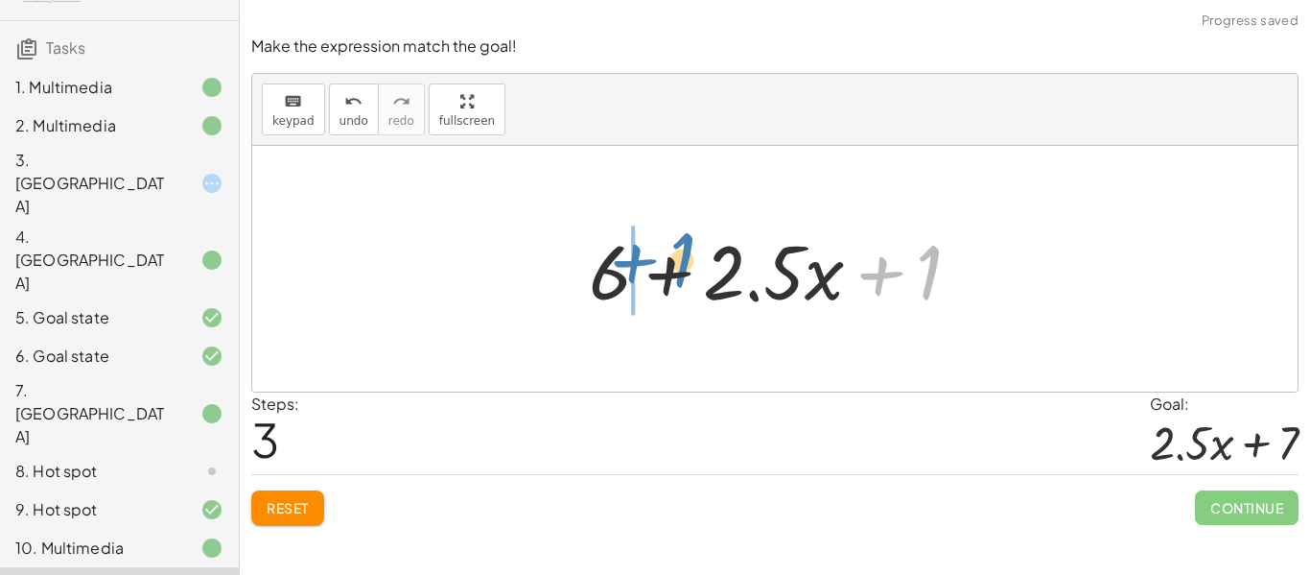
drag, startPoint x: 890, startPoint y: 289, endPoint x: 625, endPoint y: 285, distance: 264.8
click at [625, 285] on div at bounding box center [782, 269] width 406 height 99
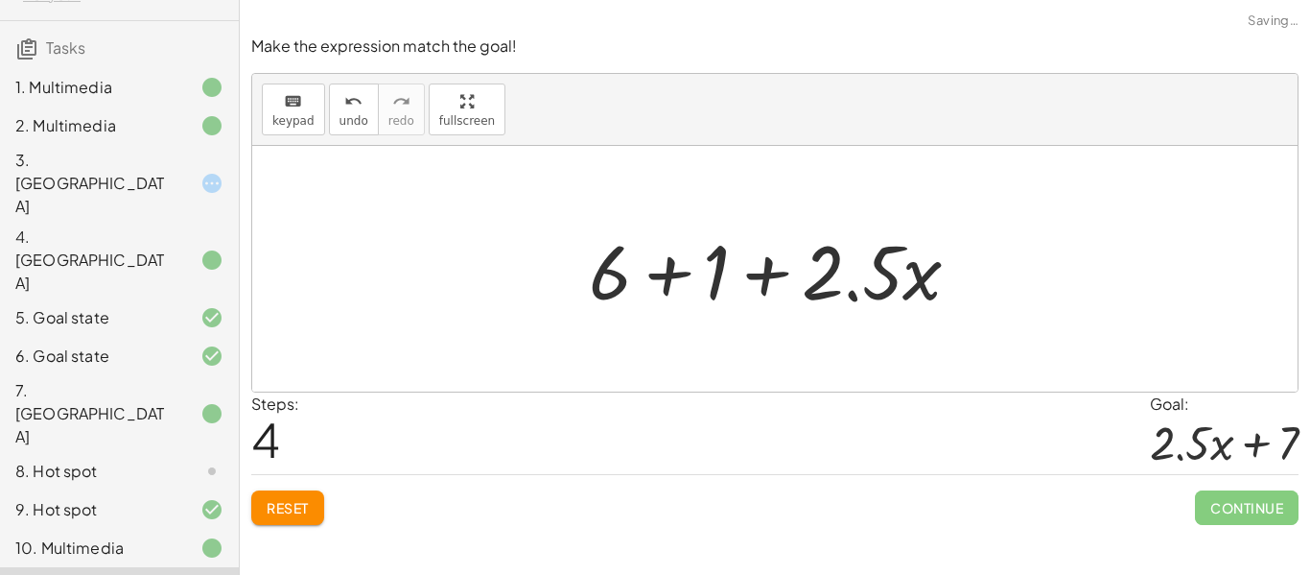
click at [634, 257] on div at bounding box center [782, 269] width 406 height 99
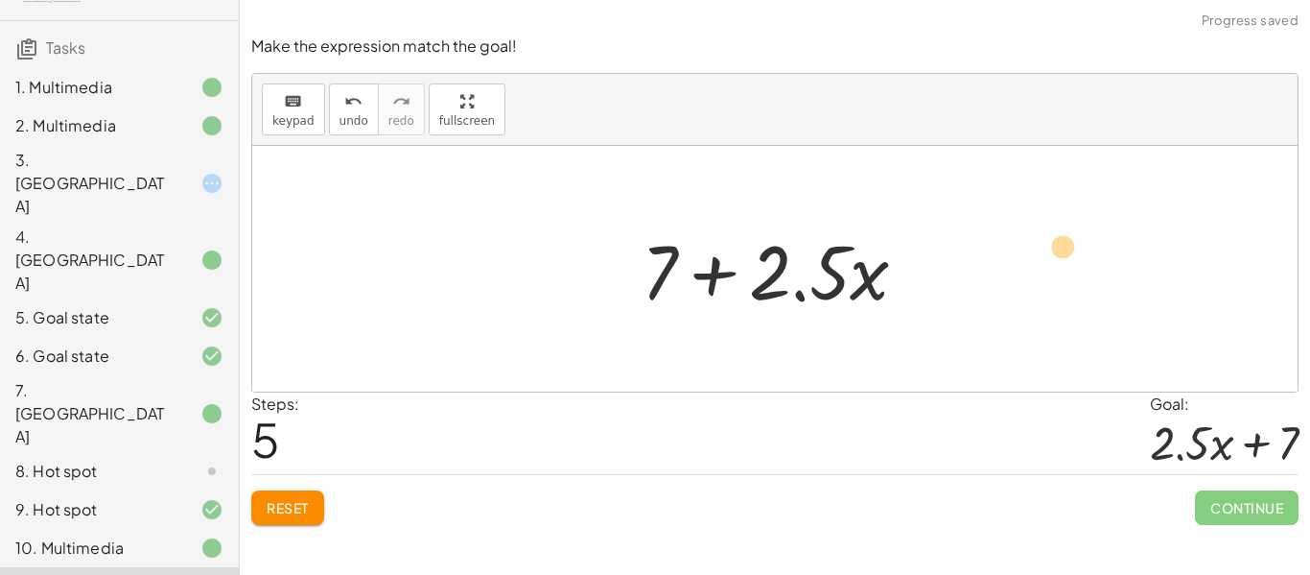
drag, startPoint x: 674, startPoint y: 273, endPoint x: 1076, endPoint y: 248, distance: 402.7
click at [1076, 248] on div "+ ( − · 1.5 · x + 6 ) + ( + · 4 · x + 1 ) + 6 − · 1.5 · x + ( + · 4 · x + 1 ) +…" at bounding box center [775, 269] width 1046 height 246
drag, startPoint x: 665, startPoint y: 270, endPoint x: 1037, endPoint y: 247, distance: 372.9
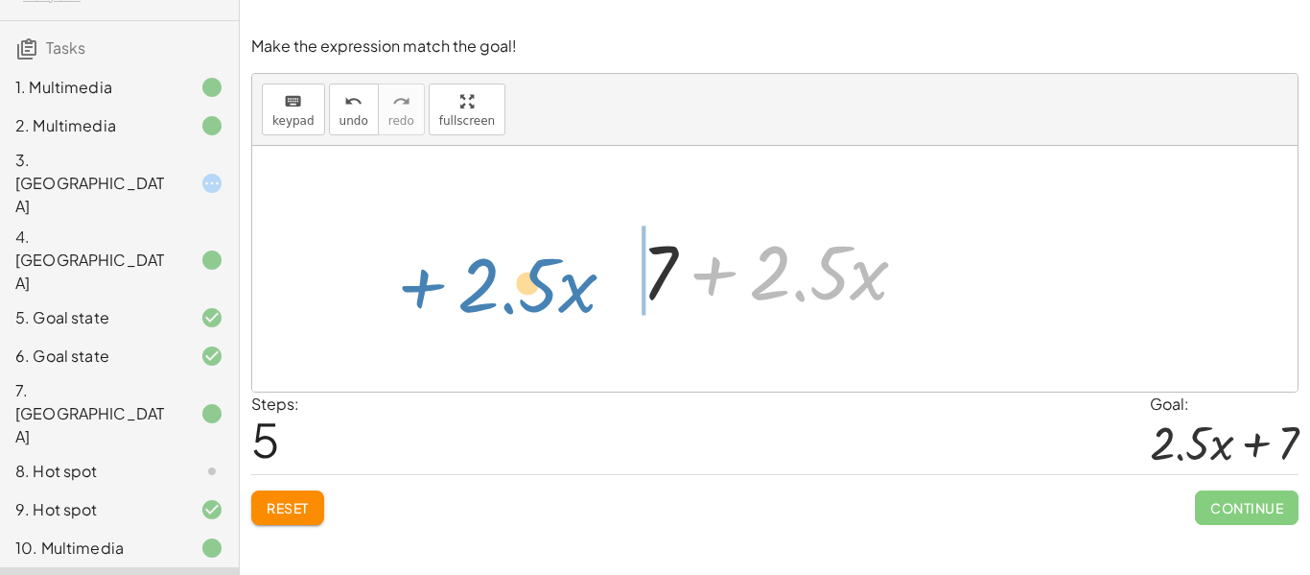
drag, startPoint x: 727, startPoint y: 269, endPoint x: 440, endPoint y: 287, distance: 287.4
click at [440, 287] on div "+ ( − · 1.5 · x + 6 ) + ( + · 4 · x + 1 ) + 6 − · 1.5 · x + ( + · 4 · x + 1 ) +…" at bounding box center [775, 269] width 1046 height 246
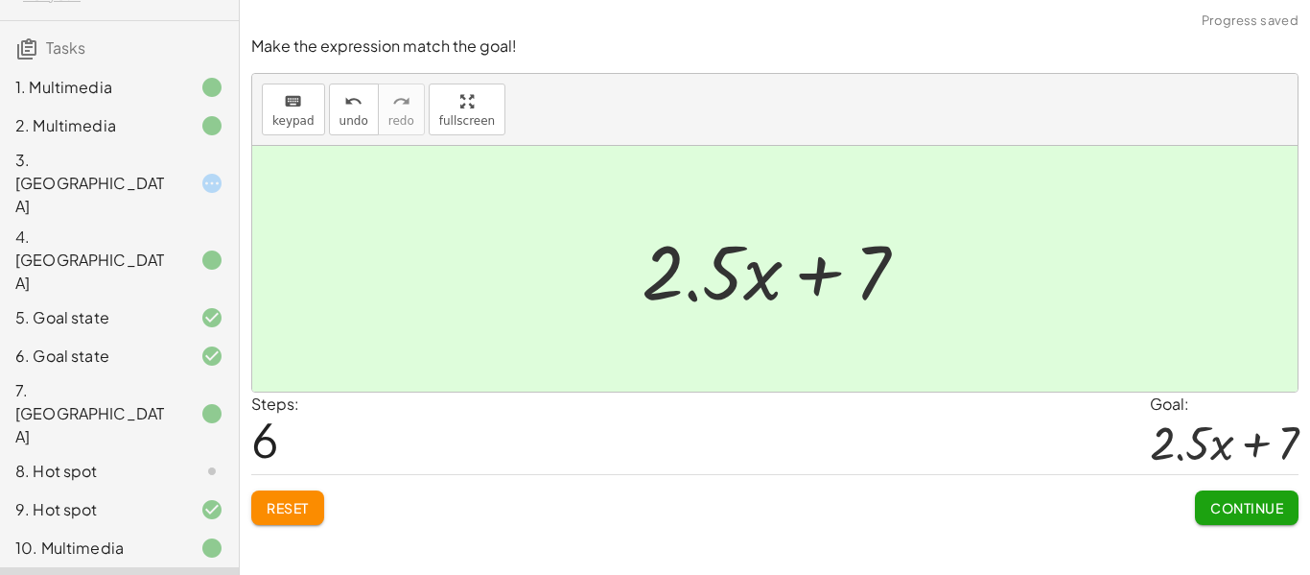
click at [1244, 516] on span "Continue" at bounding box center [1247, 507] width 73 height 17
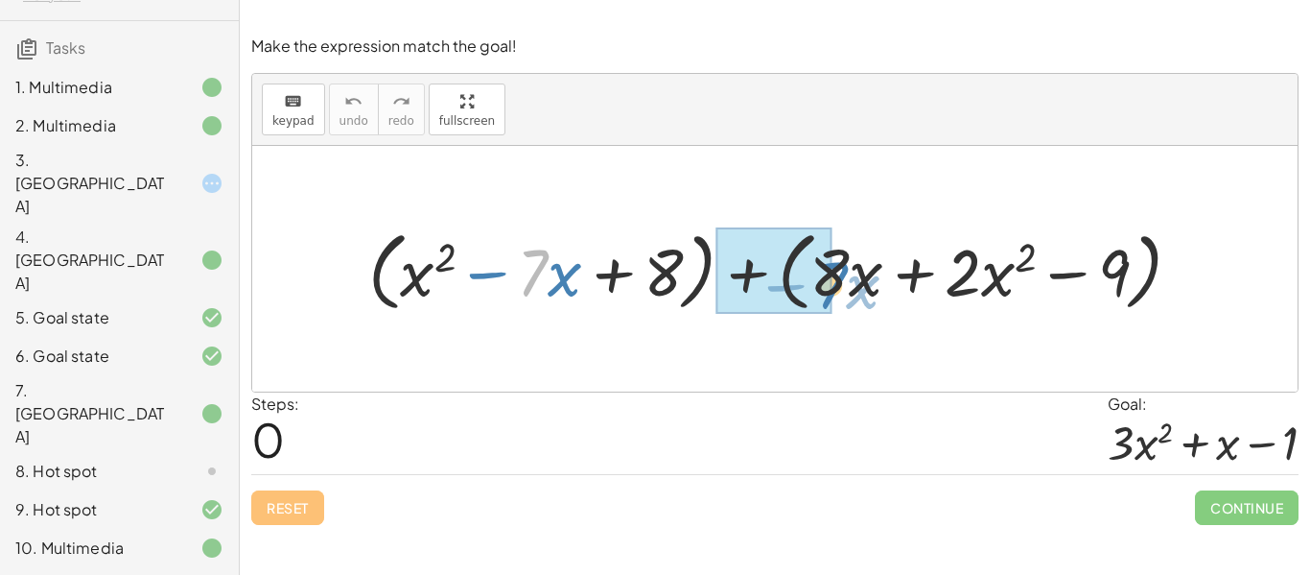
drag, startPoint x: 543, startPoint y: 268, endPoint x: 863, endPoint y: 284, distance: 320.8
click at [863, 284] on div at bounding box center [783, 269] width 848 height 96
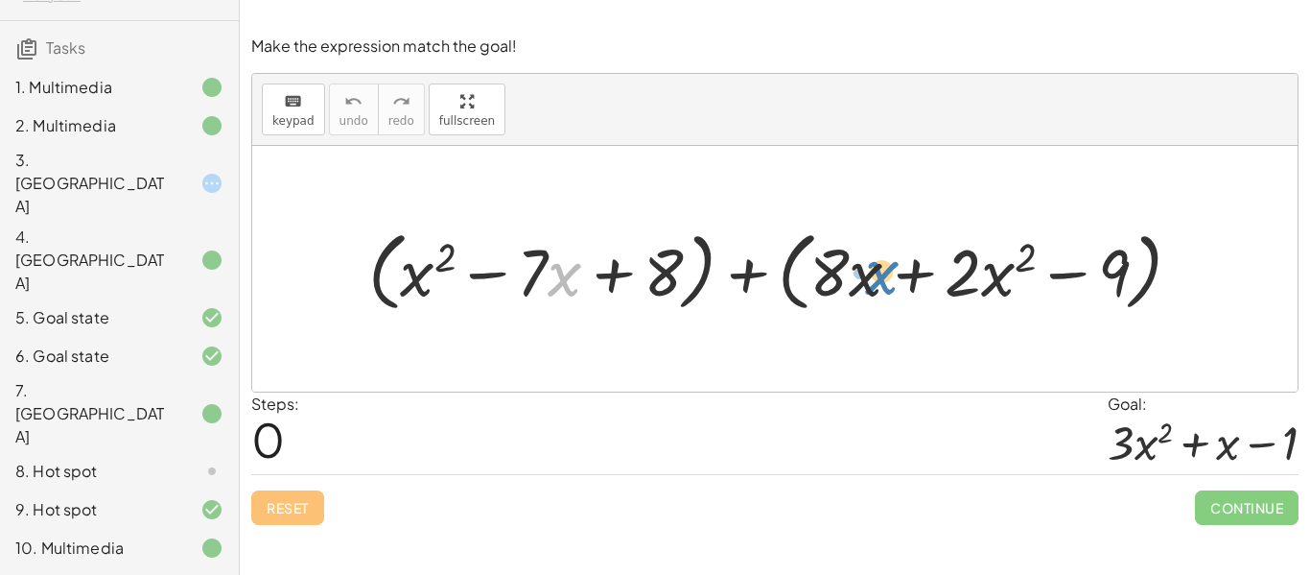
drag, startPoint x: 555, startPoint y: 294, endPoint x: 880, endPoint y: 312, distance: 325.7
click at [880, 312] on div at bounding box center [783, 269] width 848 height 96
drag, startPoint x: 525, startPoint y: 283, endPoint x: 868, endPoint y: 328, distance: 346.4
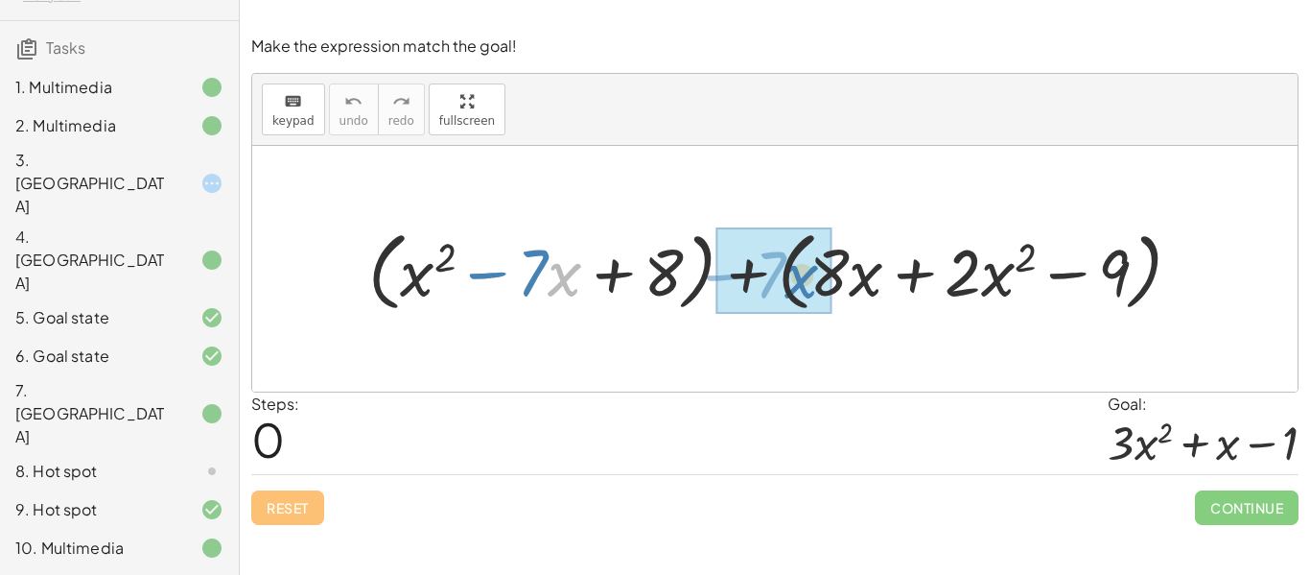
drag, startPoint x: 571, startPoint y: 272, endPoint x: 808, endPoint y: 275, distance: 237.0
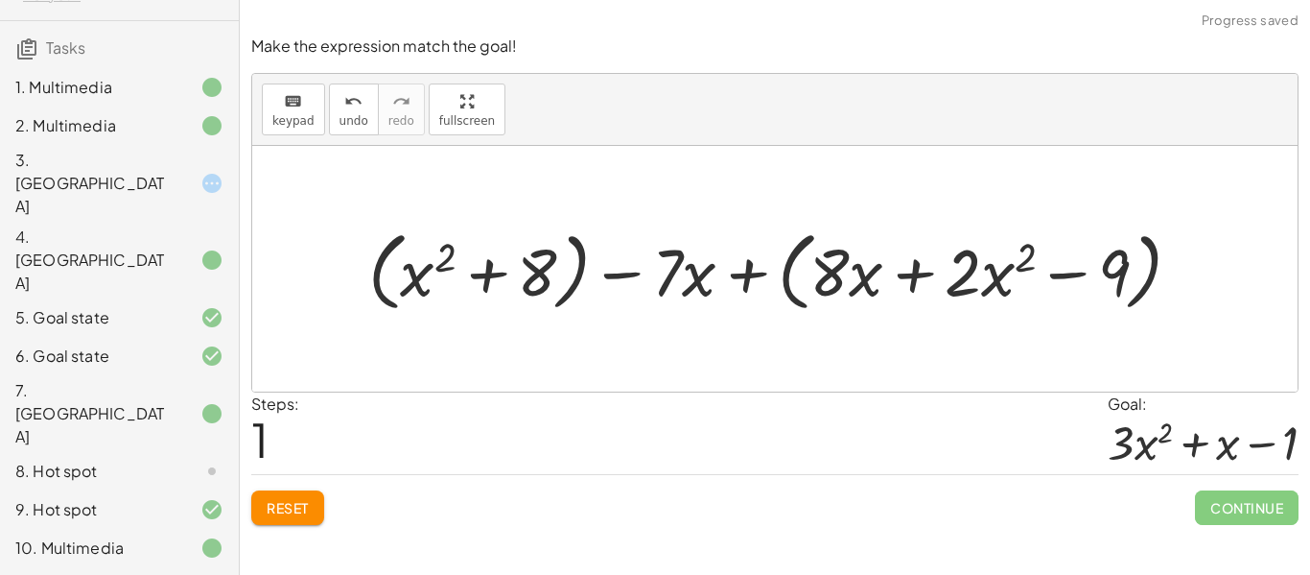
click at [731, 274] on div at bounding box center [783, 269] width 848 height 96
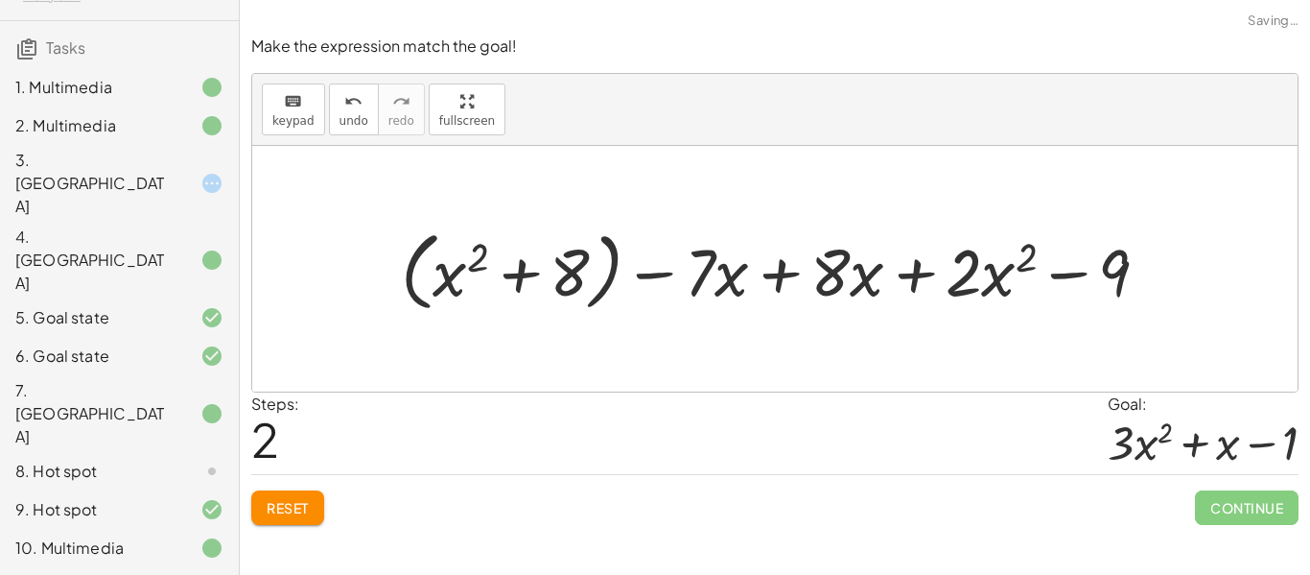
click at [776, 269] on div at bounding box center [782, 269] width 783 height 96
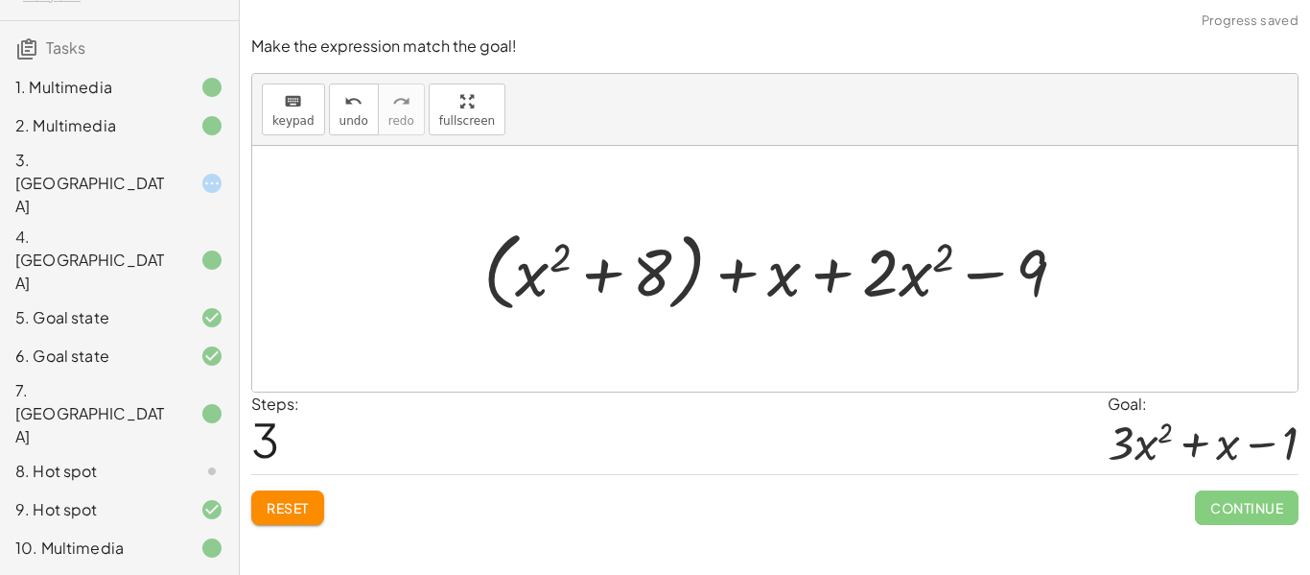
click at [818, 271] on div at bounding box center [782, 269] width 617 height 96
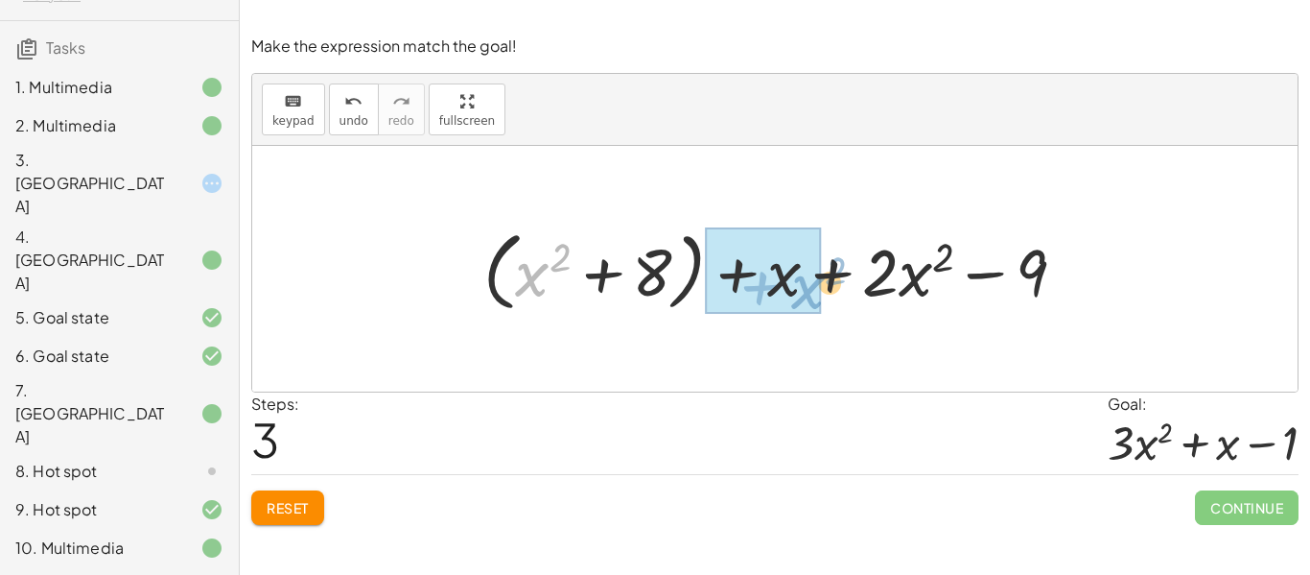
drag, startPoint x: 534, startPoint y: 279, endPoint x: 798, endPoint y: 279, distance: 263.8
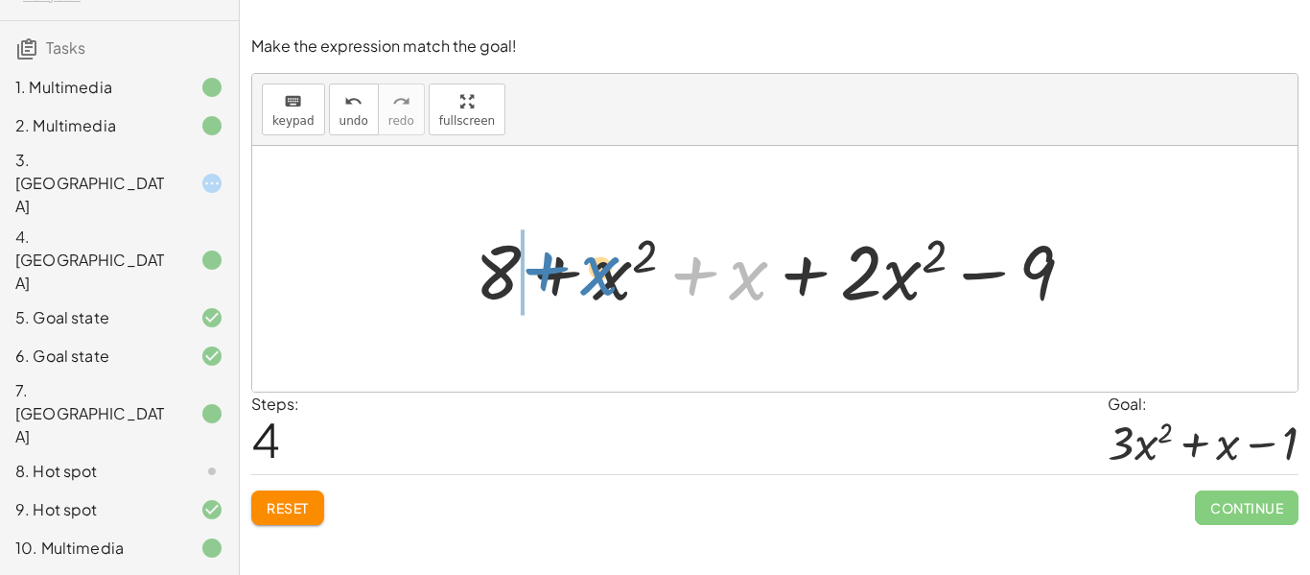
drag, startPoint x: 750, startPoint y: 286, endPoint x: 602, endPoint y: 281, distance: 148.8
click at [602, 281] on div at bounding box center [782, 269] width 634 height 99
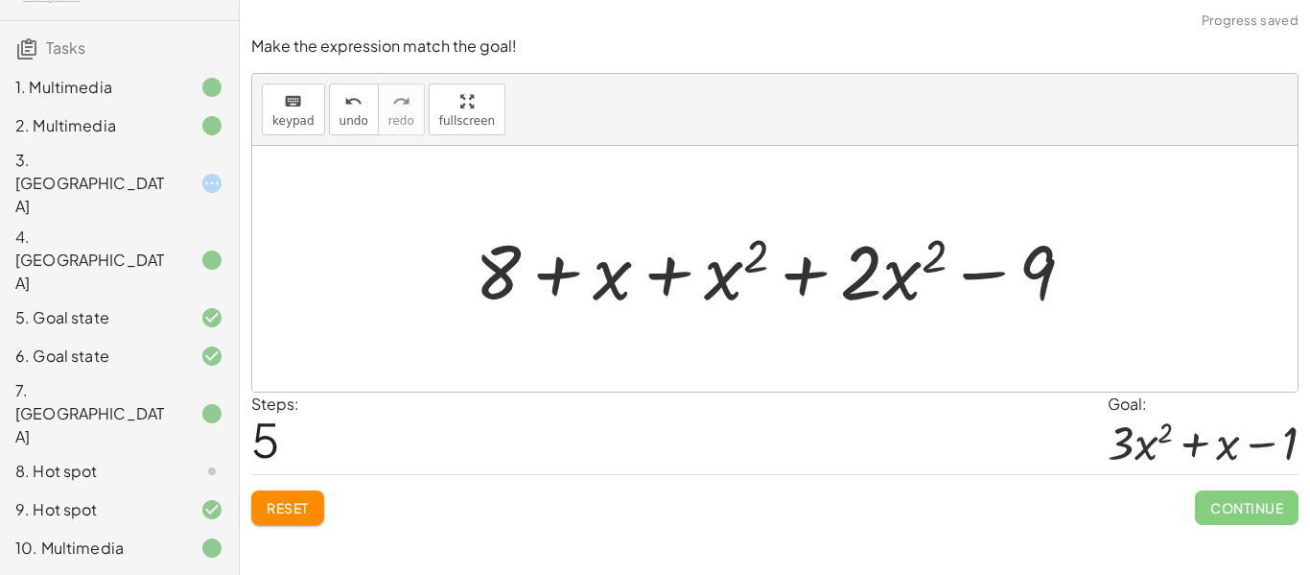
click at [794, 271] on div at bounding box center [782, 269] width 634 height 99
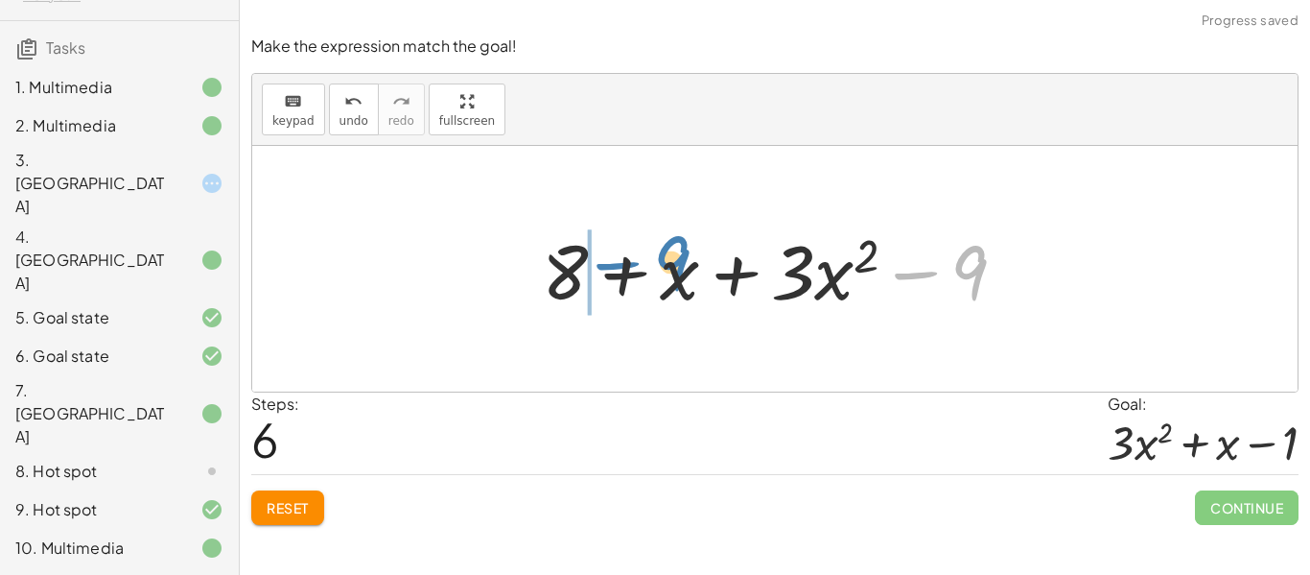
drag, startPoint x: 956, startPoint y: 260, endPoint x: 650, endPoint y: 252, distance: 305.2
click at [650, 252] on div at bounding box center [781, 269] width 499 height 99
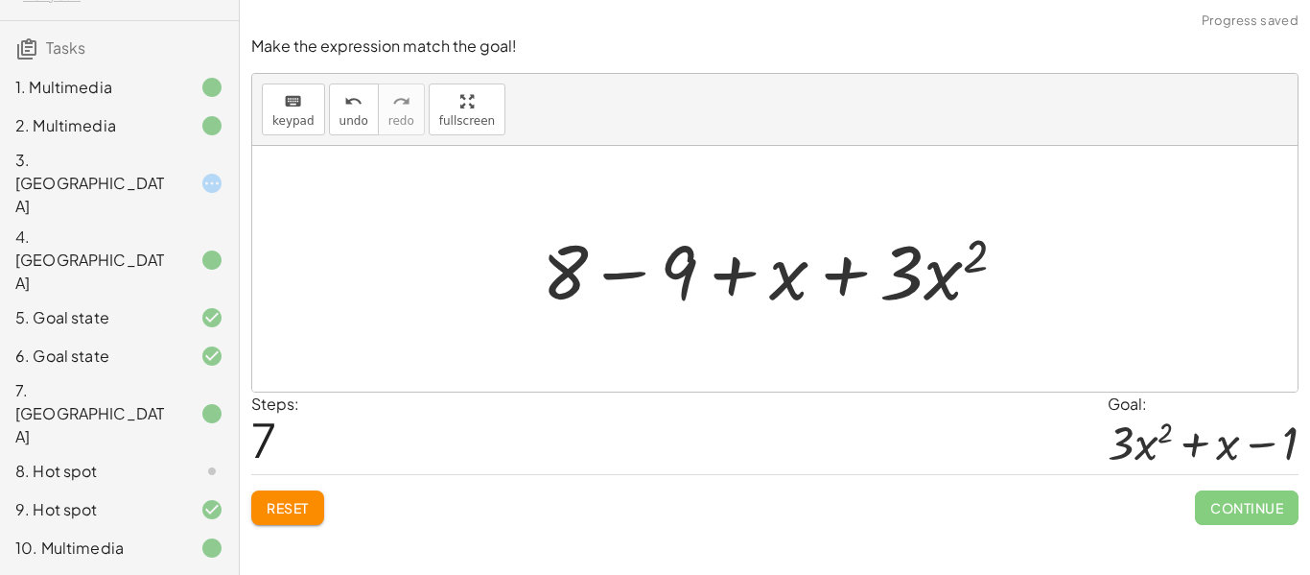
click at [656, 289] on div at bounding box center [781, 269] width 499 height 99
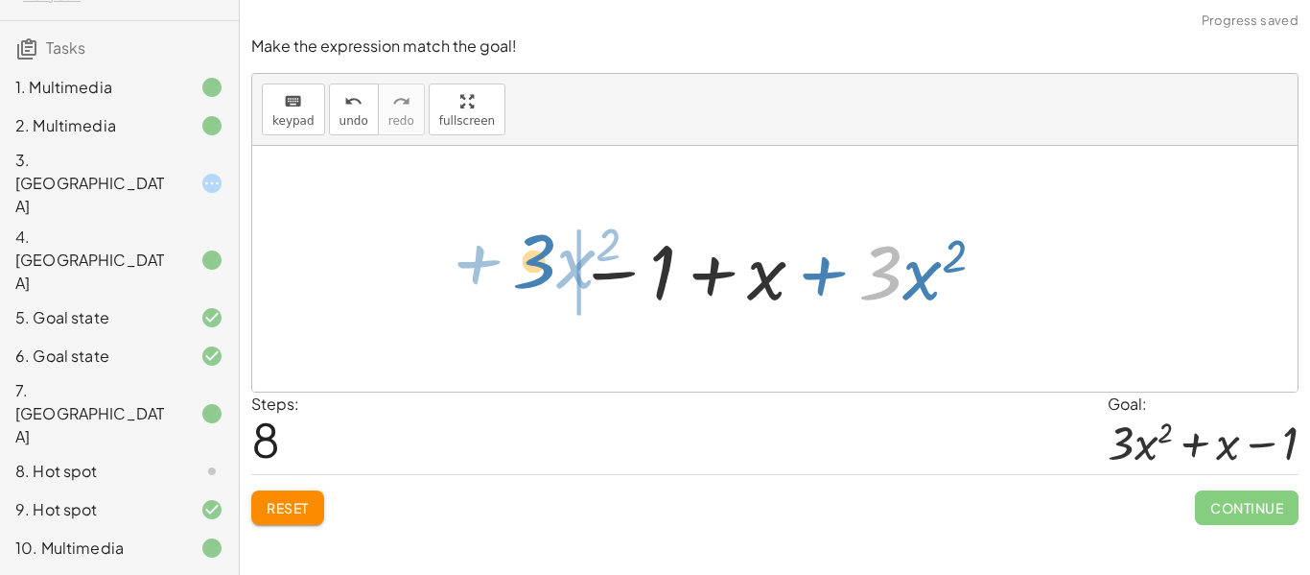
drag, startPoint x: 868, startPoint y: 284, endPoint x: 521, endPoint y: 271, distance: 347.5
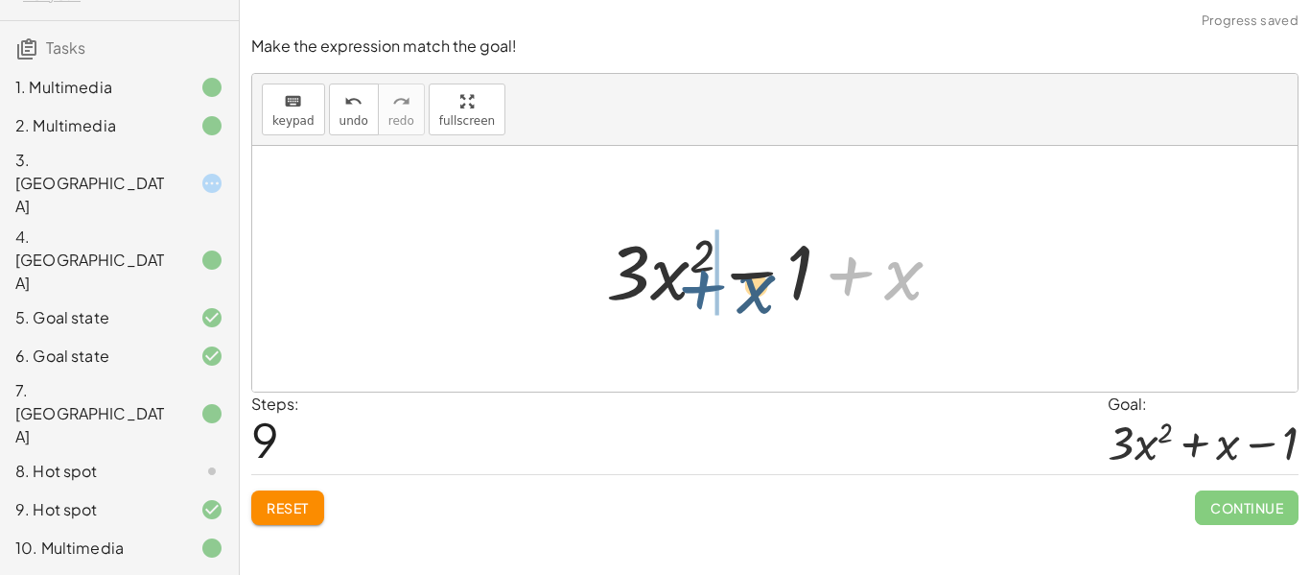
drag, startPoint x: 850, startPoint y: 270, endPoint x: 696, endPoint y: 281, distance: 154.9
click at [696, 281] on div at bounding box center [782, 269] width 370 height 99
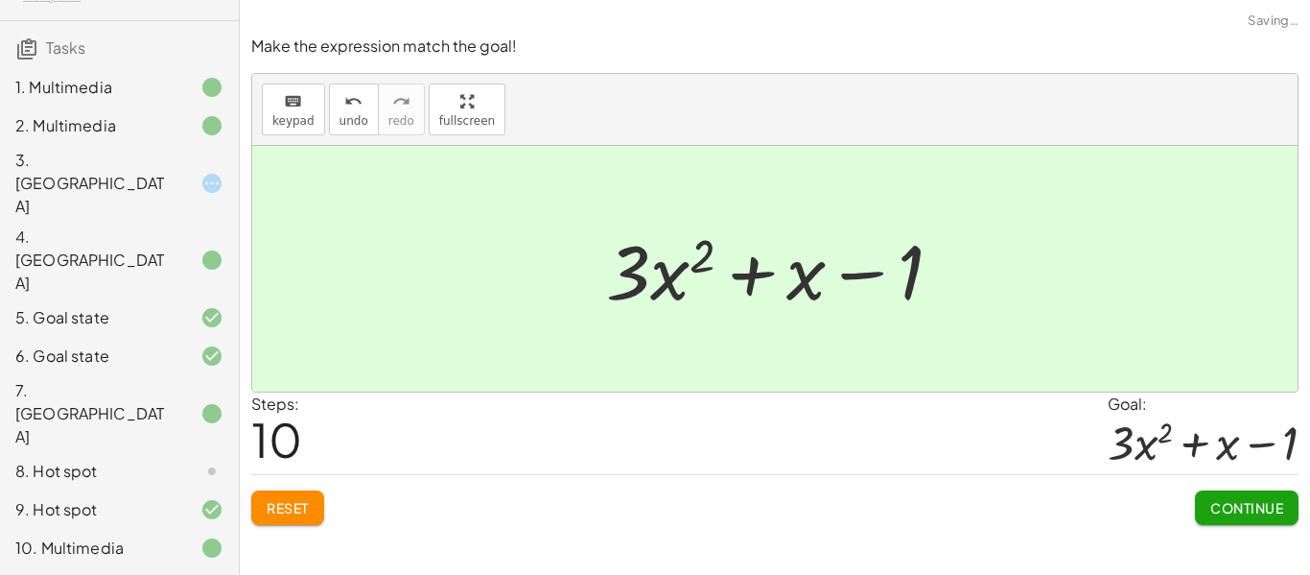
click at [1261, 524] on button "Continue" at bounding box center [1247, 507] width 104 height 35
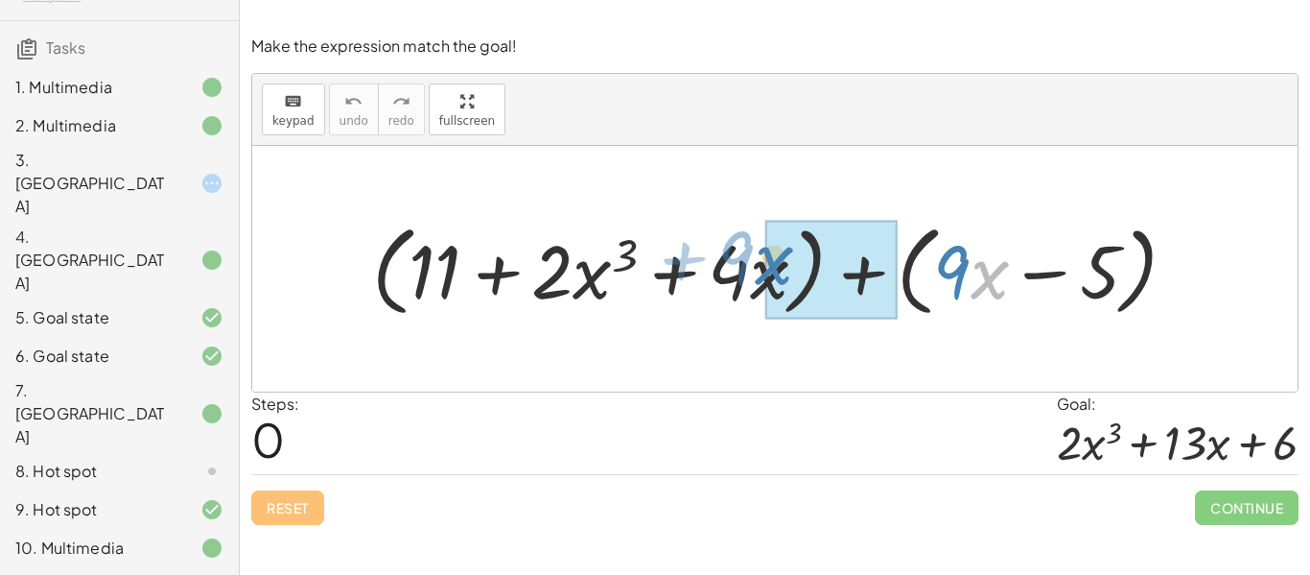
drag, startPoint x: 997, startPoint y: 282, endPoint x: 783, endPoint y: 270, distance: 214.3
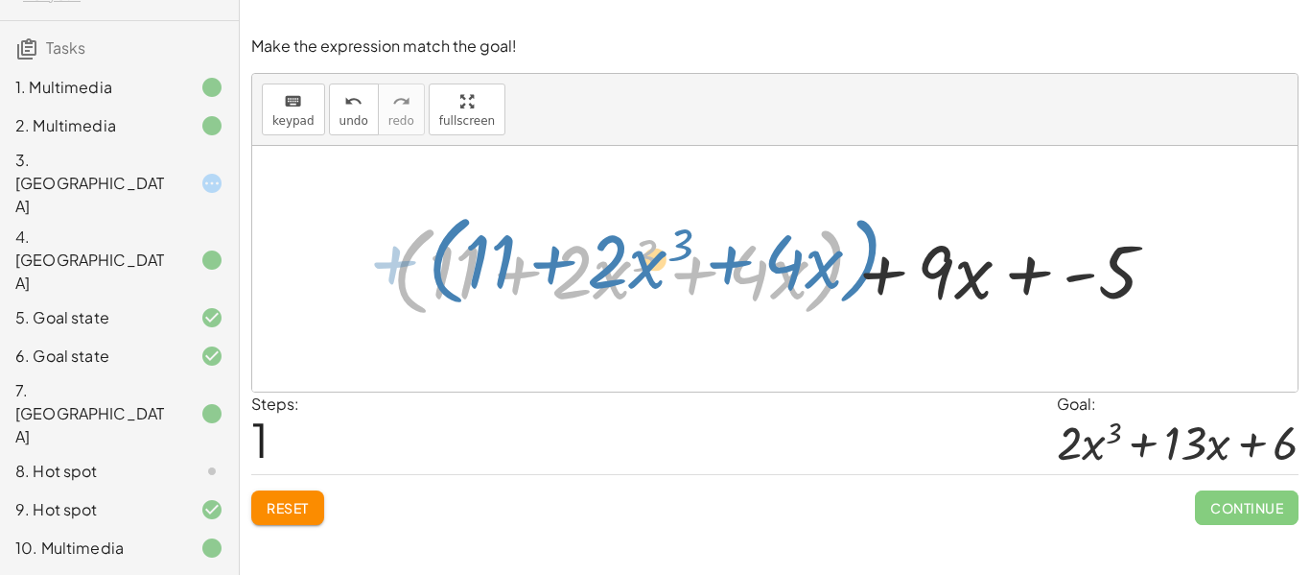
drag, startPoint x: 830, startPoint y: 272, endPoint x: 855, endPoint y: 266, distance: 25.8
click at [855, 266] on div at bounding box center [782, 268] width 799 height 108
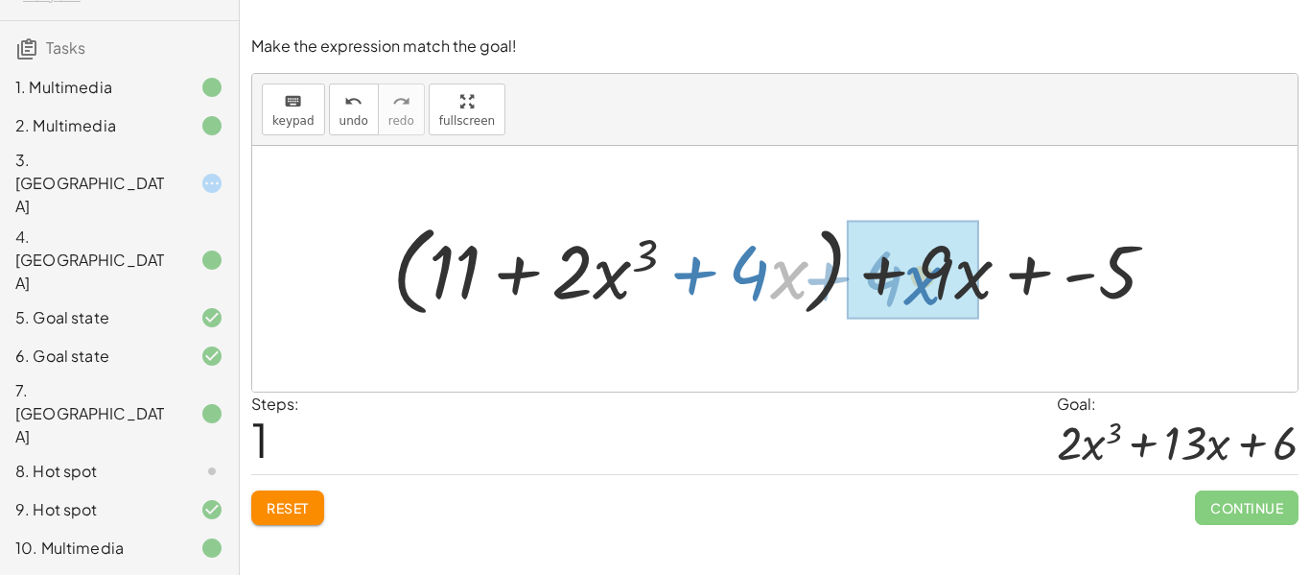
drag, startPoint x: 783, startPoint y: 280, endPoint x: 916, endPoint y: 289, distance: 133.6
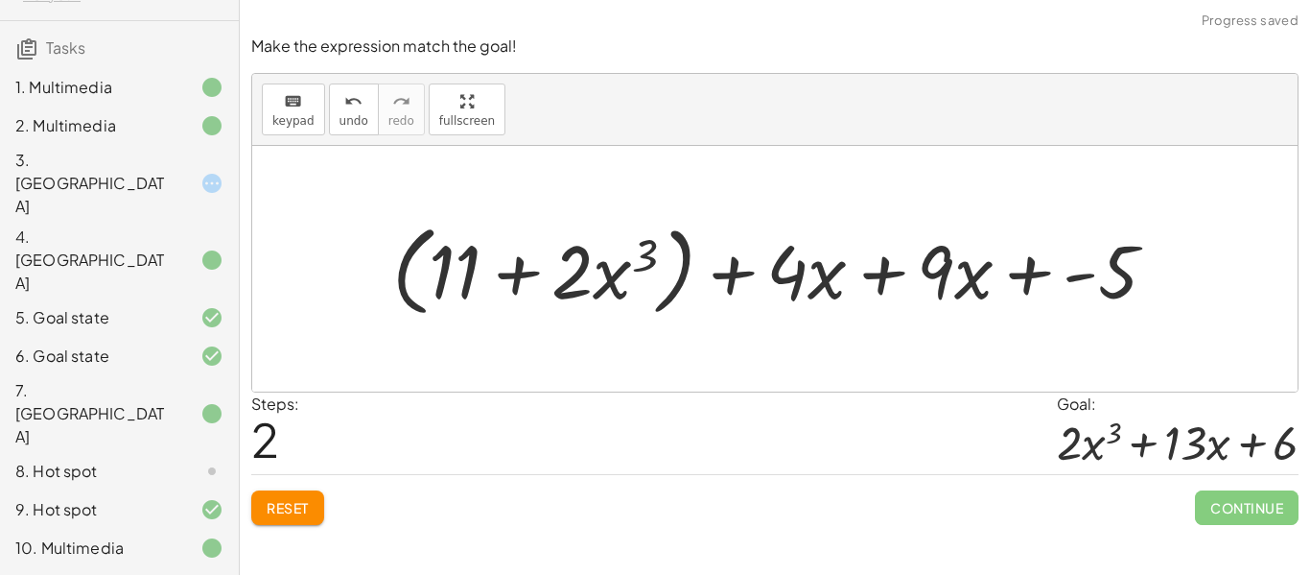
click at [879, 270] on div at bounding box center [782, 268] width 799 height 108
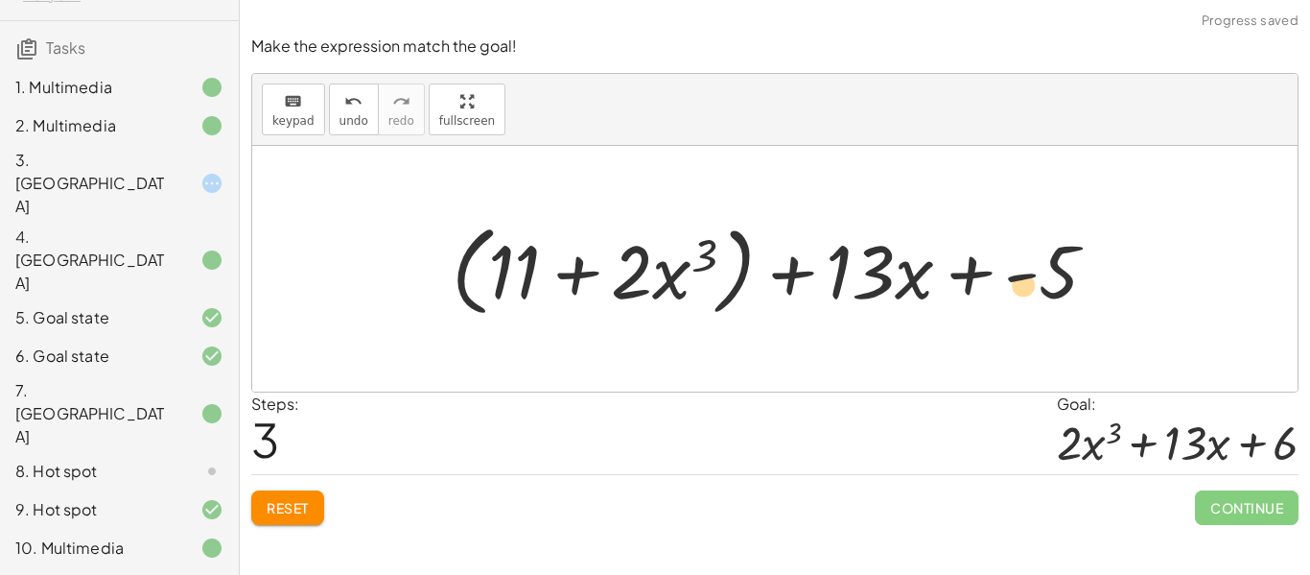
drag, startPoint x: 520, startPoint y: 268, endPoint x: 1020, endPoint y: 276, distance: 499.9
click at [1020, 276] on div at bounding box center [782, 268] width 680 height 108
drag, startPoint x: 498, startPoint y: 273, endPoint x: 1044, endPoint y: 285, distance: 546.0
click at [1044, 285] on div at bounding box center [782, 268] width 680 height 108
drag, startPoint x: 518, startPoint y: 258, endPoint x: 999, endPoint y: 258, distance: 480.6
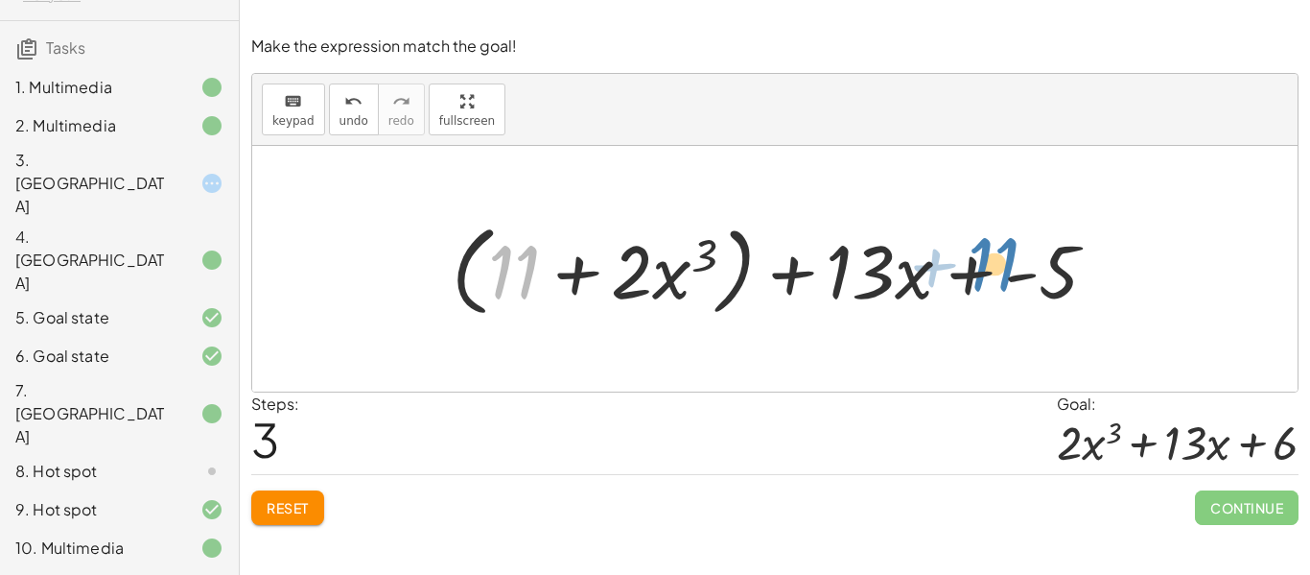
click at [999, 258] on div at bounding box center [782, 268] width 680 height 108
drag, startPoint x: 526, startPoint y: 280, endPoint x: 1147, endPoint y: 264, distance: 621.9
click at [1147, 264] on div "+ ( + 11 + · 2 · x 3 + · 4 · x ) + ( + · 9 · x − 5 ) + ( + 11 + · 2 · x 3 + · 4…" at bounding box center [775, 269] width 1046 height 246
drag, startPoint x: 741, startPoint y: 292, endPoint x: 734, endPoint y: 283, distance: 10.9
click at [734, 283] on div at bounding box center [782, 268] width 680 height 108
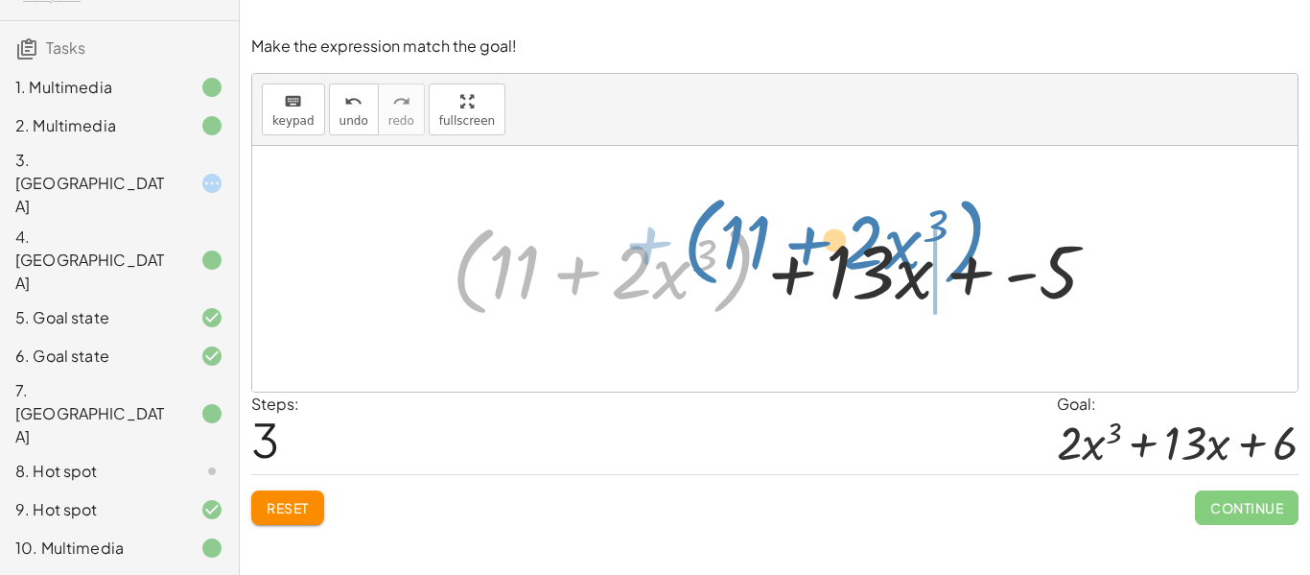
drag, startPoint x: 465, startPoint y: 278, endPoint x: 798, endPoint y: 289, distance: 333.1
click at [798, 289] on div at bounding box center [782, 268] width 680 height 108
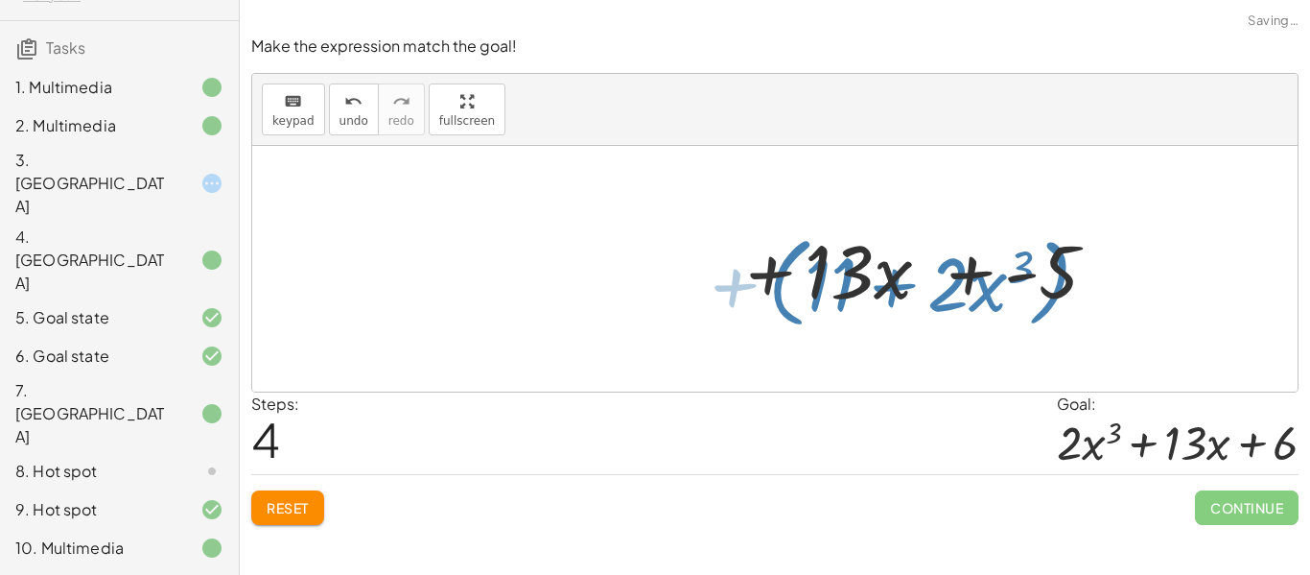
click at [798, 289] on div at bounding box center [782, 268] width 680 height 108
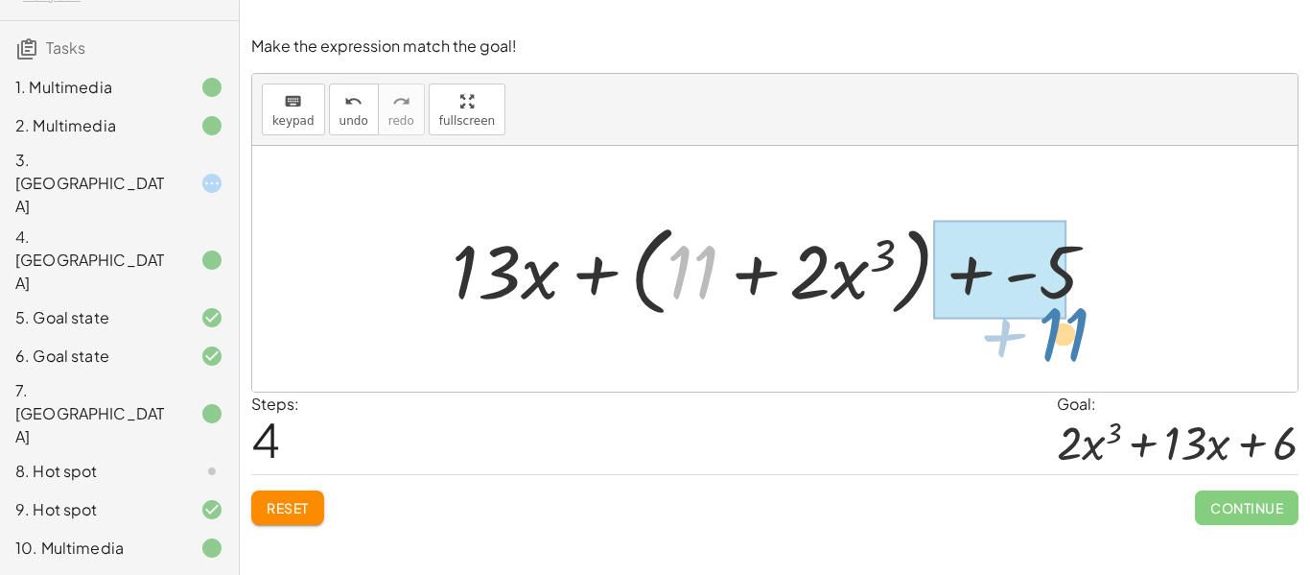
drag, startPoint x: 691, startPoint y: 280, endPoint x: 1040, endPoint y: 296, distance: 349.6
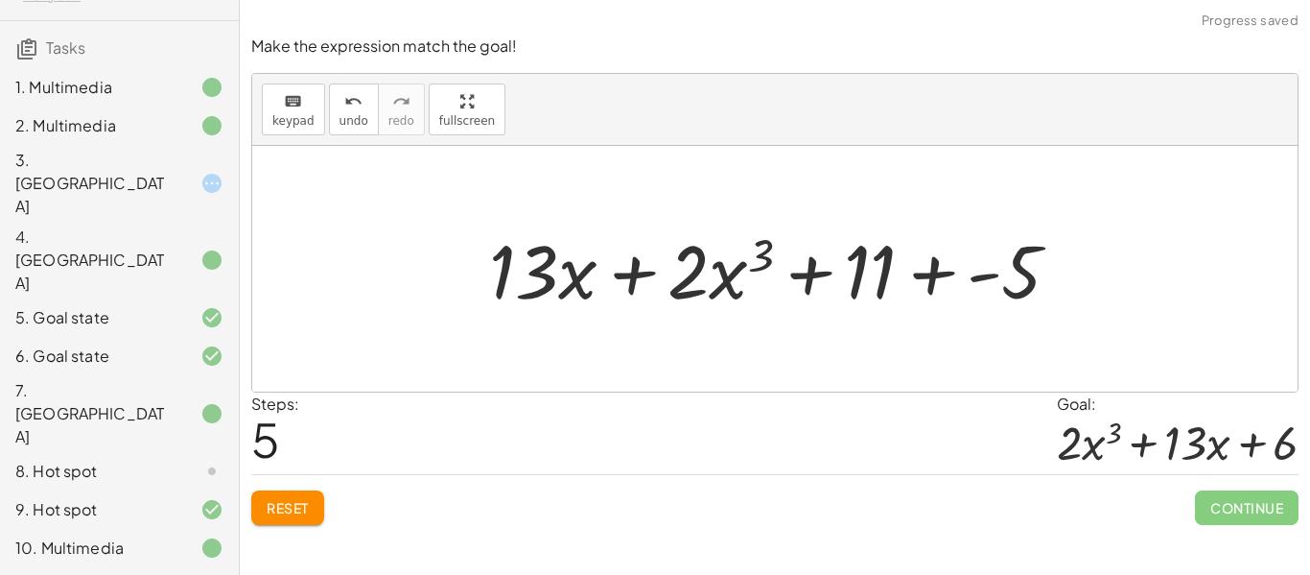
click at [924, 281] on div at bounding box center [782, 268] width 605 height 97
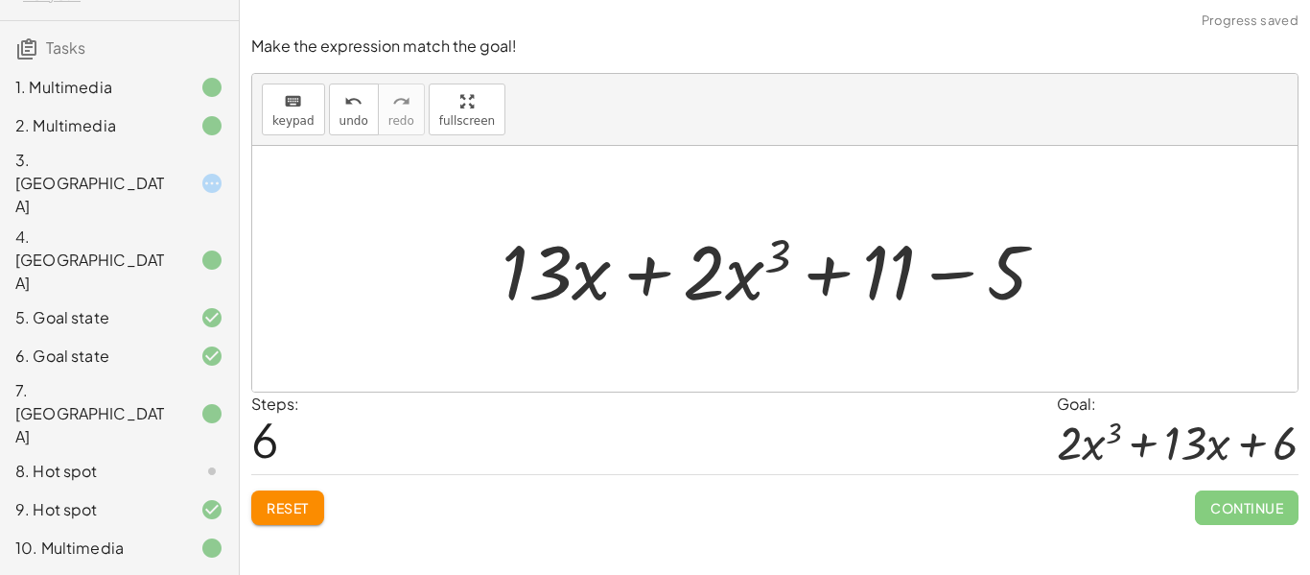
click at [965, 271] on div at bounding box center [781, 269] width 579 height 99
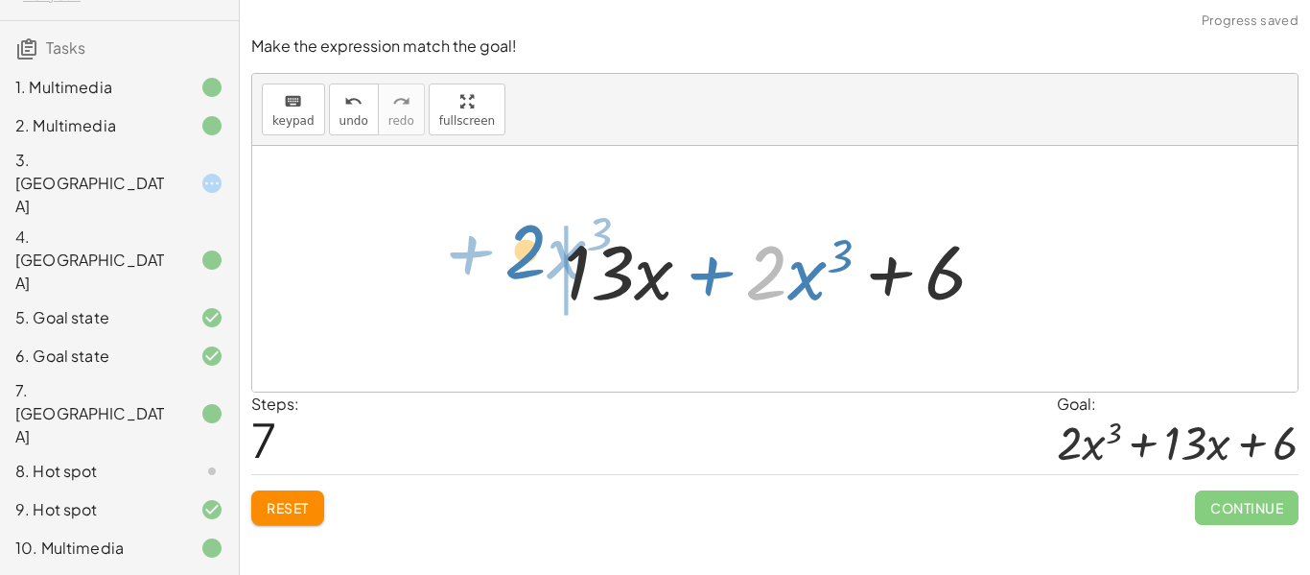
drag, startPoint x: 763, startPoint y: 291, endPoint x: 517, endPoint y: 272, distance: 246.3
click at [517, 272] on div "+ ( + 11 + · 2 · x 3 + · 4 · x ) + ( + · 9 · x − 5 ) + ( + 11 + · 2 · x 3 + · 4…" at bounding box center [775, 269] width 1046 height 246
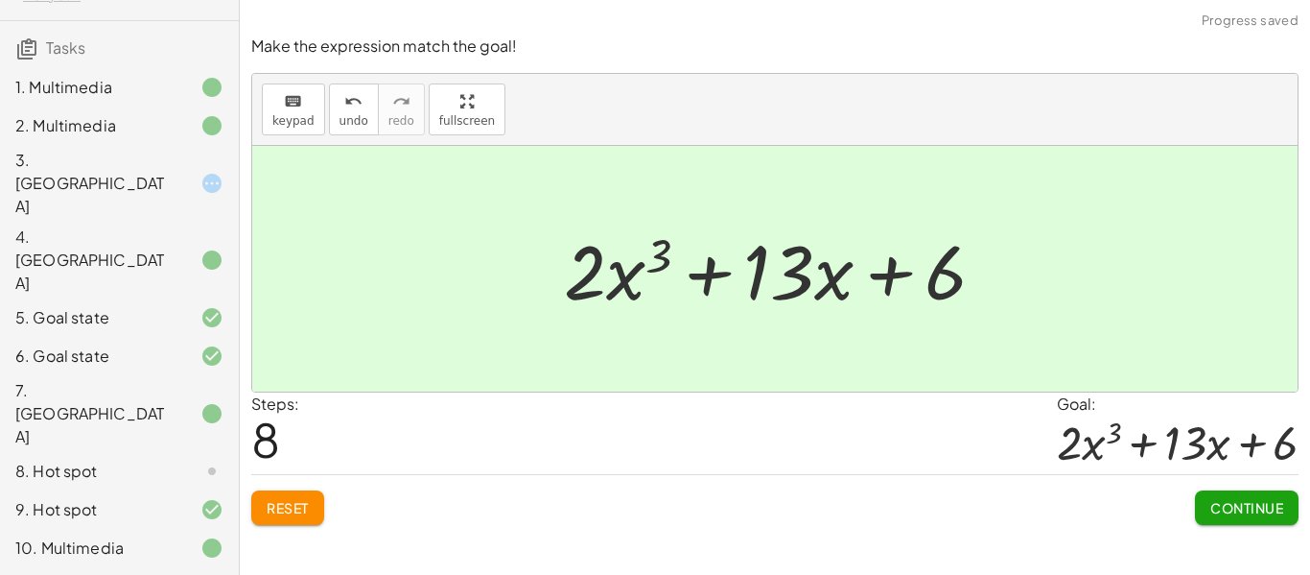
click at [1284, 501] on button "Continue" at bounding box center [1247, 507] width 104 height 35
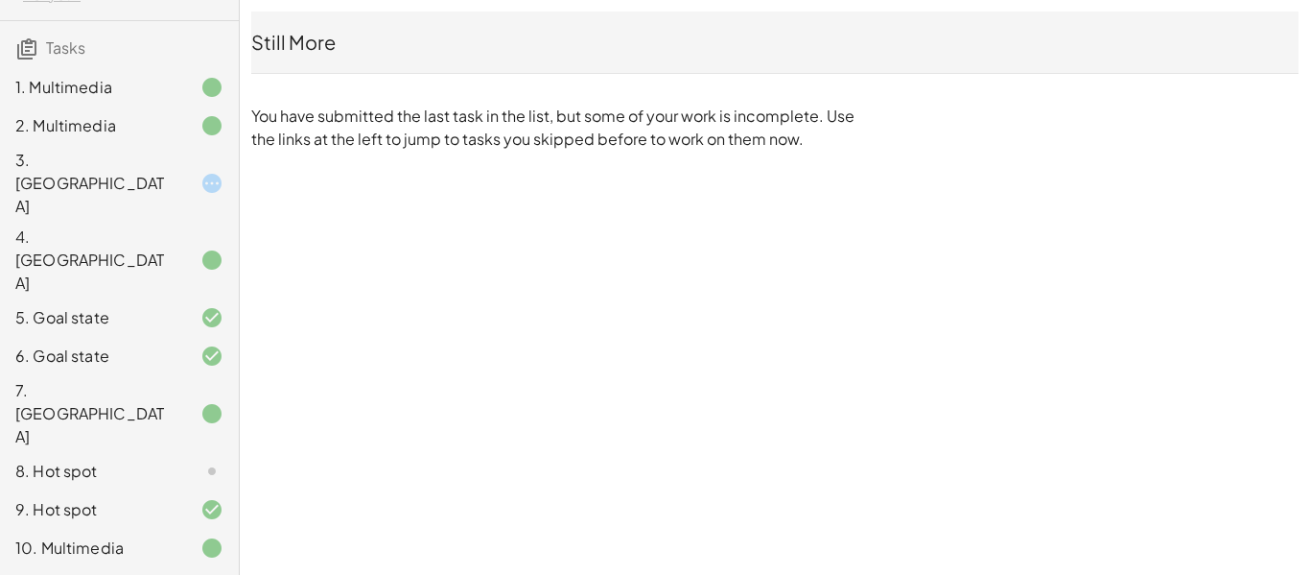
click at [213, 460] on icon at bounding box center [212, 471] width 23 height 23
click at [217, 172] on icon at bounding box center [212, 183] width 23 height 23
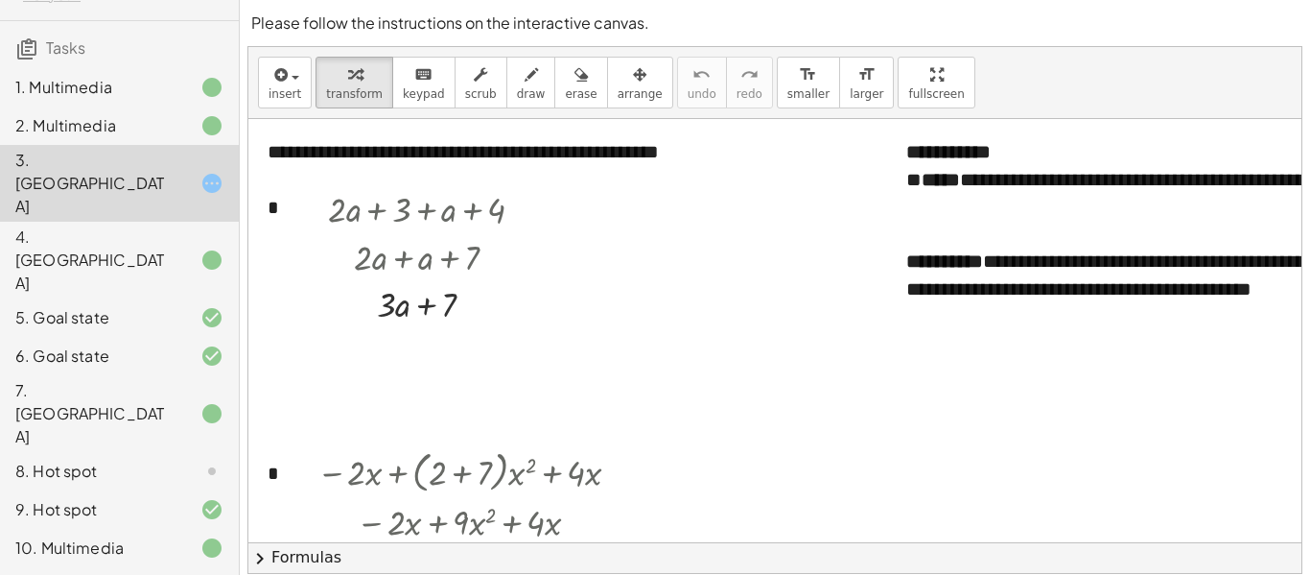
scroll to position [0, 0]
